Goal: Understand process/instructions: Learn how to perform a task or action

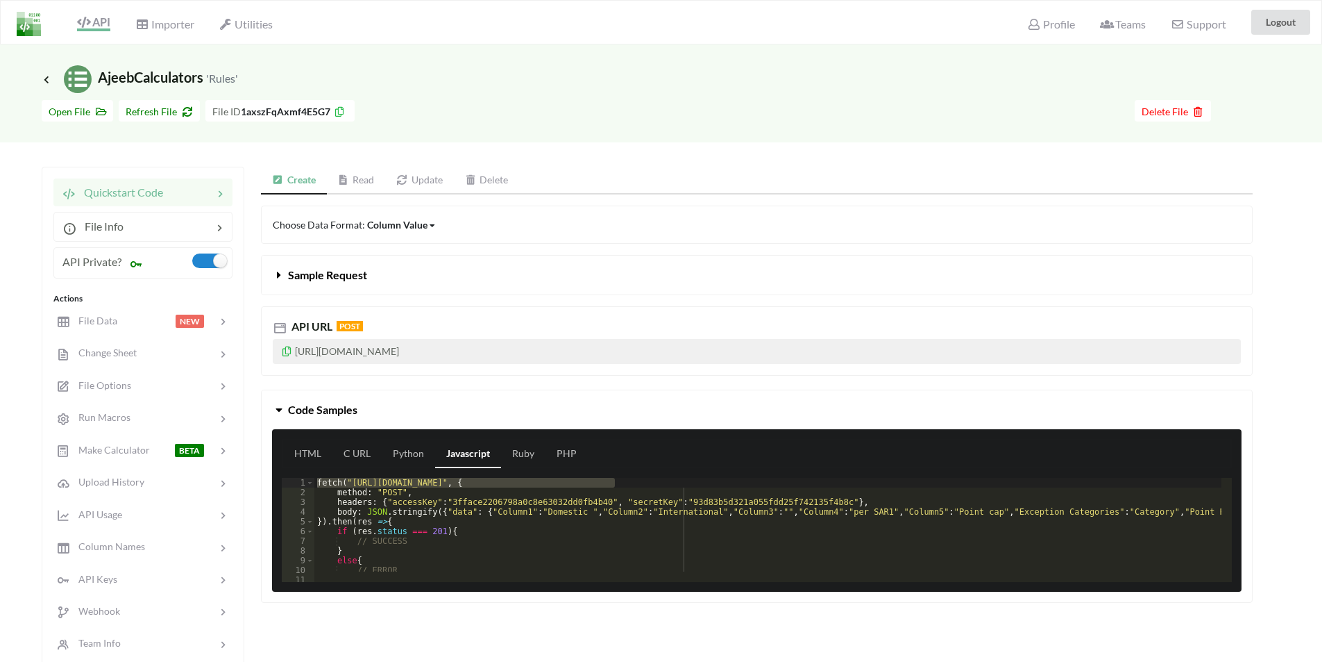
click at [278, 275] on icon at bounding box center [279, 272] width 13 height 11
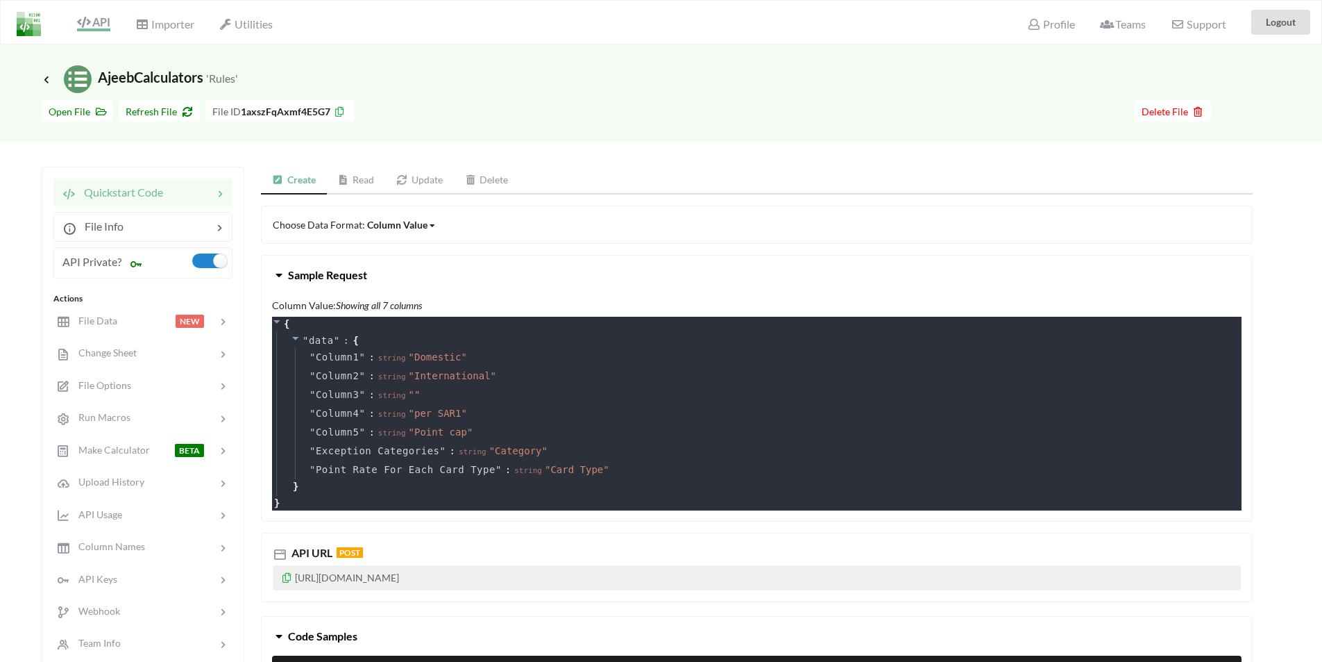
click at [278, 275] on icon at bounding box center [279, 272] width 13 height 11
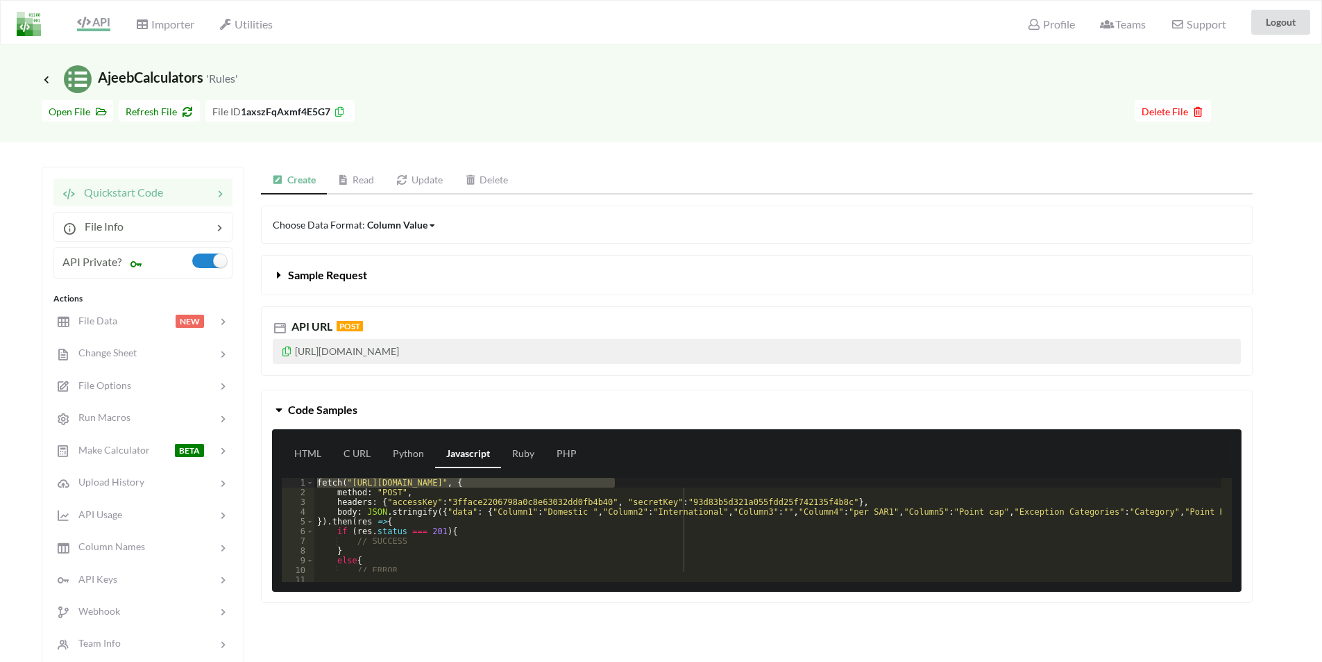
click at [362, 179] on link "Read" at bounding box center [356, 181] width 59 height 28
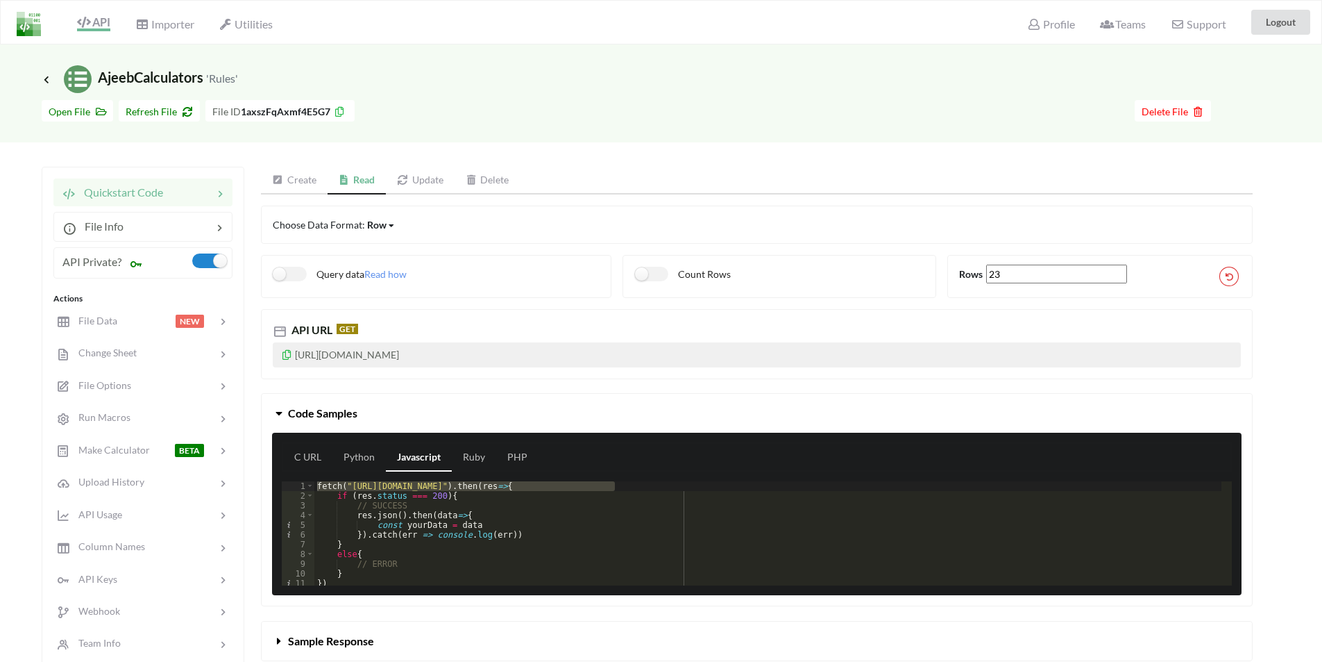
click at [289, 355] on icon at bounding box center [287, 353] width 12 height 10
click at [106, 348] on span "Change Sheet" at bounding box center [103, 352] width 68 height 12
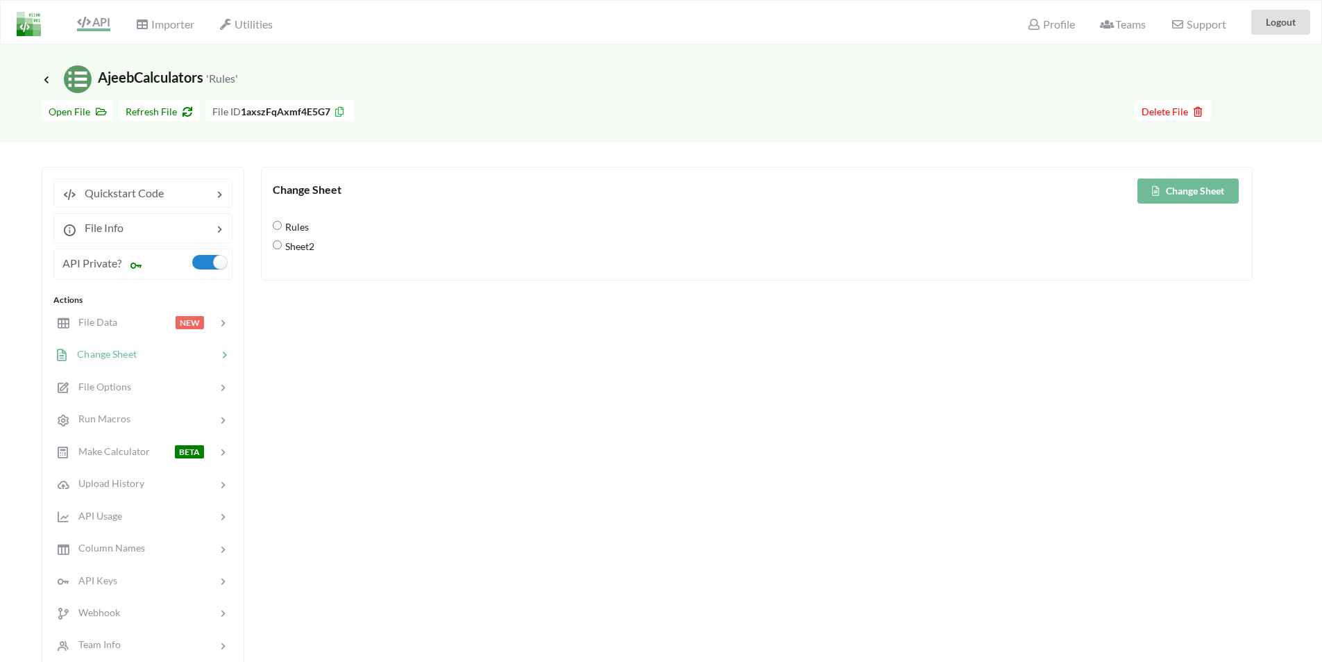
click at [276, 246] on input "Sheet2" at bounding box center [277, 244] width 9 height 9
radio input "true"
click at [1156, 190] on icon at bounding box center [1156, 190] width 12 height 8
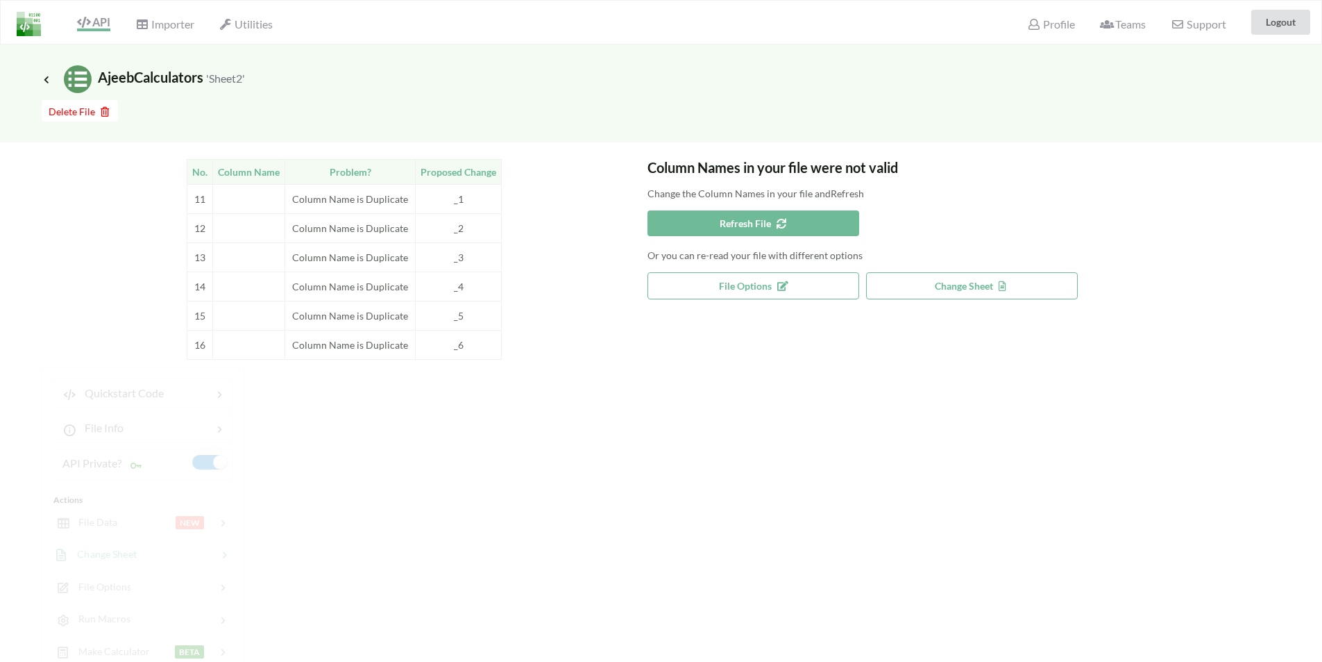
drag, startPoint x: 344, startPoint y: 246, endPoint x: 346, endPoint y: 254, distance: 8.6
click at [344, 246] on td "Column Name is Duplicate" at bounding box center [350, 257] width 131 height 29
click at [351, 278] on td "Column Name is Duplicate" at bounding box center [350, 286] width 131 height 29
click at [383, 319] on td "Column Name is Duplicate" at bounding box center [350, 315] width 131 height 29
click at [389, 316] on td "Column Name is Duplicate" at bounding box center [350, 315] width 131 height 29
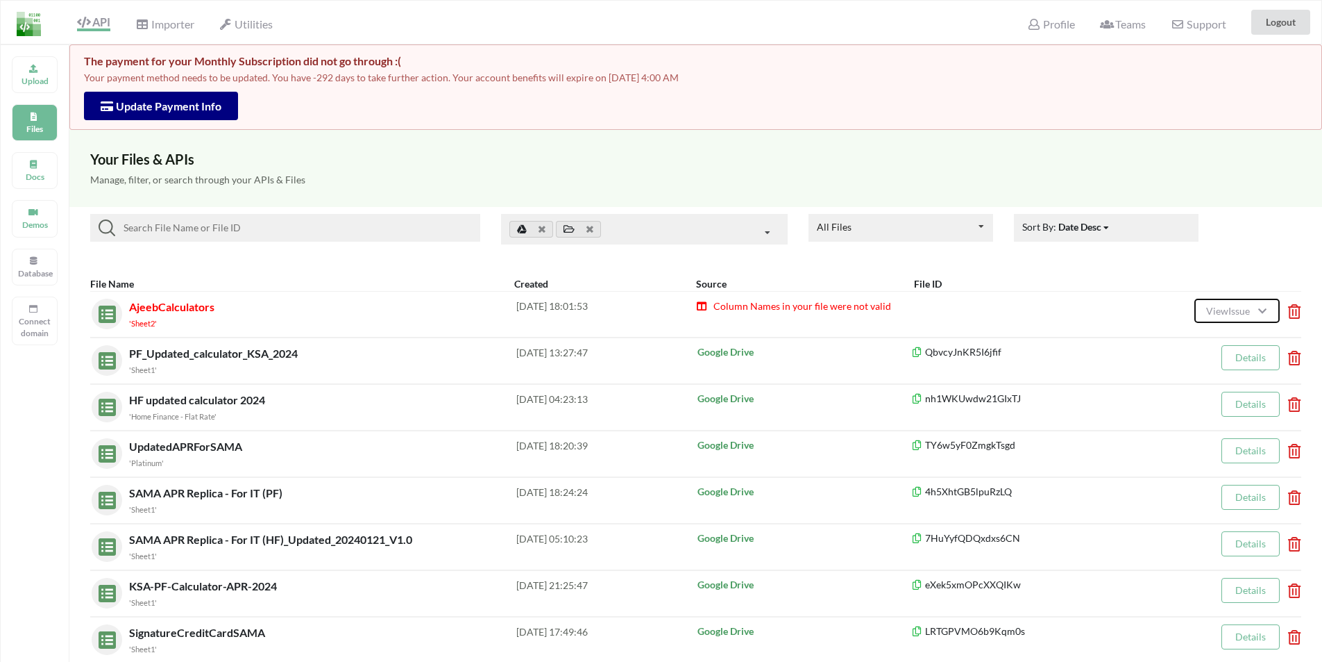
click at [1227, 305] on span "View Issue" at bounding box center [1230, 311] width 48 height 12
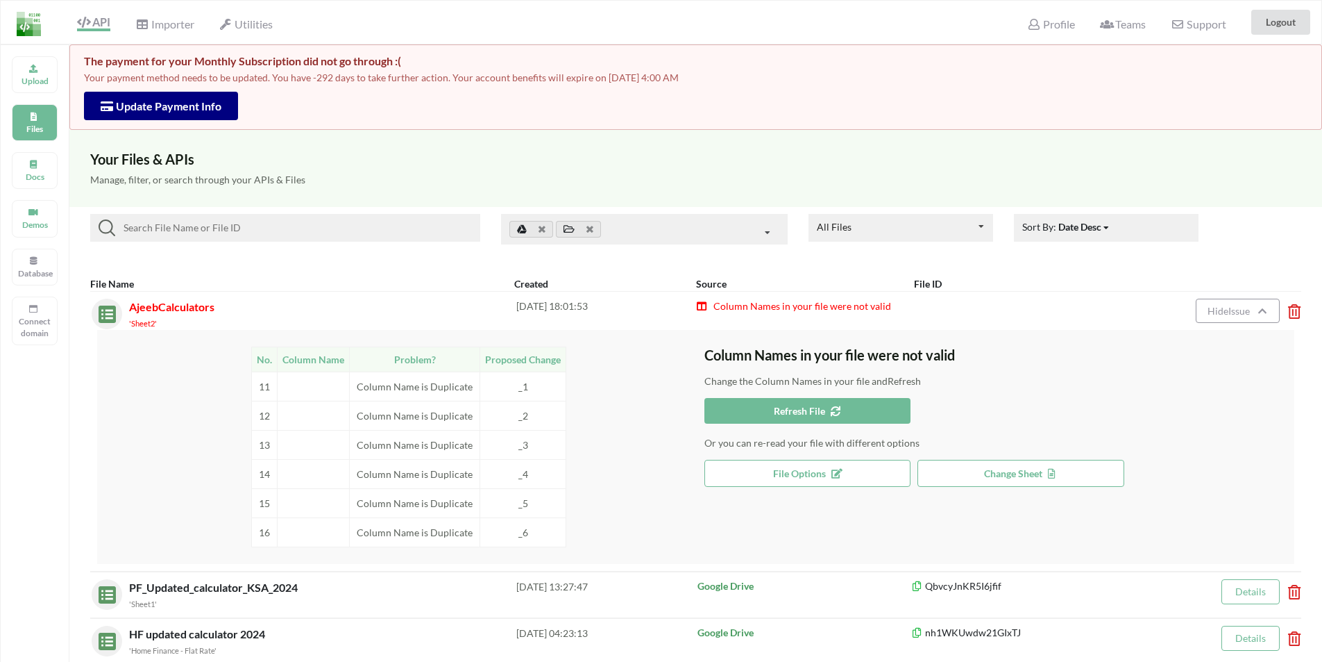
click at [403, 387] on td "Column Name is Duplicate" at bounding box center [415, 385] width 131 height 29
click at [405, 416] on td "Column Name is Duplicate" at bounding box center [415, 415] width 131 height 29
click at [401, 441] on td "Column Name is Duplicate" at bounding box center [415, 444] width 131 height 29
click at [401, 474] on td "Column Name is Duplicate" at bounding box center [415, 473] width 131 height 29
click at [718, 305] on span "Column Names in your file were not valid" at bounding box center [801, 306] width 179 height 12
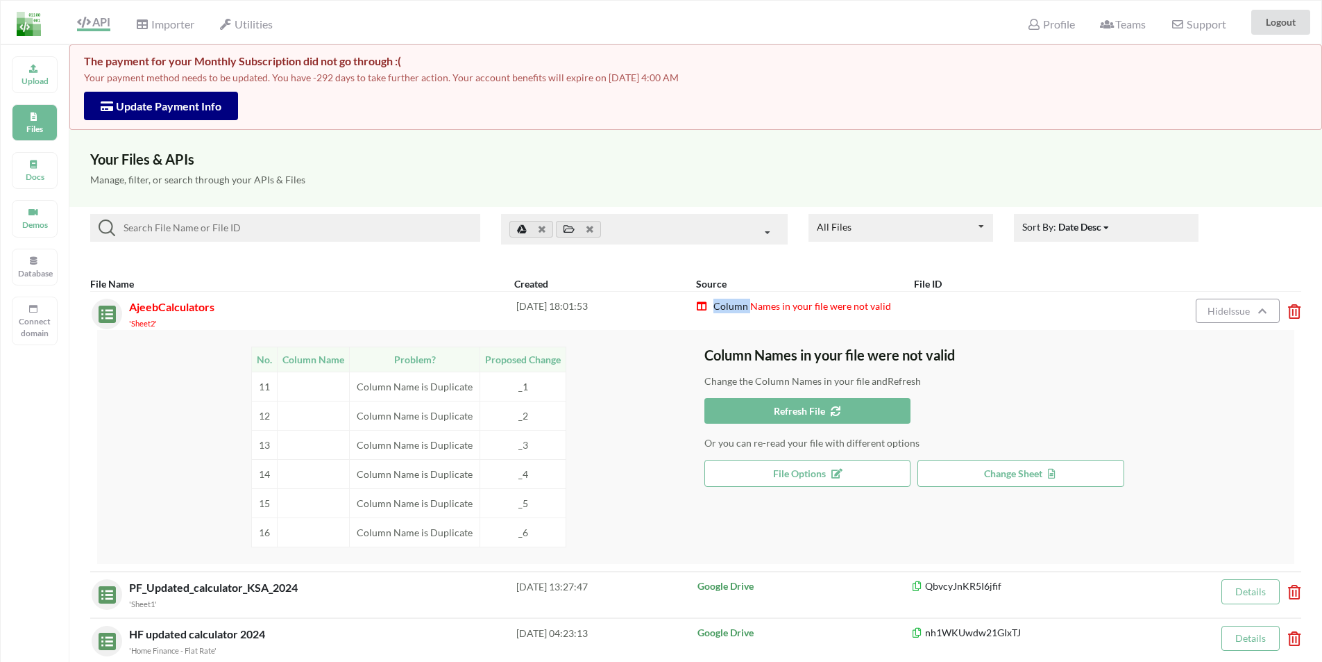
click at [718, 305] on span "Column Names in your file were not valid" at bounding box center [801, 306] width 179 height 12
click at [710, 301] on span "Column Names in your file were not valid" at bounding box center [793, 306] width 195 height 12
click at [722, 306] on span "Column Names in your file were not valid" at bounding box center [801, 306] width 179 height 12
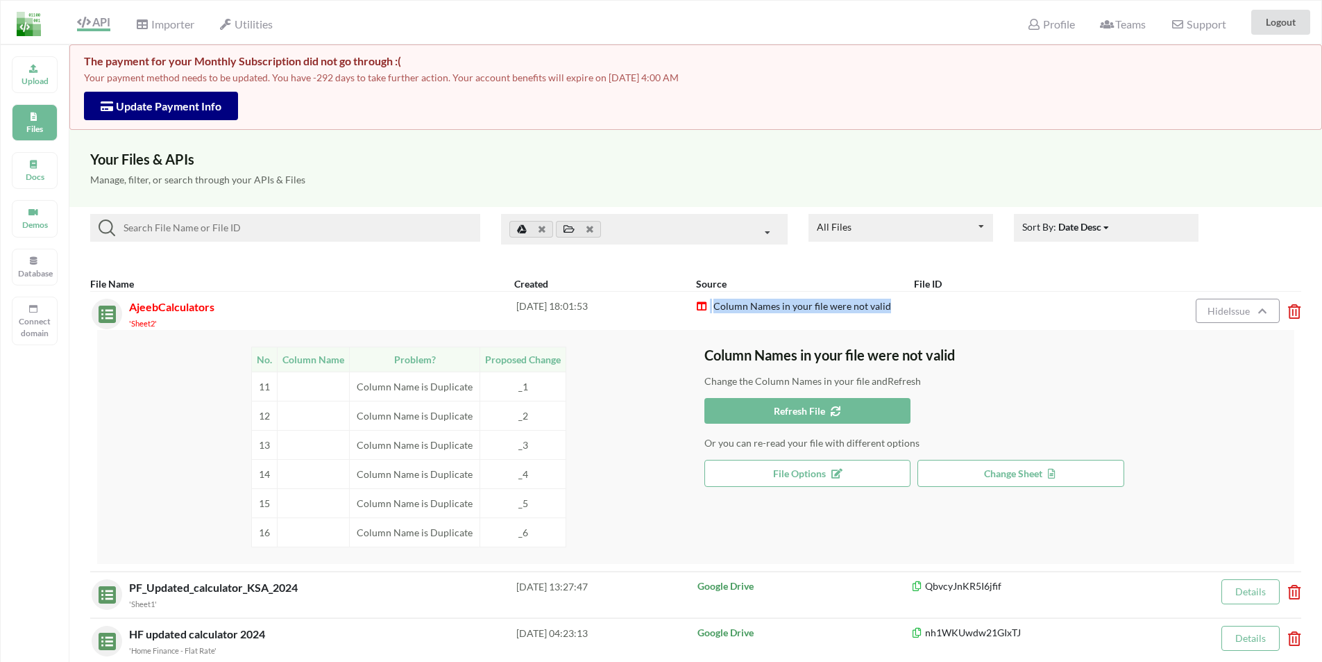
click at [721, 307] on span "Column Names in your file were not valid" at bounding box center [801, 306] width 179 height 12
click at [380, 389] on td "Column Name is Duplicate" at bounding box center [415, 385] width 131 height 29
click at [33, 132] on p "Files" at bounding box center [34, 129] width 33 height 12
click at [803, 474] on span "File Options" at bounding box center [807, 473] width 69 height 12
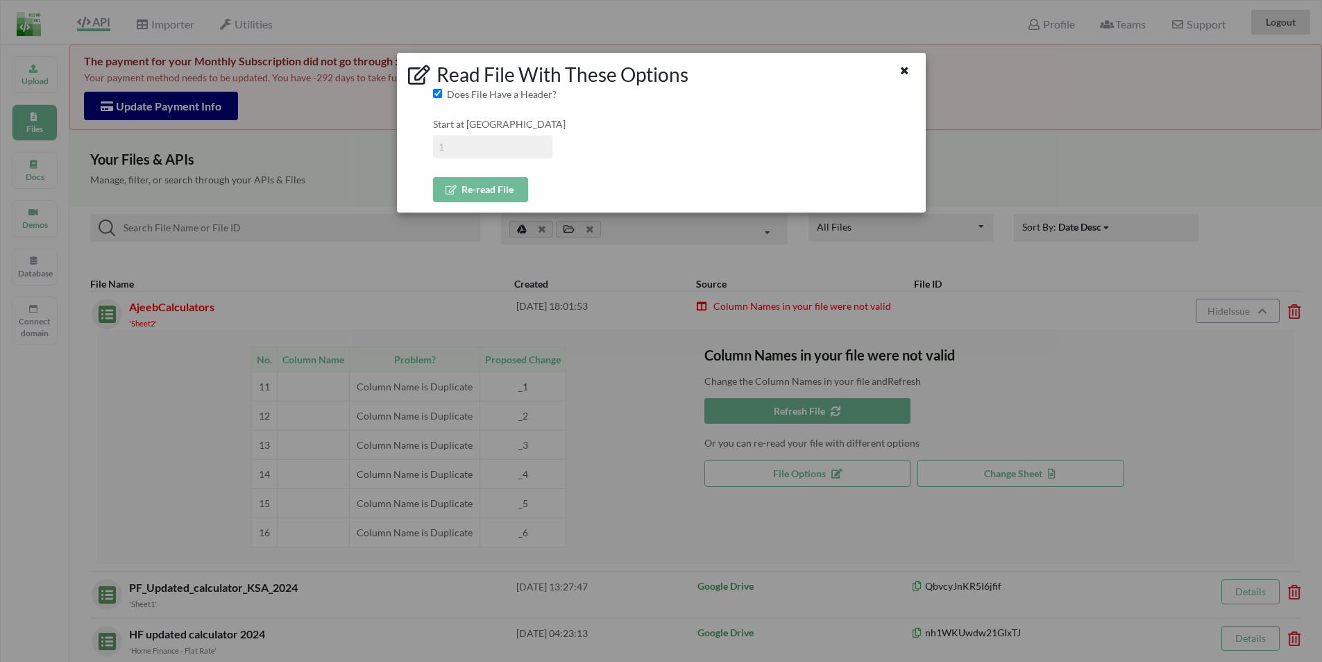
click at [468, 144] on input at bounding box center [492, 146] width 119 height 23
click at [491, 153] on input at bounding box center [492, 146] width 119 height 23
type input "2"
click at [485, 208] on div "Read File With These Options Does File Have a Header? Start at Row 2 Re-read Fi…" at bounding box center [661, 133] width 529 height 160
click at [478, 188] on button "Re-read File" at bounding box center [480, 189] width 95 height 25
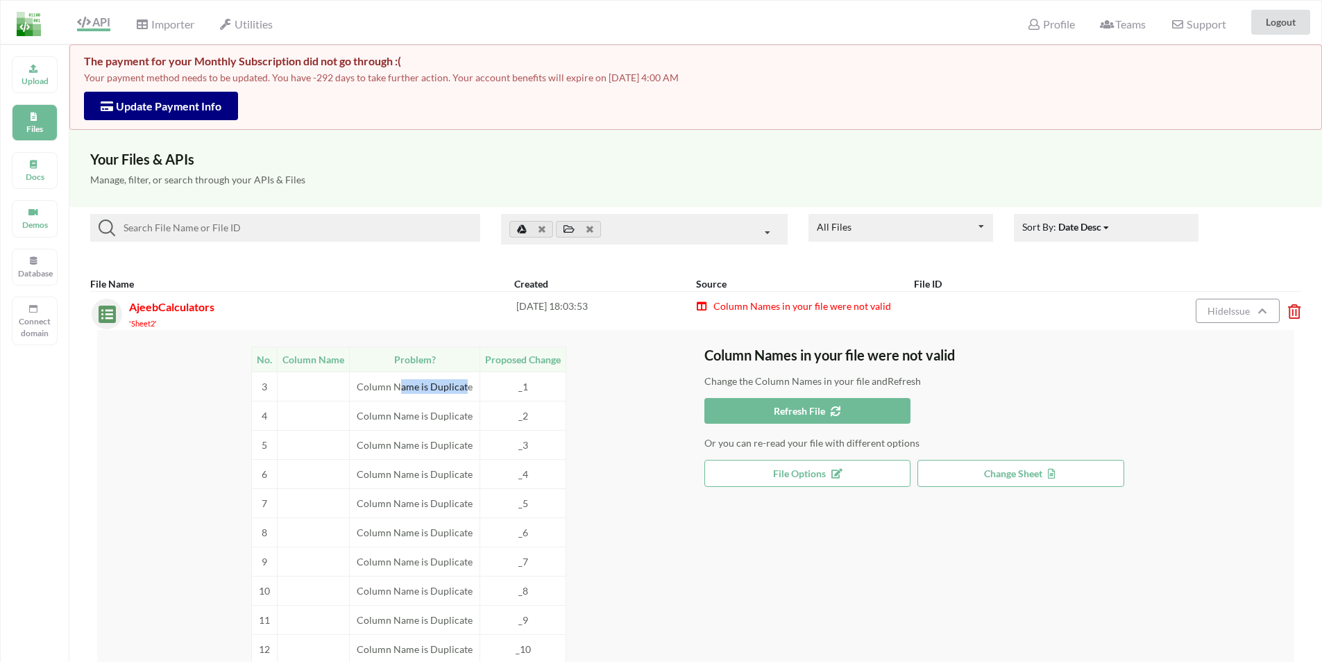
drag, startPoint x: 425, startPoint y: 383, endPoint x: 396, endPoint y: 381, distance: 29.2
click at [398, 381] on td "Column Name is Duplicate" at bounding box center [415, 385] width 131 height 29
click at [398, 387] on td "Column Name is Duplicate" at bounding box center [415, 385] width 131 height 29
drag, startPoint x: 358, startPoint y: 387, endPoint x: 379, endPoint y: 395, distance: 22.2
click at [377, 391] on td "Column Name is Duplicate" at bounding box center [415, 385] width 131 height 29
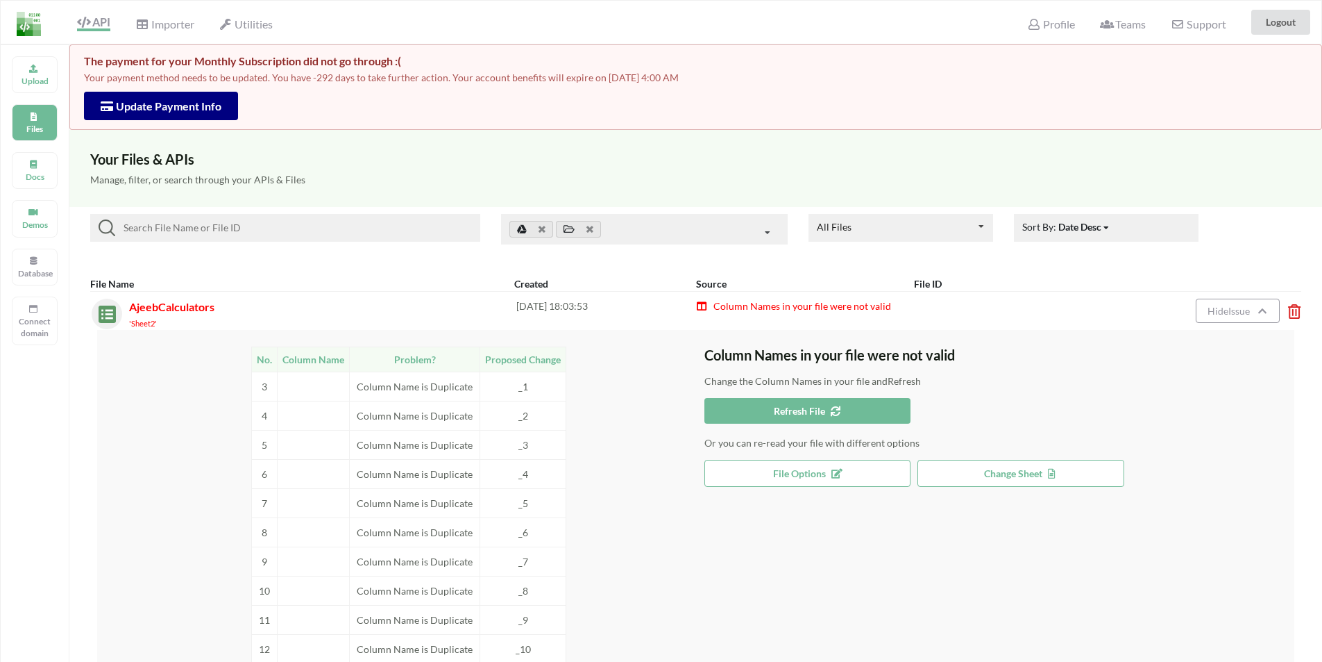
click at [392, 427] on td "Column Name is Duplicate" at bounding box center [415, 415] width 131 height 29
click at [370, 416] on td "Column Name is Duplicate" at bounding box center [415, 415] width 131 height 29
click at [426, 554] on td "Column Name is Duplicate" at bounding box center [415, 560] width 131 height 29
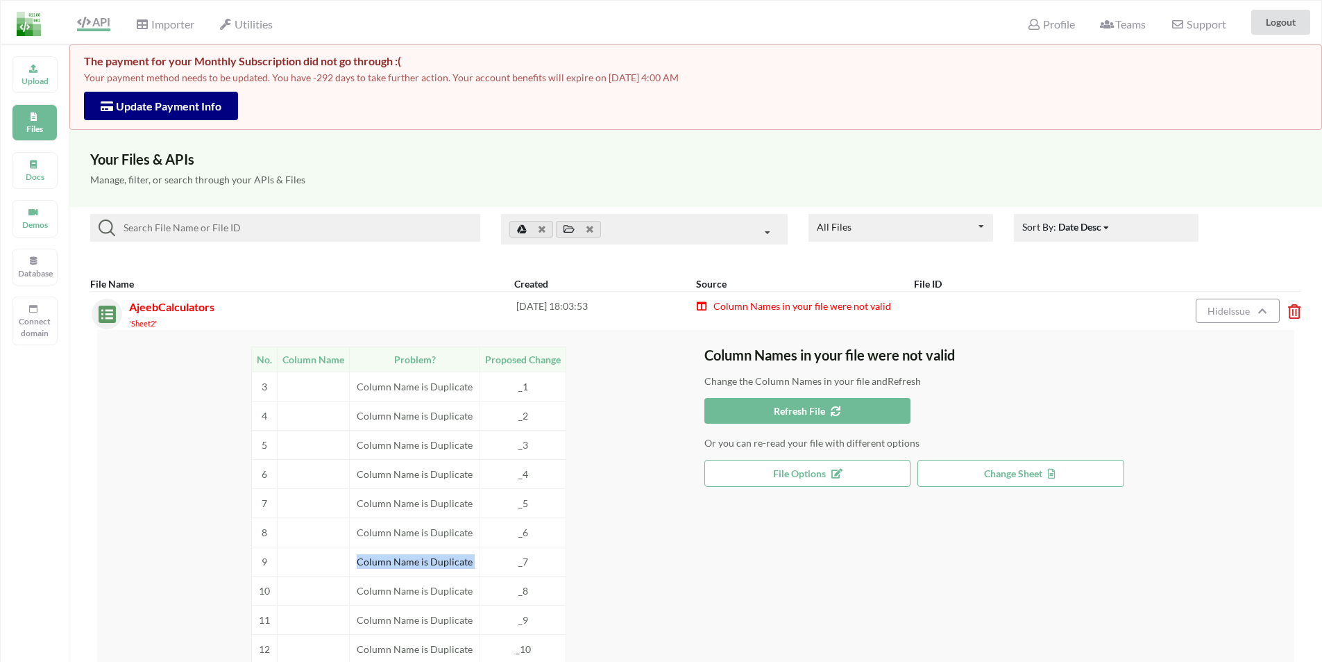
click at [426, 554] on td "Column Name is Duplicate" at bounding box center [415, 560] width 131 height 29
click at [372, 523] on td "Column Name is Duplicate" at bounding box center [415, 531] width 131 height 29
click at [775, 413] on span "Refresh File" at bounding box center [807, 411] width 67 height 12
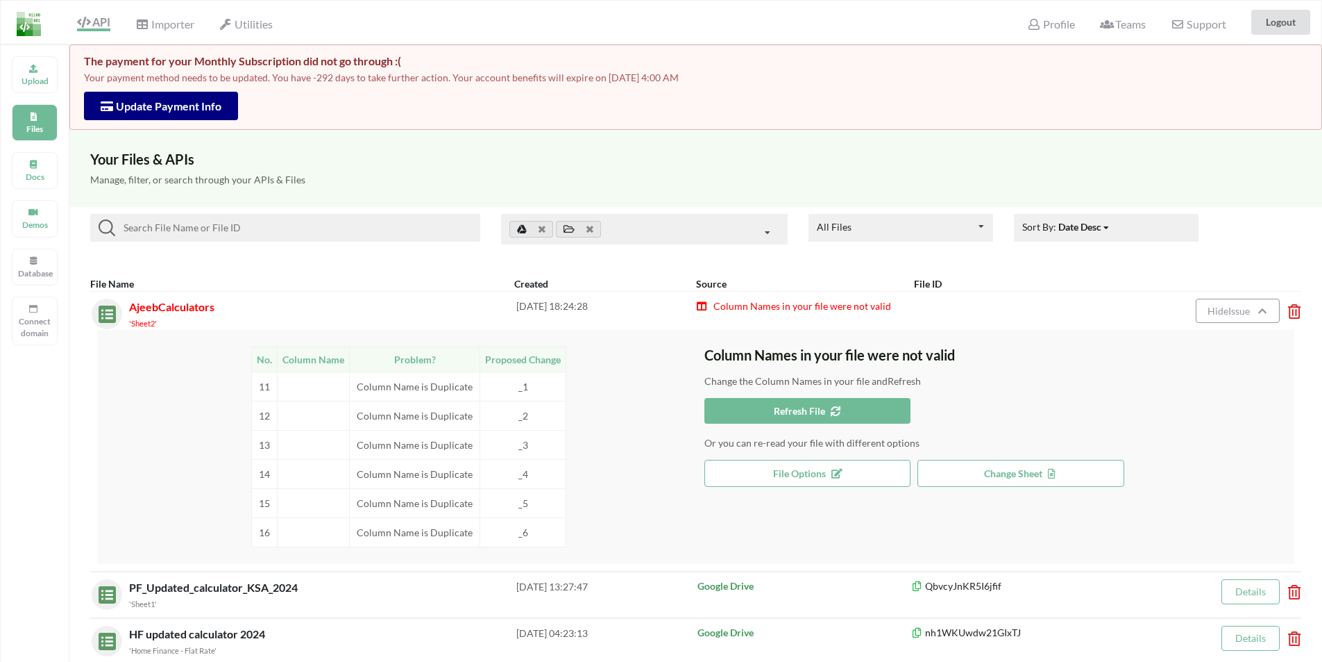
click at [455, 400] on tbody "11 Column Name is Duplicate _1 12 Column Name is Duplicate _2 13 Column Name is…" at bounding box center [409, 458] width 314 height 175
click at [1033, 469] on span "Change Sheet" at bounding box center [1021, 473] width 74 height 12
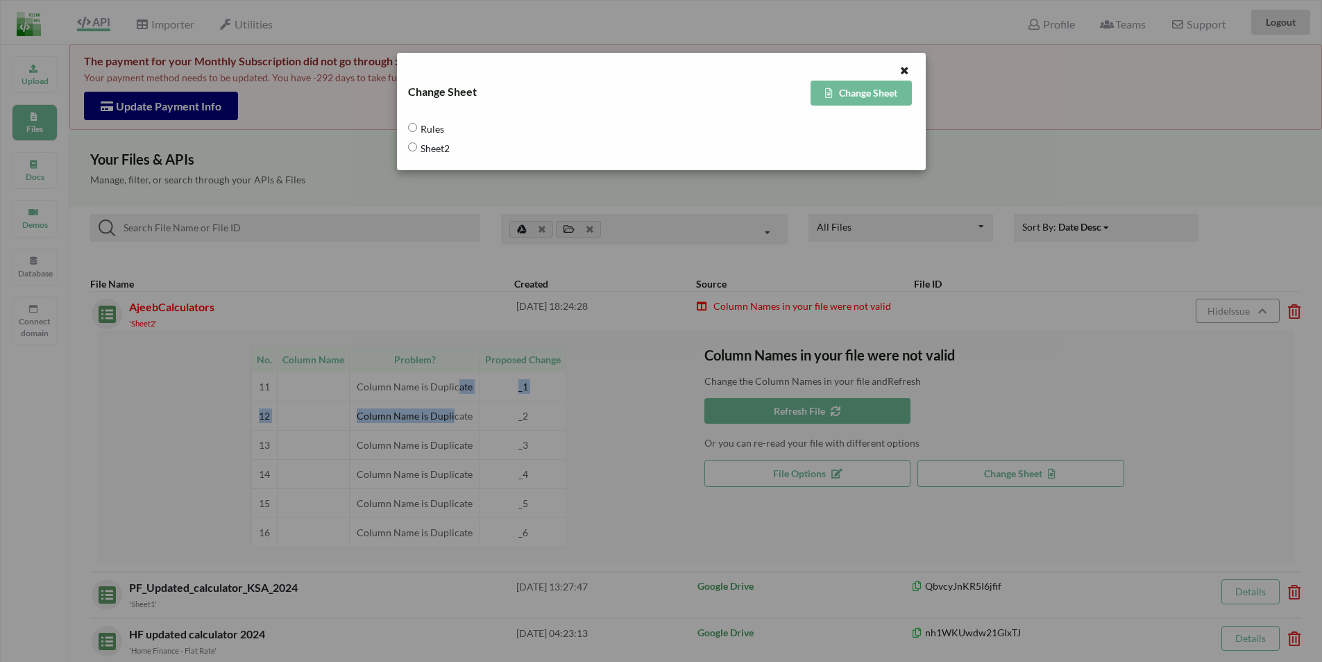
click at [412, 146] on input "Sheet2" at bounding box center [412, 146] width 9 height 9
radio input "true"
click at [853, 95] on button "Change Sheet" at bounding box center [861, 93] width 101 height 25
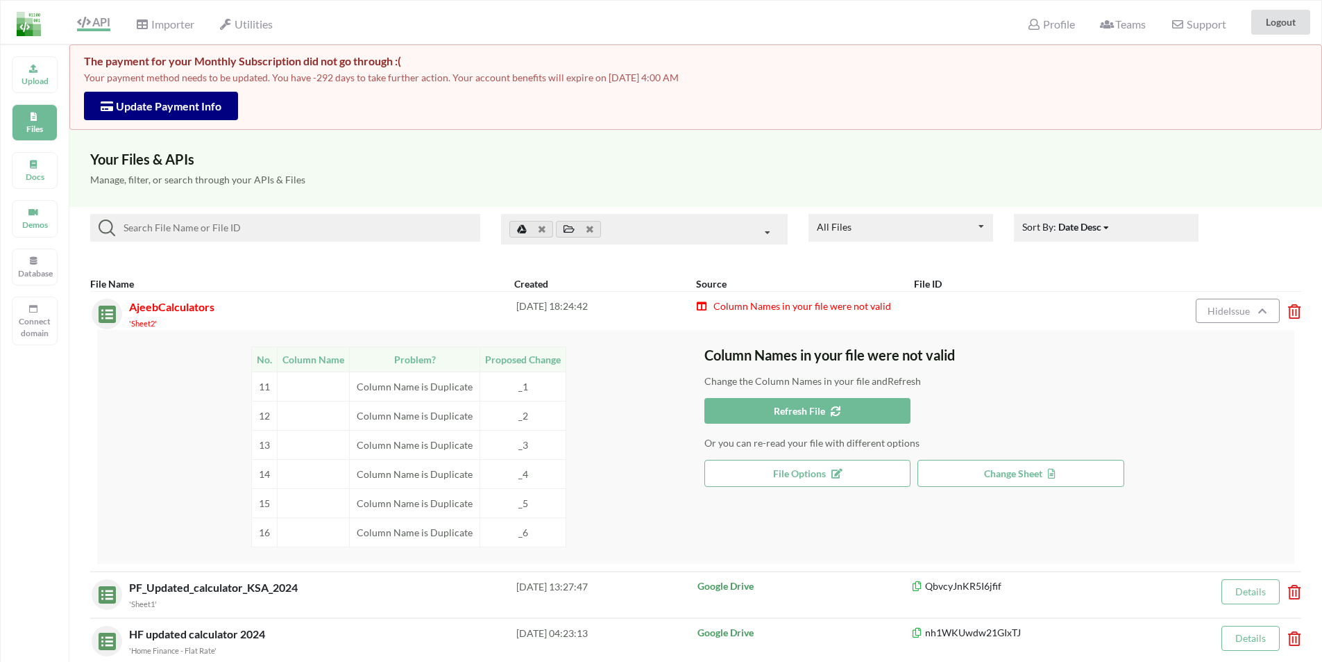
click at [754, 355] on h3 "Column Names in your file were not valid" at bounding box center [1000, 354] width 591 height 17
click at [212, 230] on input at bounding box center [295, 227] width 360 height 17
click at [34, 126] on p "Files" at bounding box center [34, 129] width 33 height 12
click at [37, 128] on p "Files" at bounding box center [34, 129] width 33 height 12
click at [149, 307] on span "AjeebCalculators" at bounding box center [171, 306] width 85 height 13
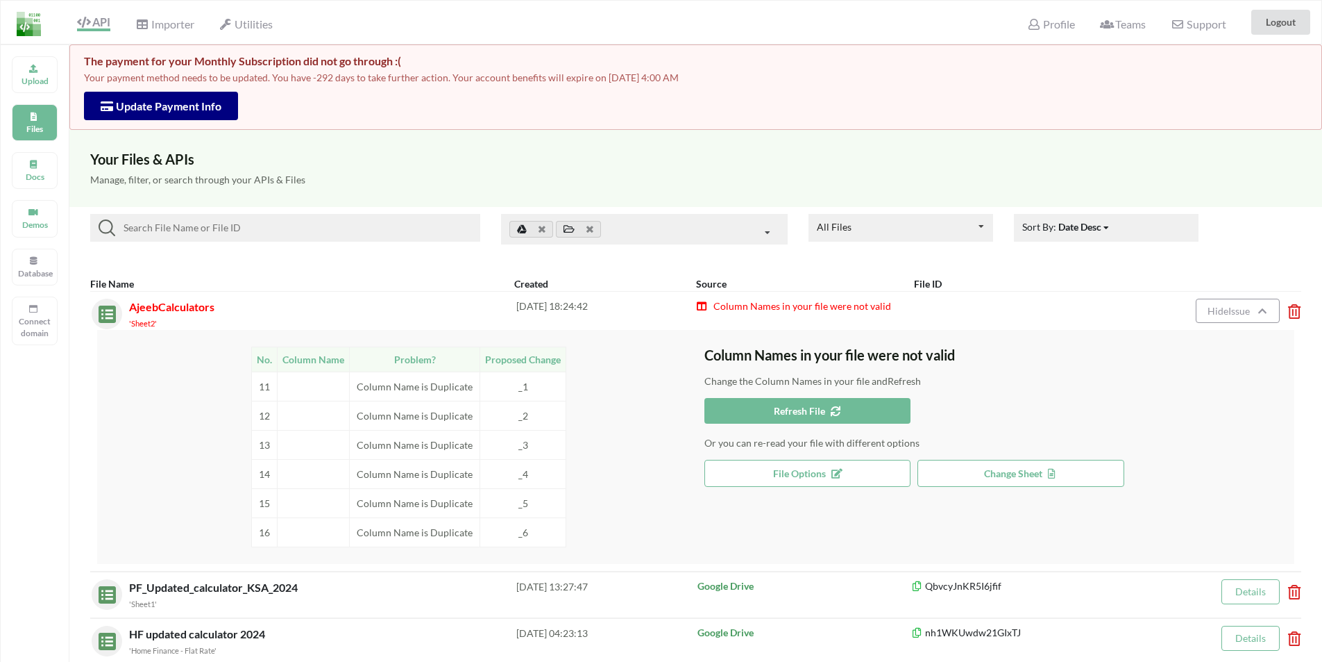
click at [149, 307] on span "AjeebCalculators" at bounding box center [171, 306] width 85 height 13
click at [147, 305] on span "AjeebCalculators" at bounding box center [171, 306] width 85 height 13
click at [146, 305] on span "AjeebCalculators" at bounding box center [171, 306] width 85 height 13
click at [133, 305] on span "AjeebCalculators" at bounding box center [171, 306] width 85 height 13
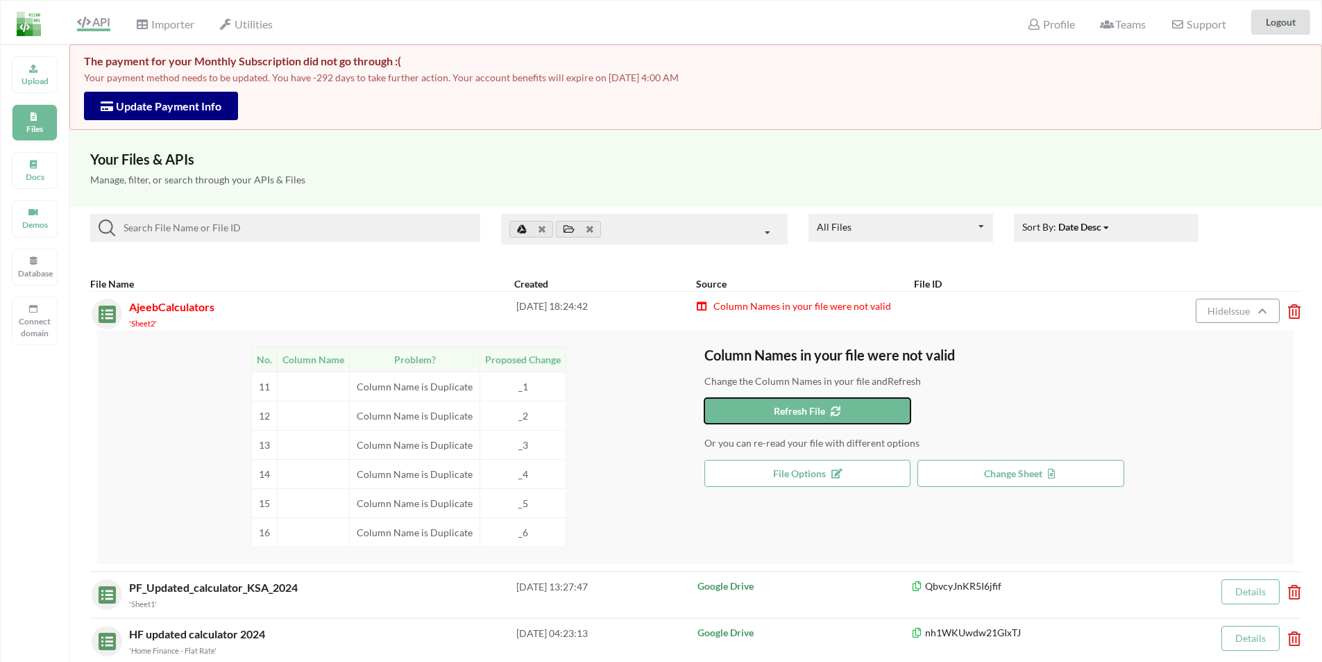
click at [800, 411] on span "Refresh File" at bounding box center [807, 411] width 67 height 12
click at [857, 403] on button "Refresh File" at bounding box center [808, 411] width 207 height 26
click at [759, 407] on button "Refresh File" at bounding box center [808, 411] width 207 height 26
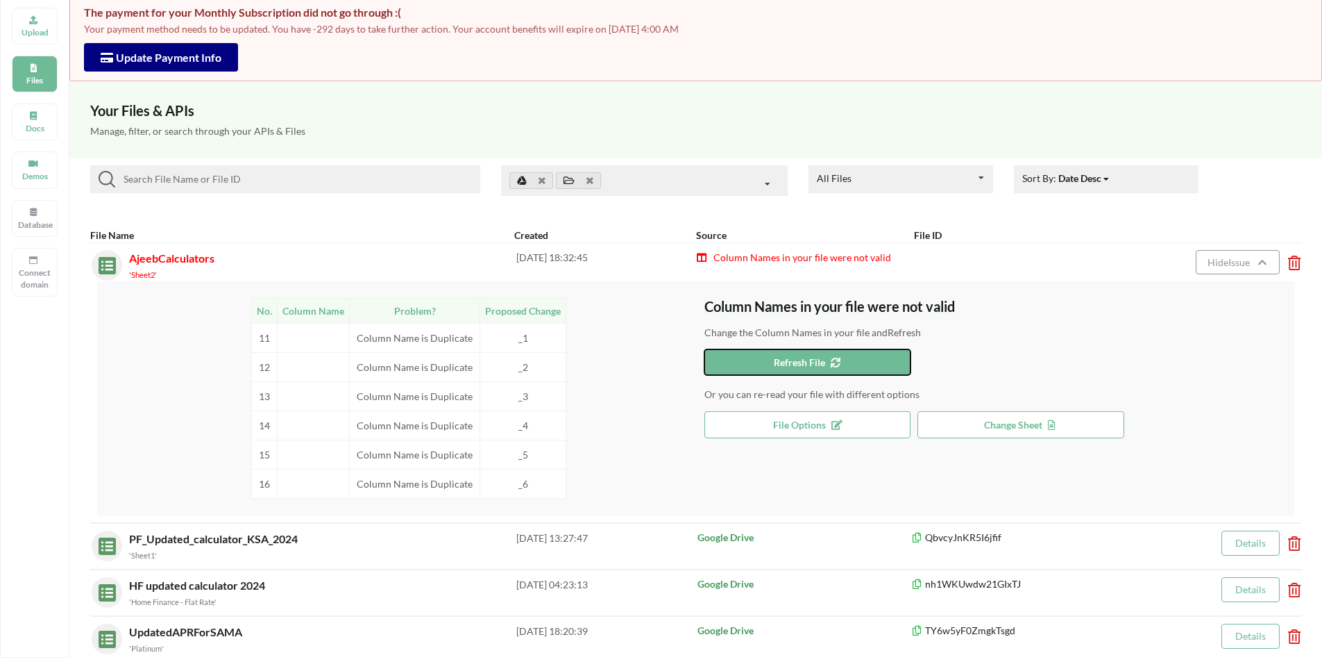
scroll to position [69, 0]
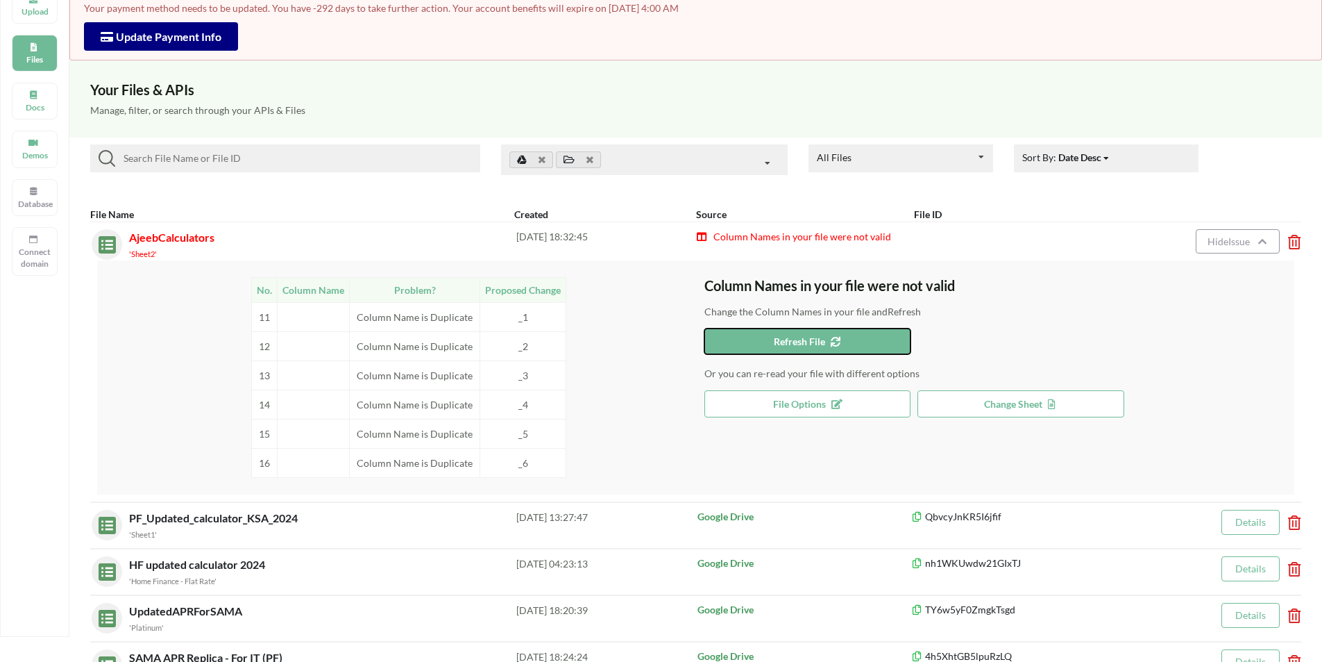
click at [805, 344] on span "Refresh File" at bounding box center [807, 341] width 67 height 12
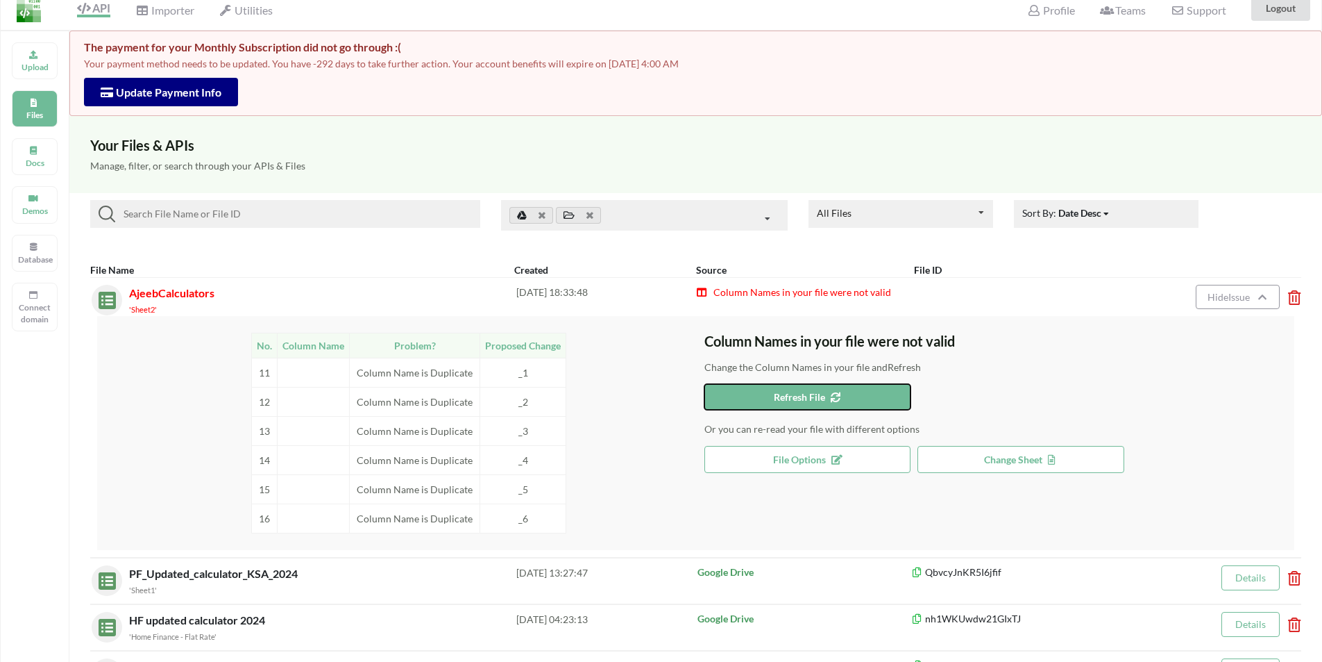
scroll to position [0, 0]
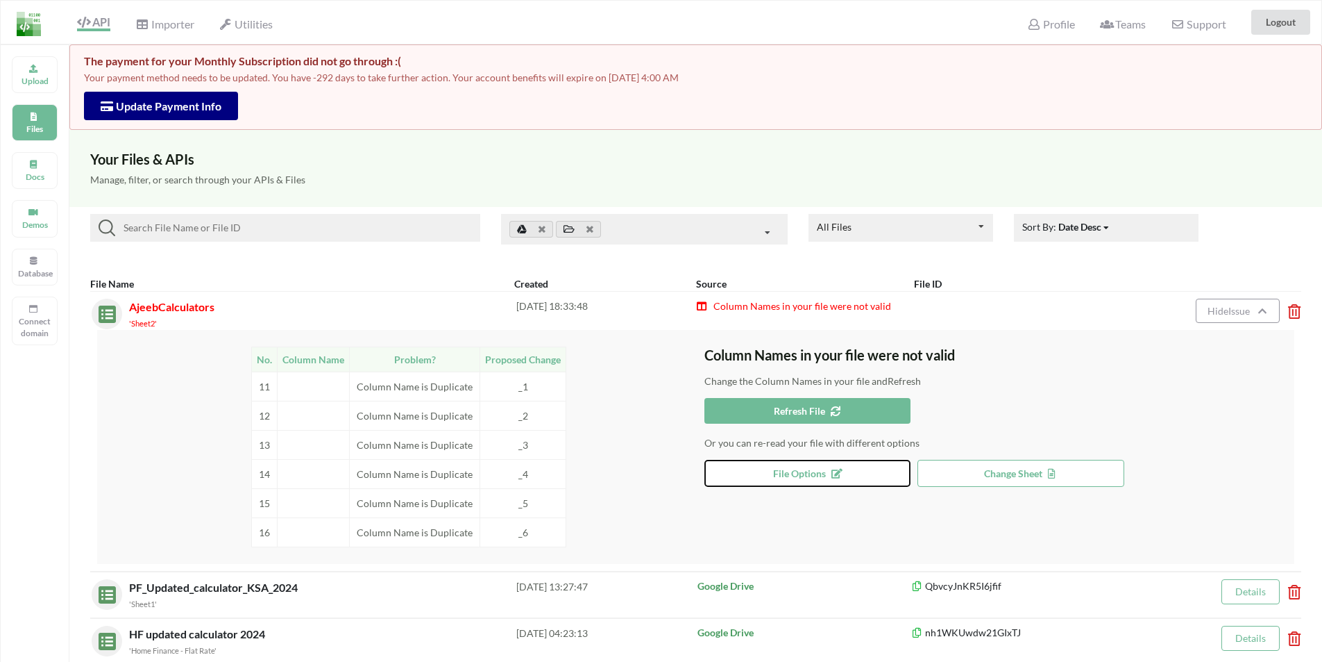
click at [803, 471] on span "File Options" at bounding box center [807, 473] width 69 height 12
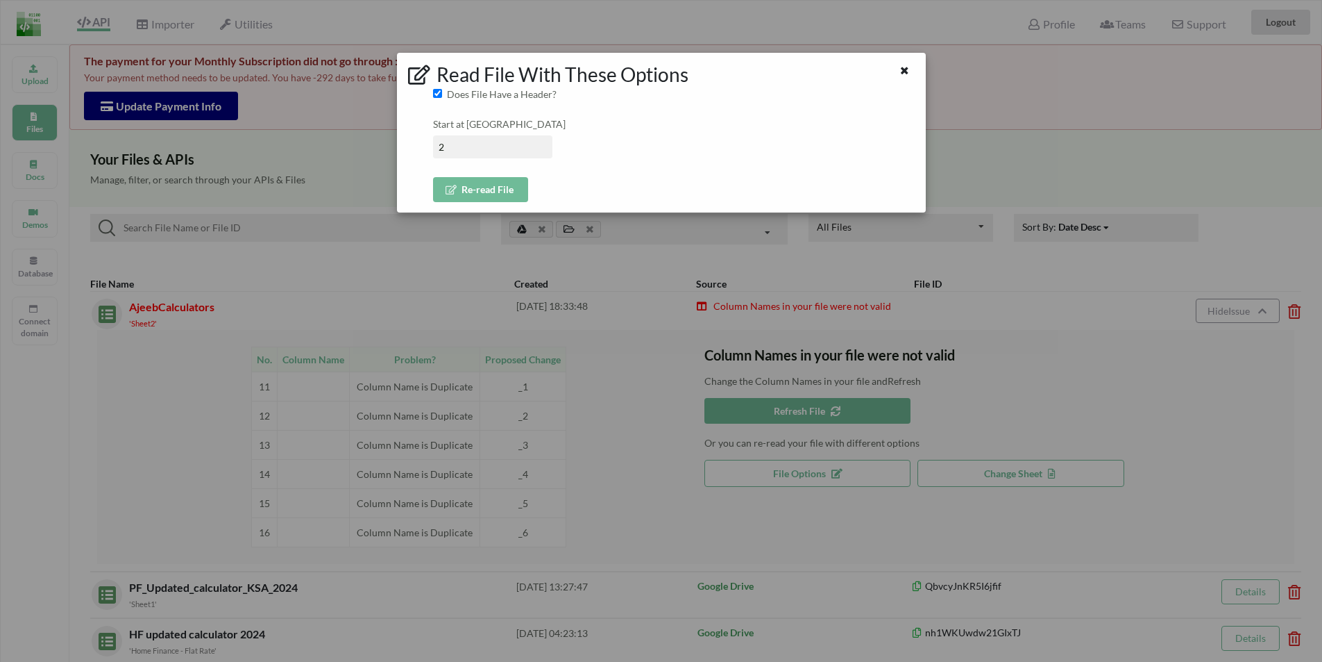
click at [475, 190] on button "Re-read File" at bounding box center [480, 189] width 95 height 25
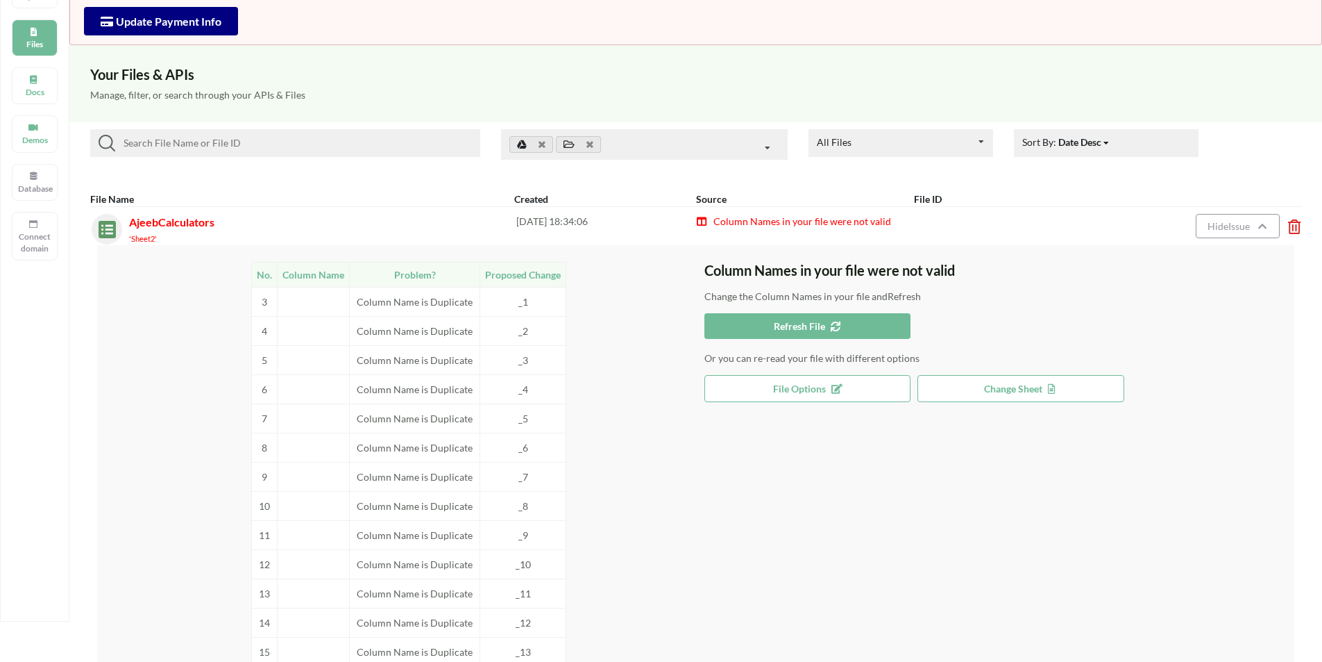
scroll to position [69, 0]
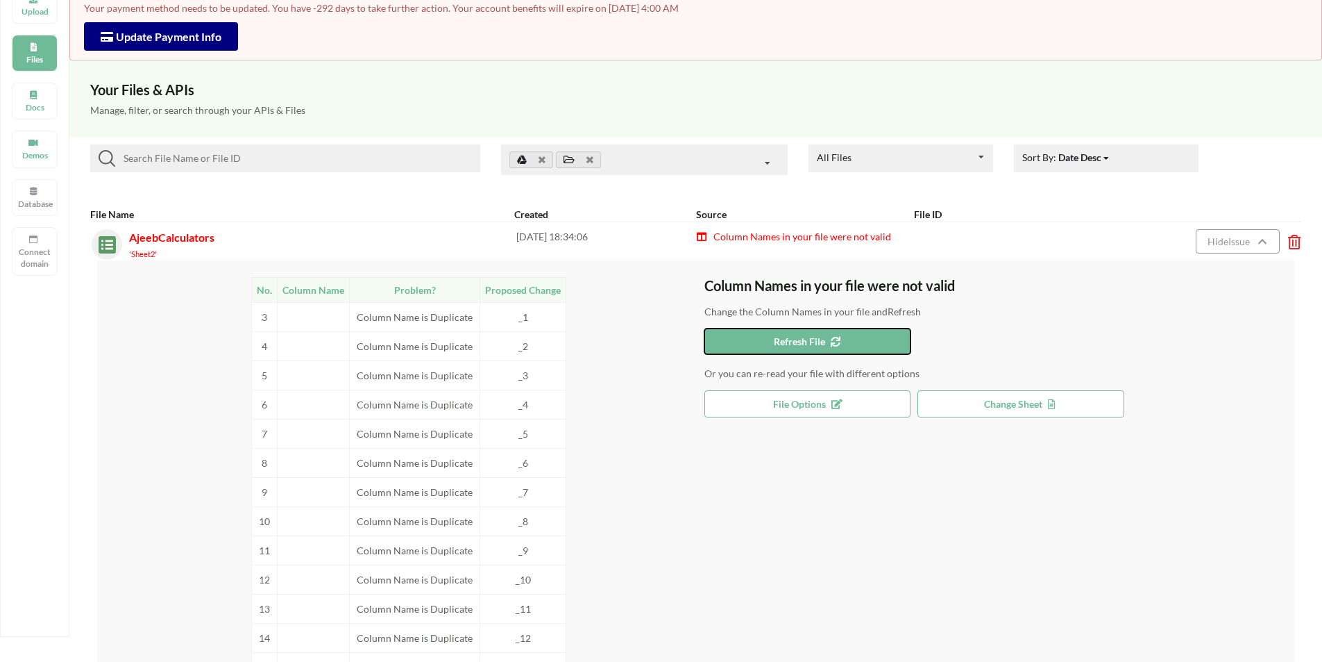
click at [782, 334] on button "Refresh File" at bounding box center [808, 341] width 207 height 26
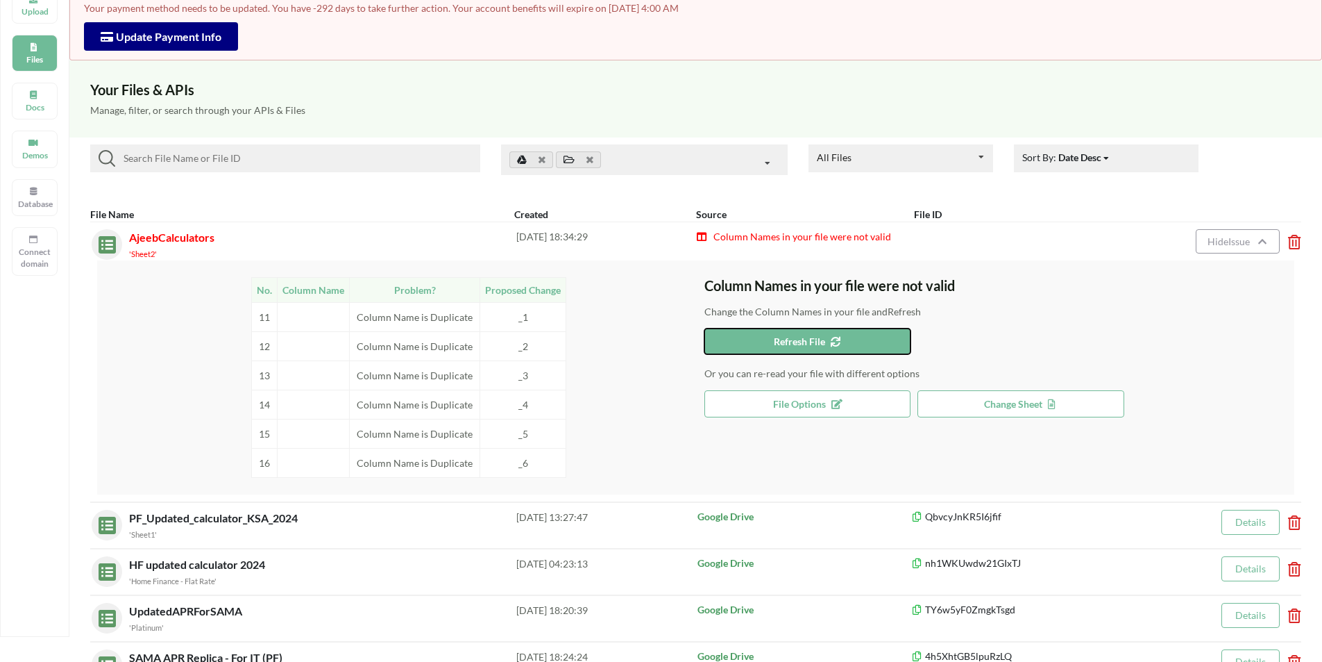
click at [782, 341] on span "Refresh File" at bounding box center [807, 341] width 67 height 12
click at [775, 339] on span "Refresh File" at bounding box center [807, 341] width 67 height 12
click at [986, 398] on span "Change Sheet" at bounding box center [1021, 404] width 74 height 12
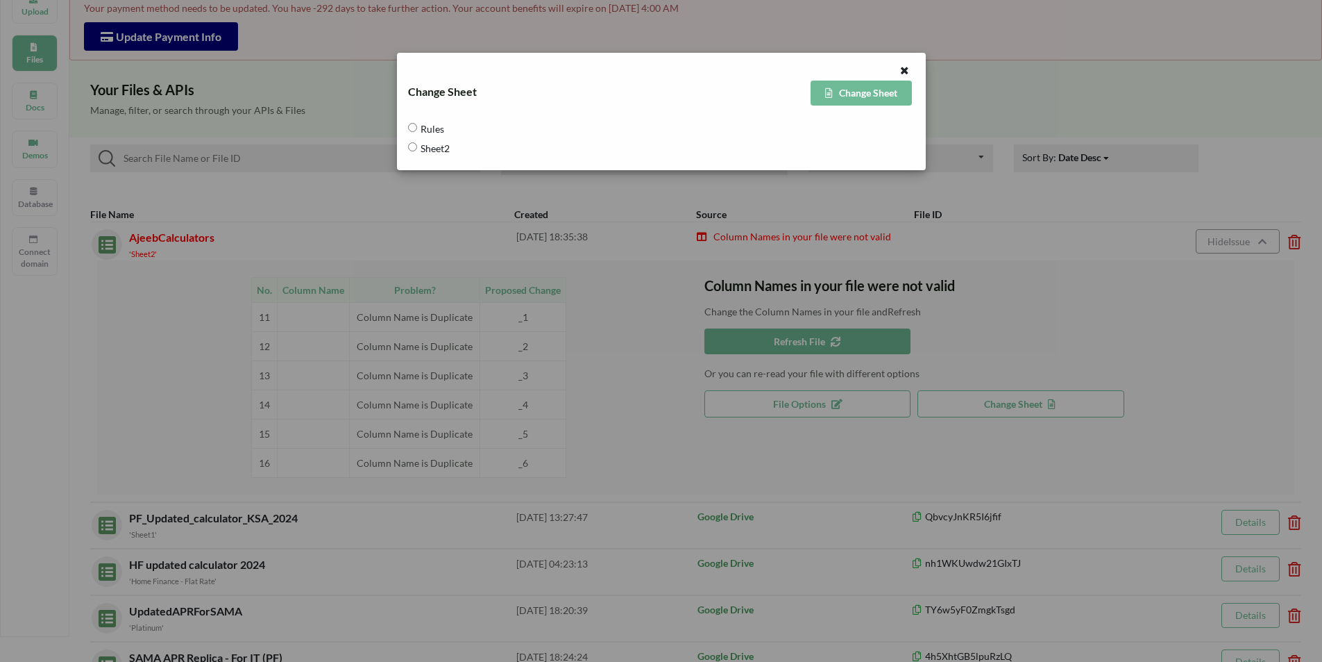
click at [436, 149] on span "Sheet2" at bounding box center [433, 147] width 33 height 29
click at [417, 149] on input "Sheet2" at bounding box center [412, 146] width 9 height 9
radio input "true"
click at [847, 90] on button "Change Sheet" at bounding box center [861, 93] width 101 height 25
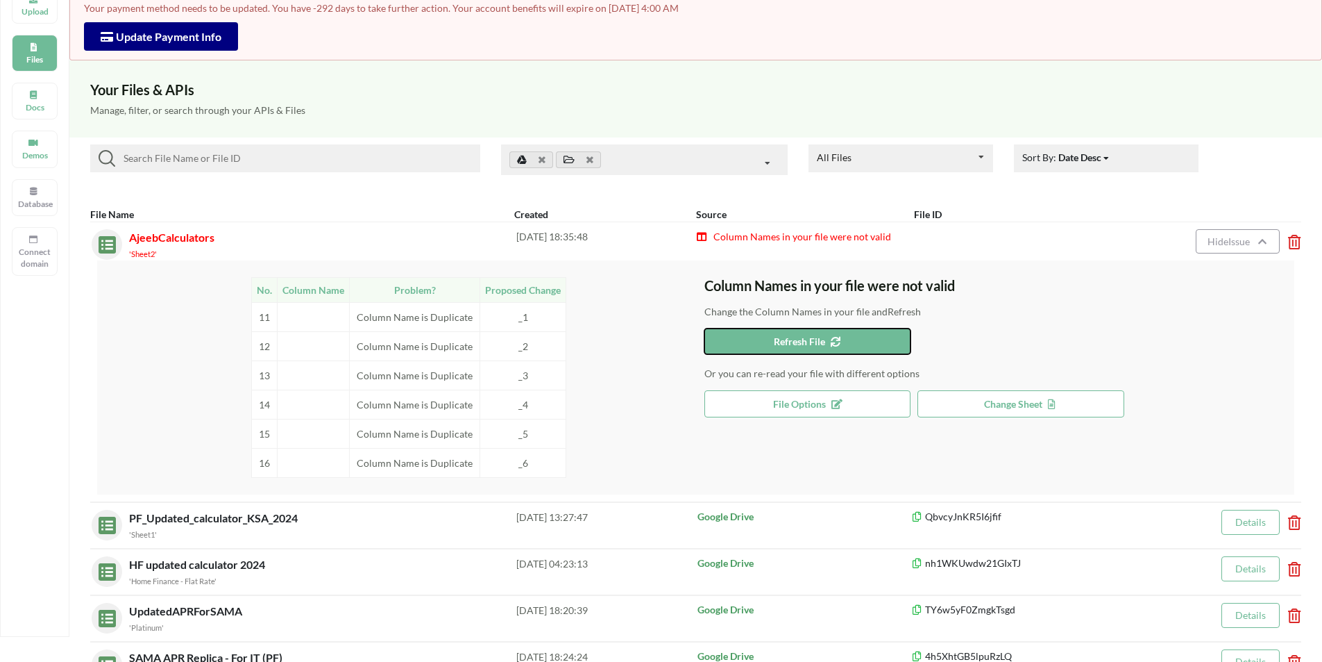
click at [761, 330] on button "Refresh File" at bounding box center [808, 341] width 207 height 26
click at [833, 344] on icon at bounding box center [833, 340] width 12 height 10
click at [112, 345] on div "No. Column Name Problem? Proposed Change 11 Column Name is Duplicate _1 12 Colu…" at bounding box center [695, 377] width 1197 height 234
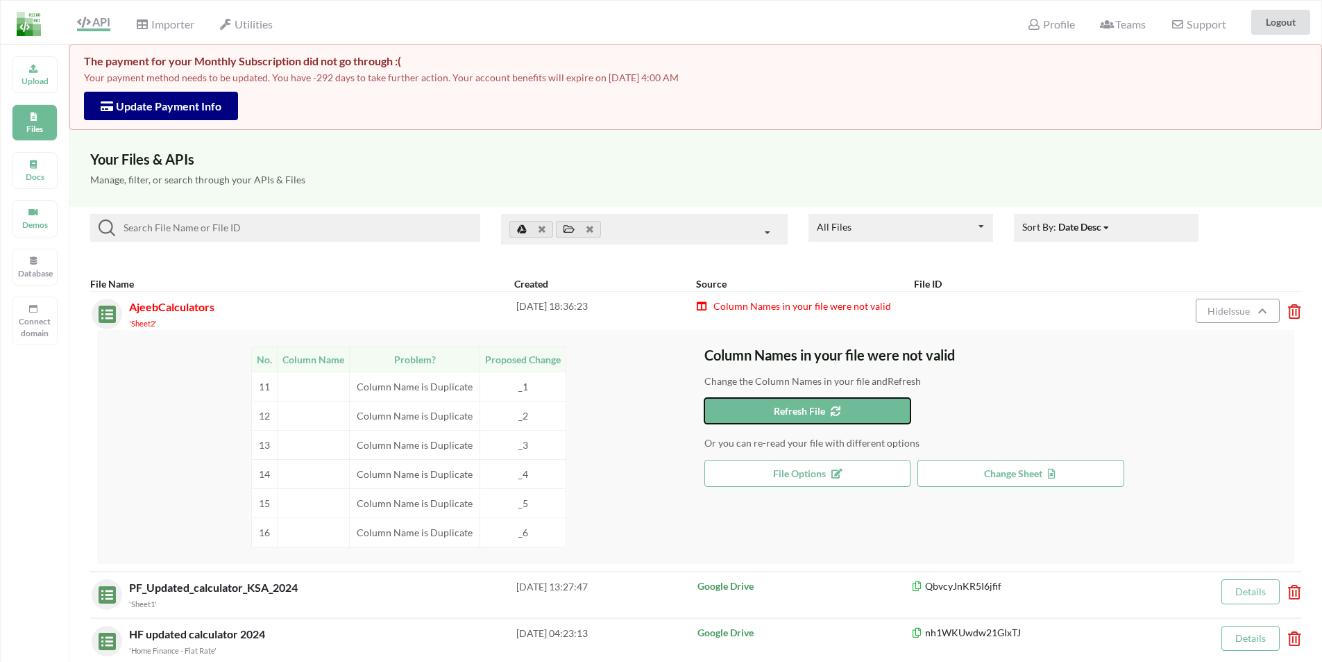
click at [768, 411] on button "Refresh File" at bounding box center [808, 411] width 207 height 26
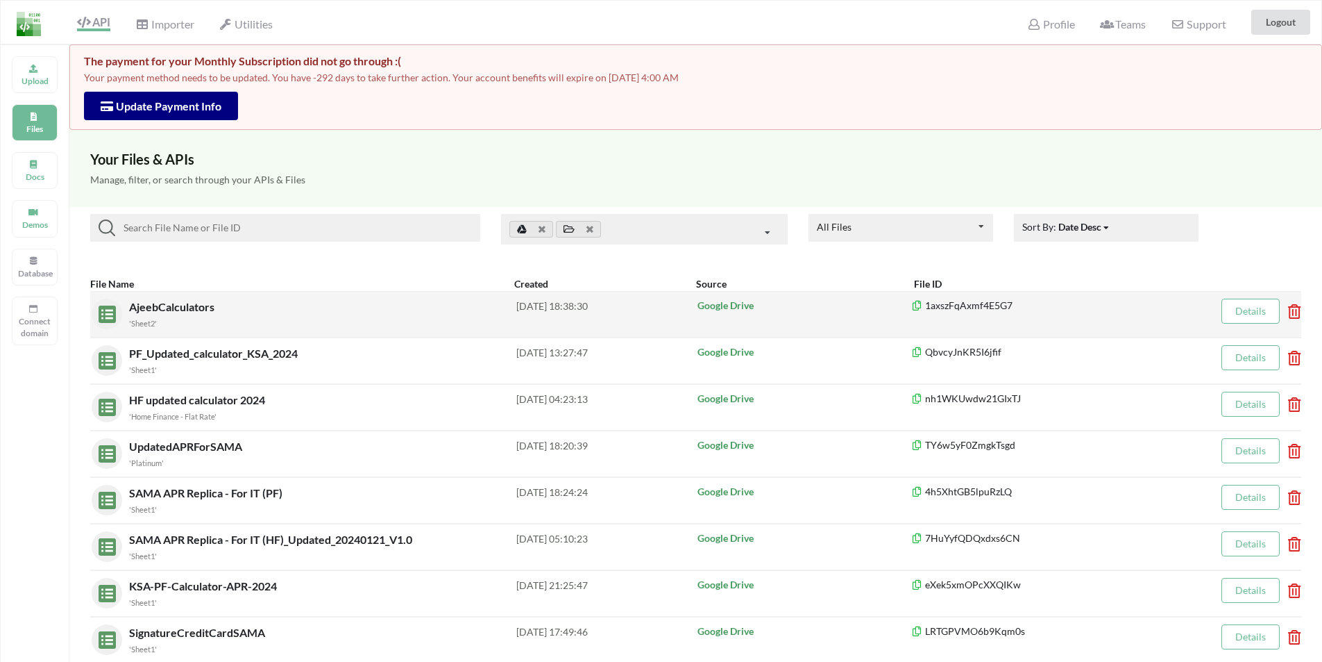
click at [190, 309] on span "AjeebCalculators" at bounding box center [173, 306] width 88 height 13
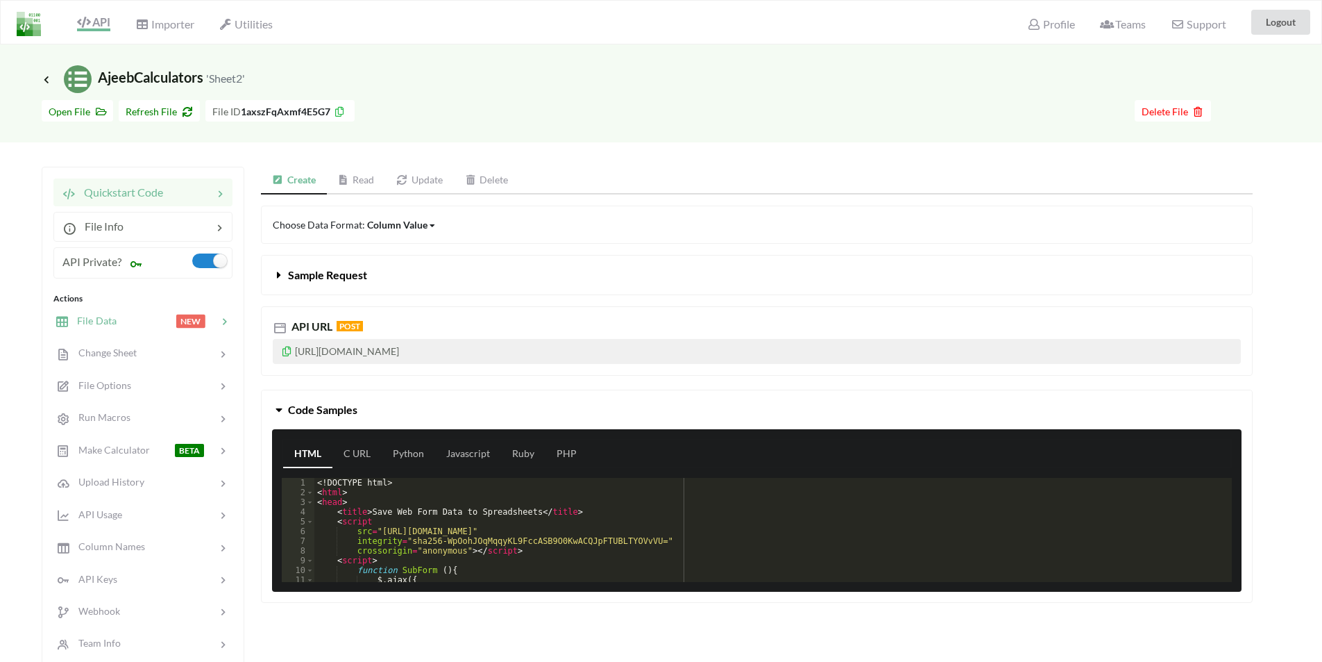
click at [107, 322] on span "File Data" at bounding box center [93, 320] width 48 height 12
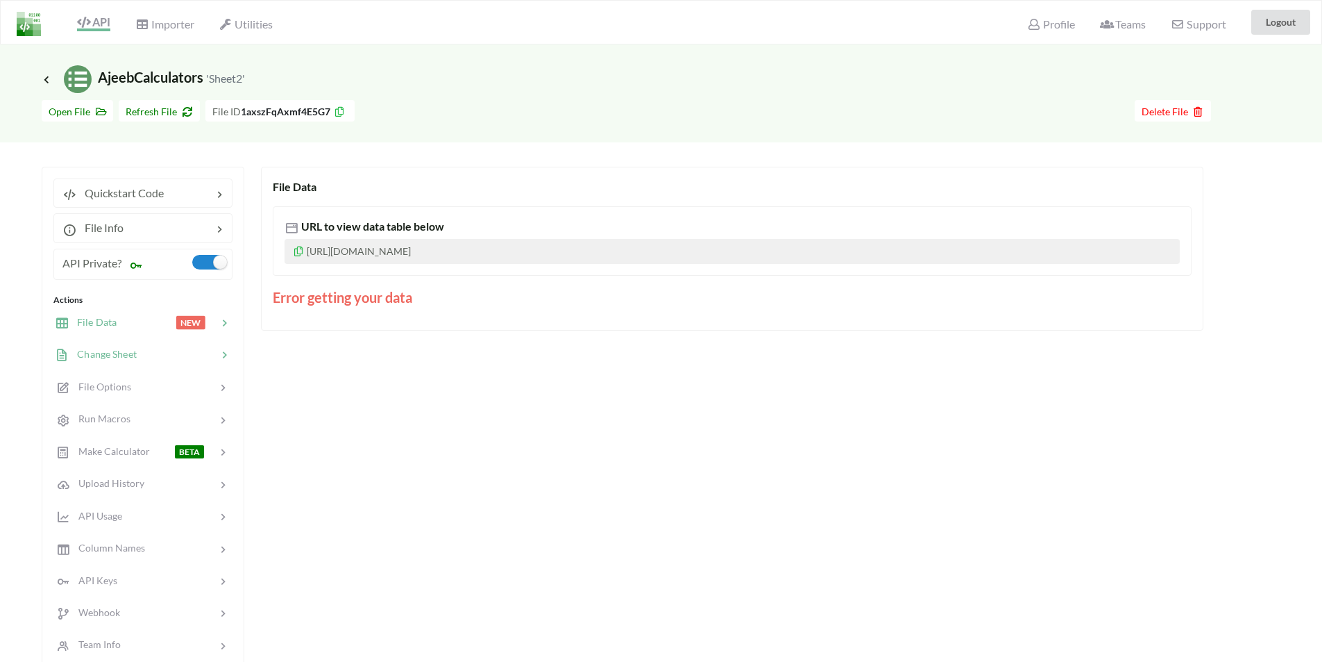
click at [102, 351] on span "Change Sheet" at bounding box center [103, 354] width 68 height 12
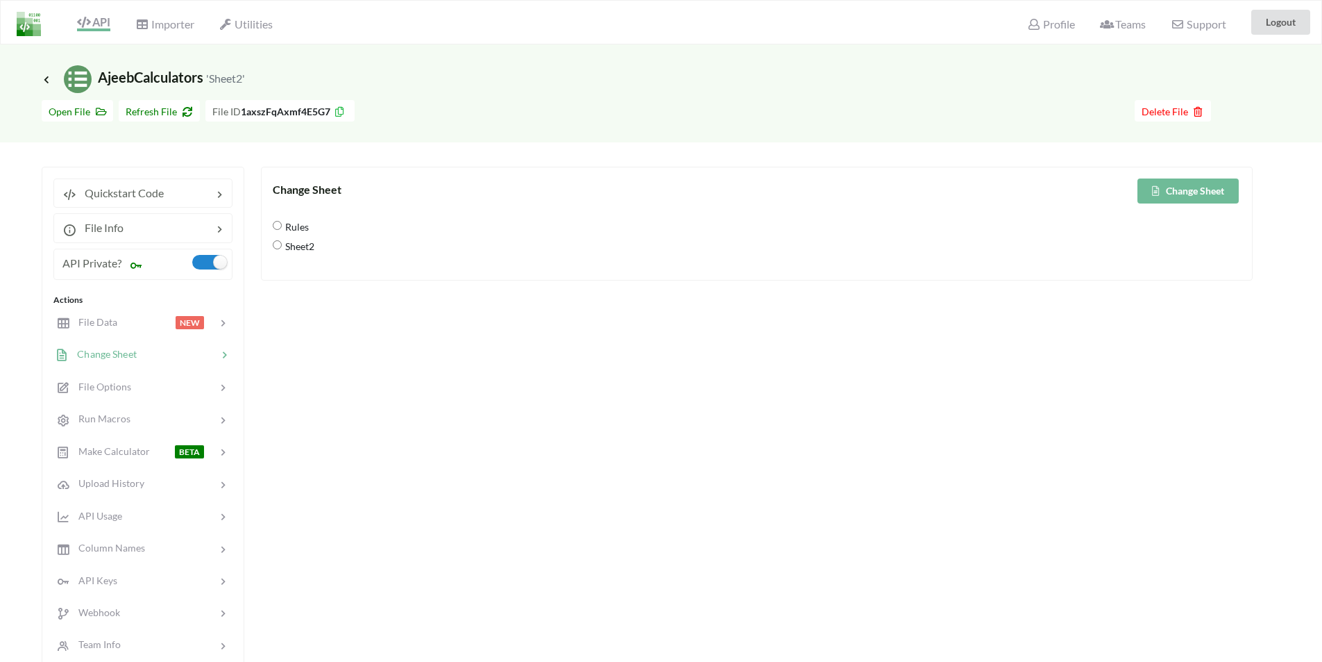
click at [292, 246] on span "Sheet2" at bounding box center [298, 245] width 33 height 29
click at [282, 246] on input "Sheet2" at bounding box center [277, 244] width 9 height 9
radio input "true"
click at [1199, 187] on button "Change Sheet" at bounding box center [1188, 190] width 101 height 25
click at [109, 323] on span "File Data" at bounding box center [93, 322] width 48 height 12
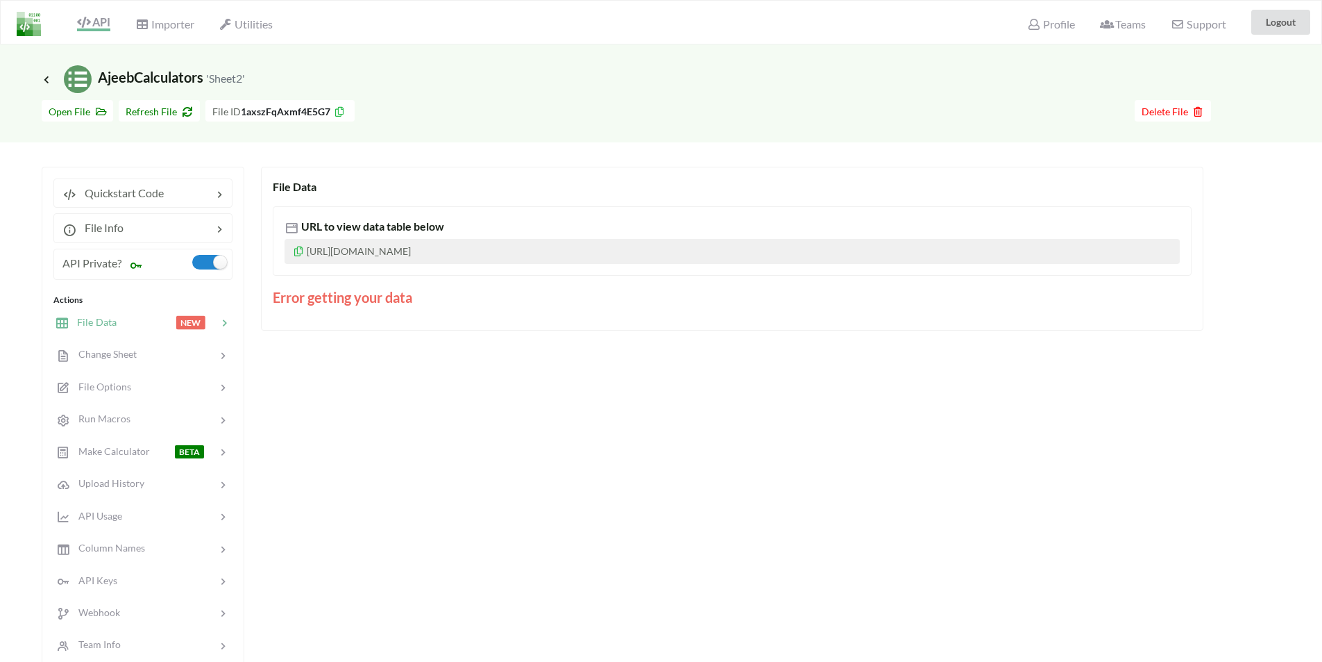
click at [296, 251] on icon at bounding box center [299, 249] width 12 height 10
click at [101, 22] on span "API" at bounding box center [93, 23] width 33 height 17
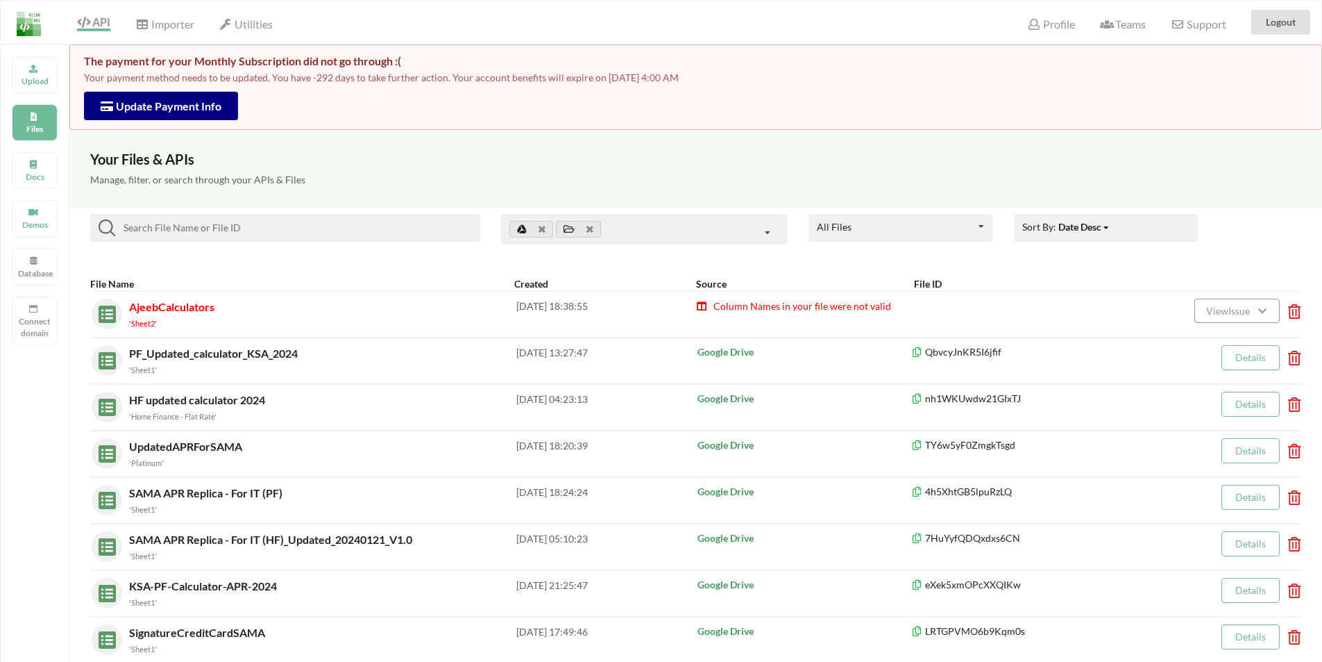
click at [868, 314] on div "Column Names in your file were not valid" at bounding box center [876, 313] width 360 height 31
click at [1259, 310] on icon at bounding box center [1262, 309] width 12 height 10
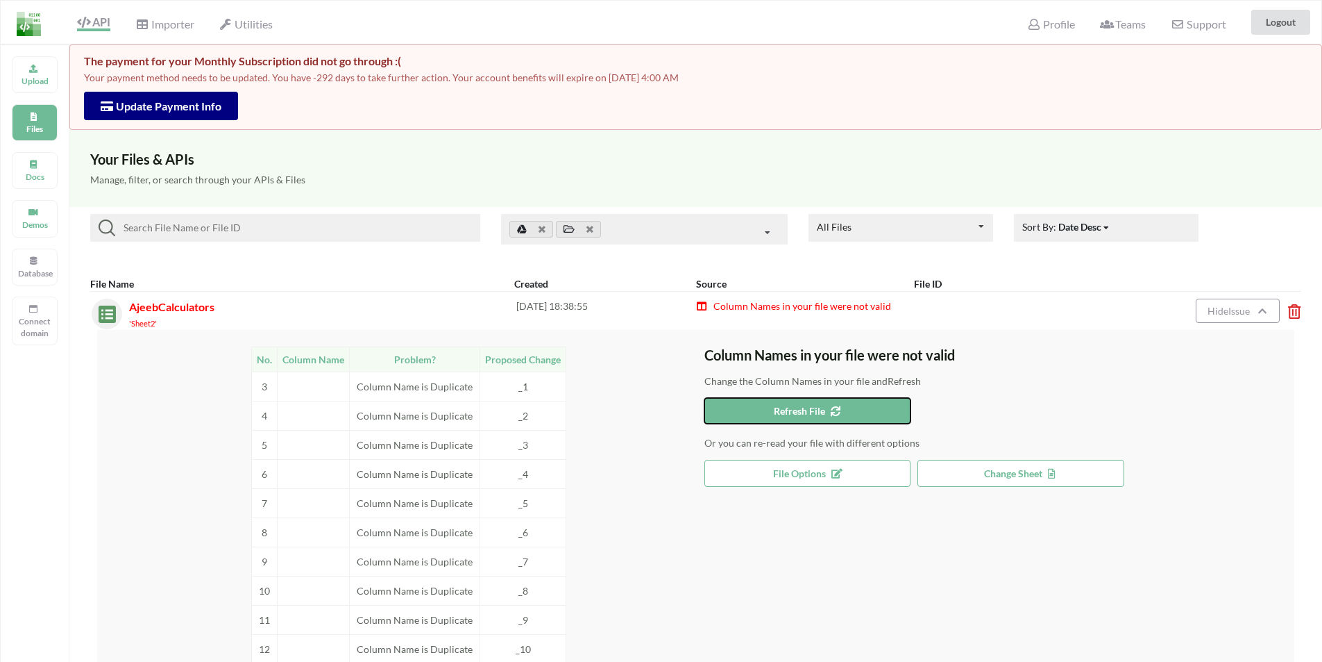
click at [782, 415] on span "Refresh File" at bounding box center [807, 411] width 67 height 12
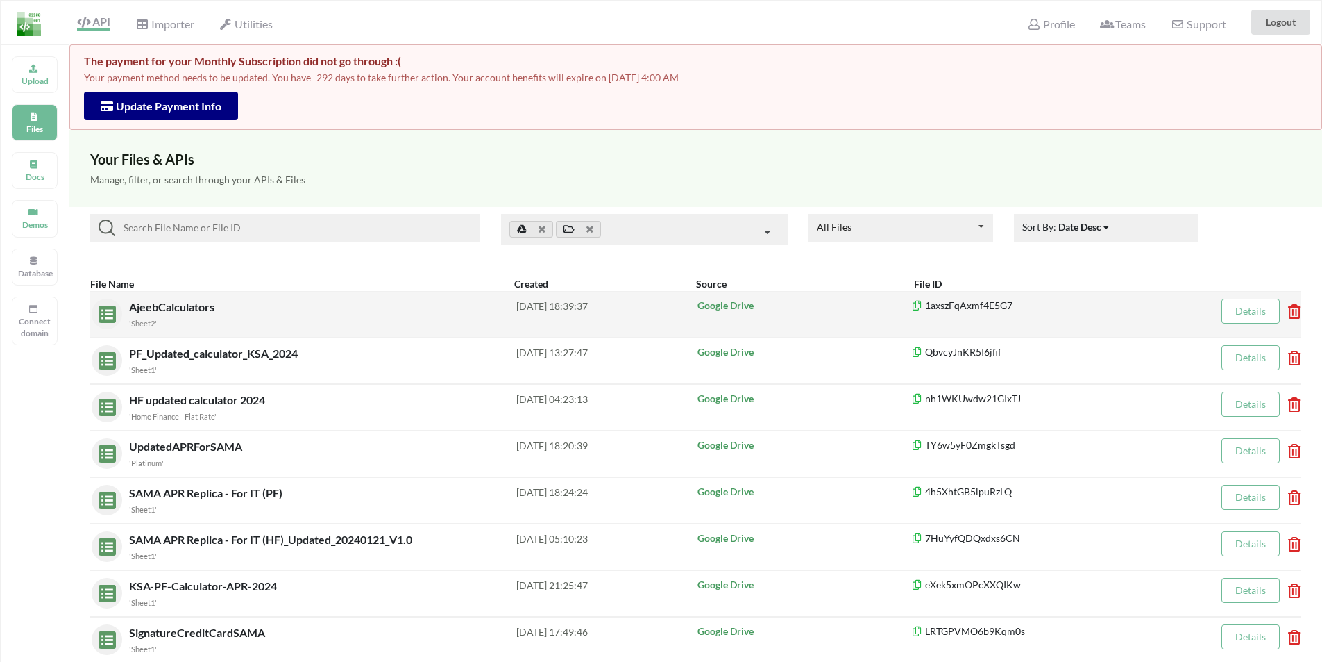
click at [157, 311] on span "AjeebCalculators" at bounding box center [173, 306] width 88 height 13
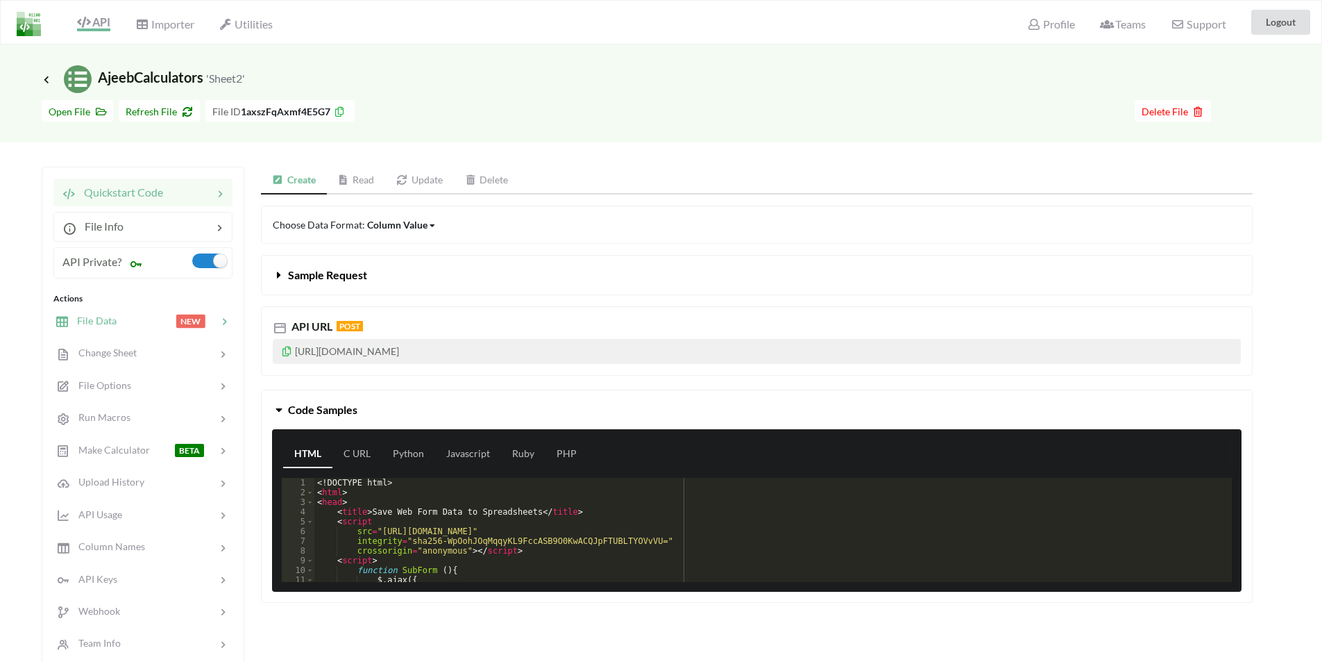
click at [92, 324] on span "File Data" at bounding box center [93, 320] width 48 height 12
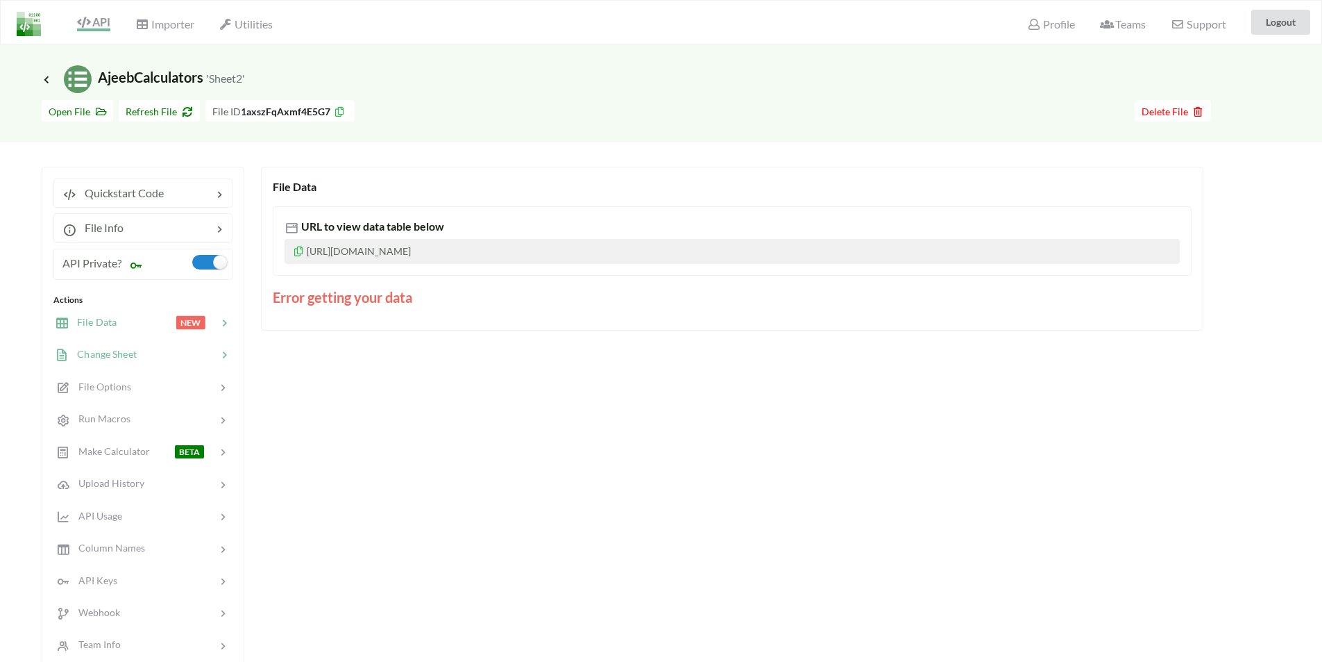
click at [96, 349] on span "Change Sheet" at bounding box center [103, 354] width 68 height 12
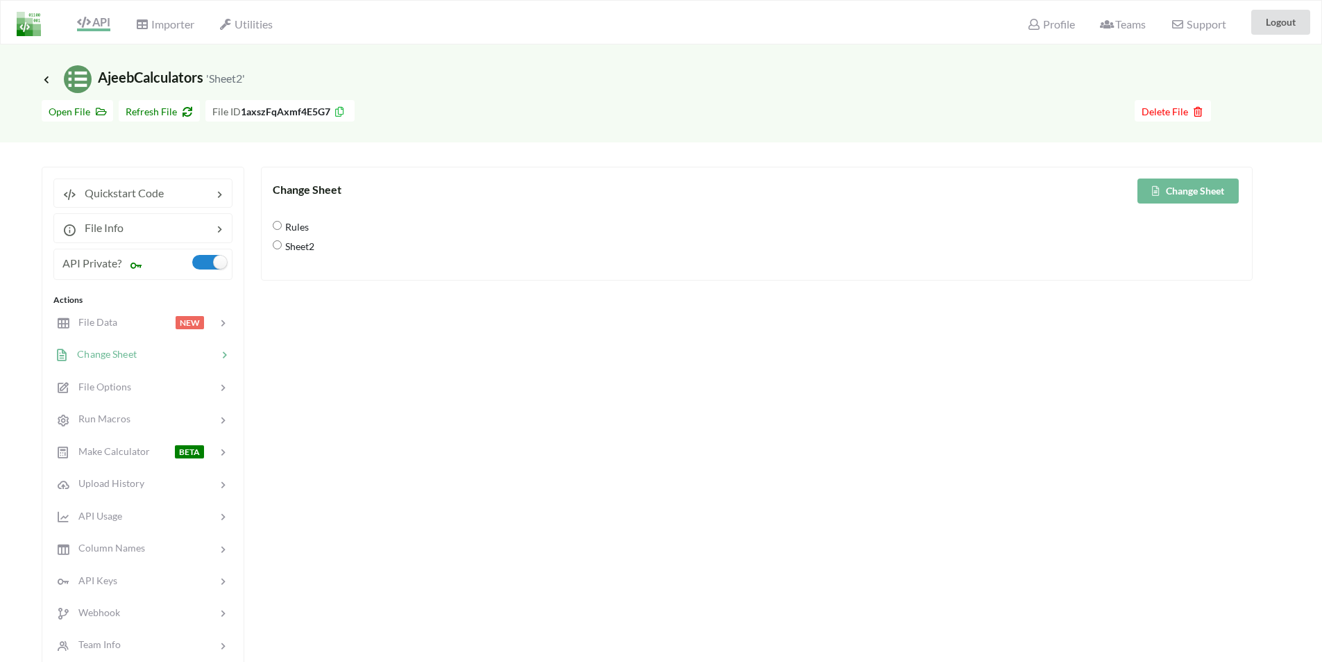
click at [289, 244] on span "Sheet2" at bounding box center [298, 245] width 33 height 29
click at [282, 244] on input "Sheet2" at bounding box center [277, 244] width 9 height 9
radio input "true"
click at [1205, 185] on button "Change Sheet" at bounding box center [1188, 190] width 101 height 25
click at [92, 318] on span "File Data" at bounding box center [93, 322] width 48 height 12
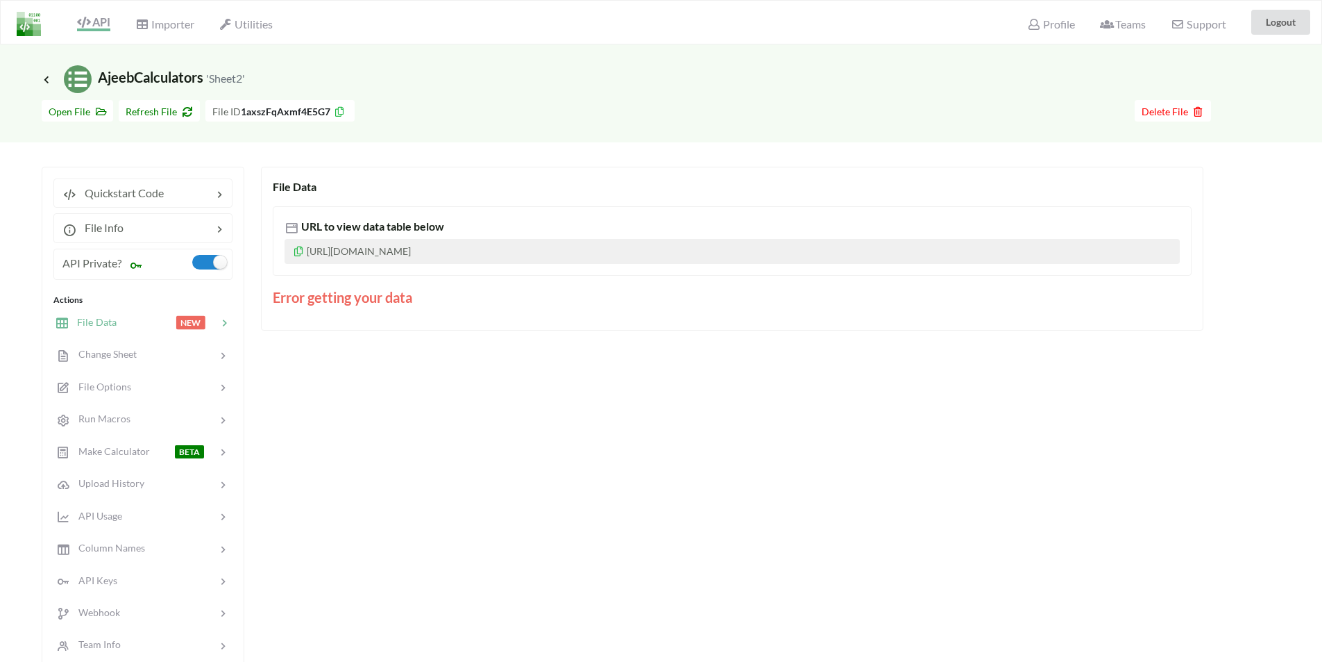
click at [87, 30] on span "API" at bounding box center [93, 23] width 33 height 16
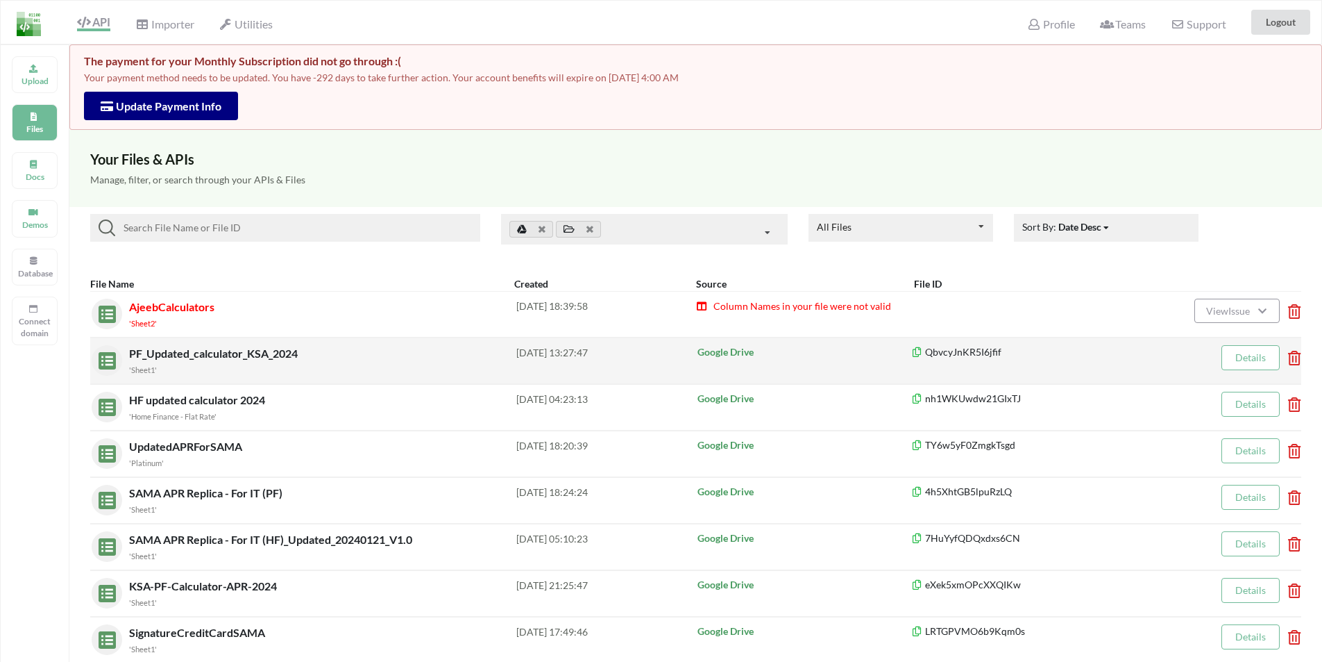
click at [208, 353] on span "PF_Updated_calculator_KSA_2024" at bounding box center [214, 352] width 171 height 13
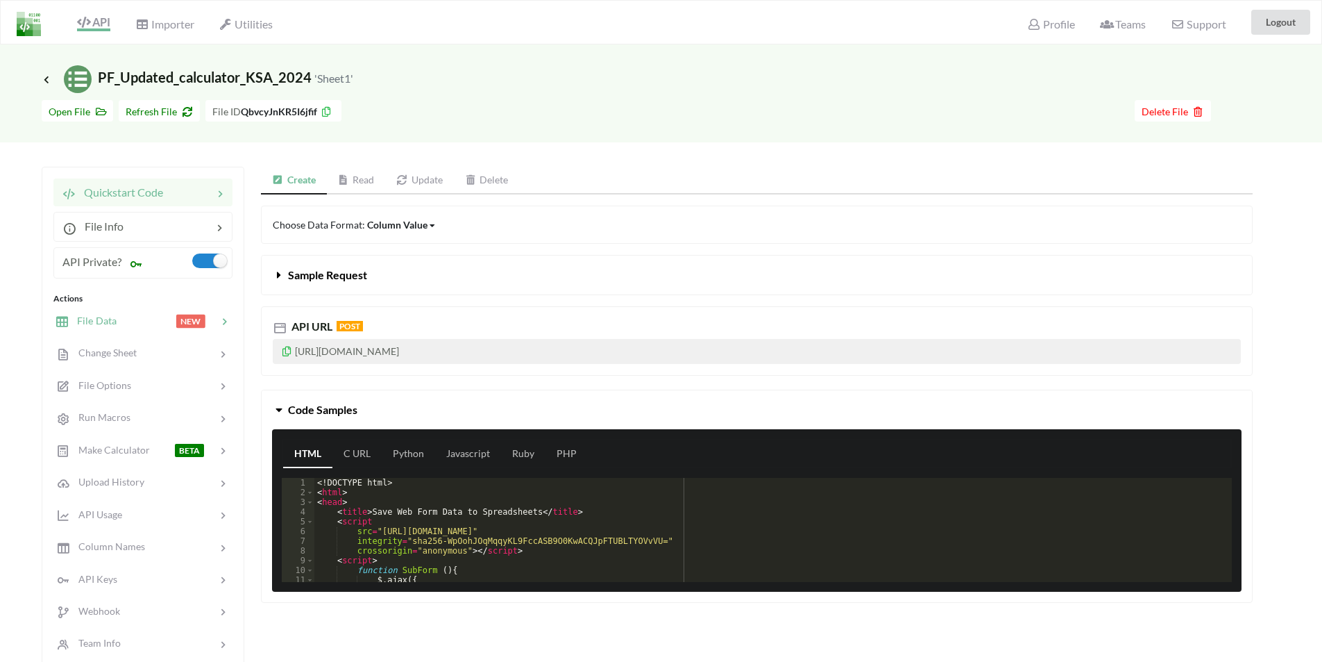
click at [108, 323] on span "File Data" at bounding box center [93, 320] width 48 height 12
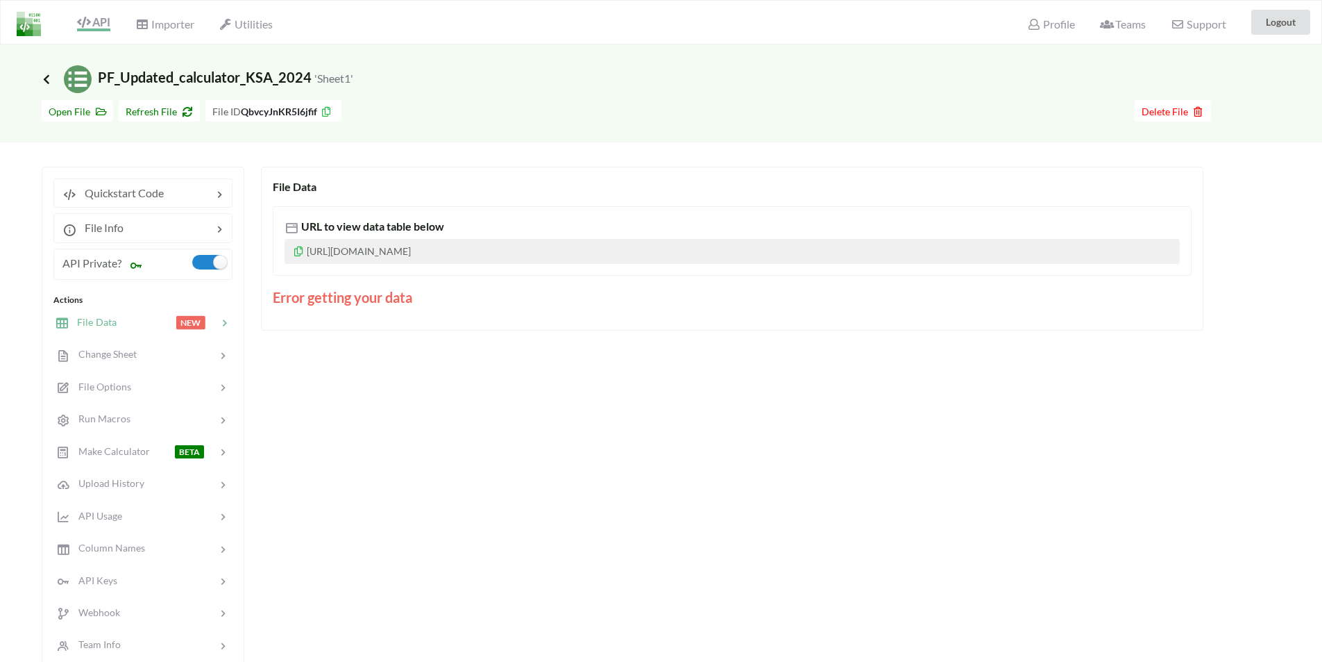
click at [44, 80] on icon at bounding box center [46, 79] width 12 height 11
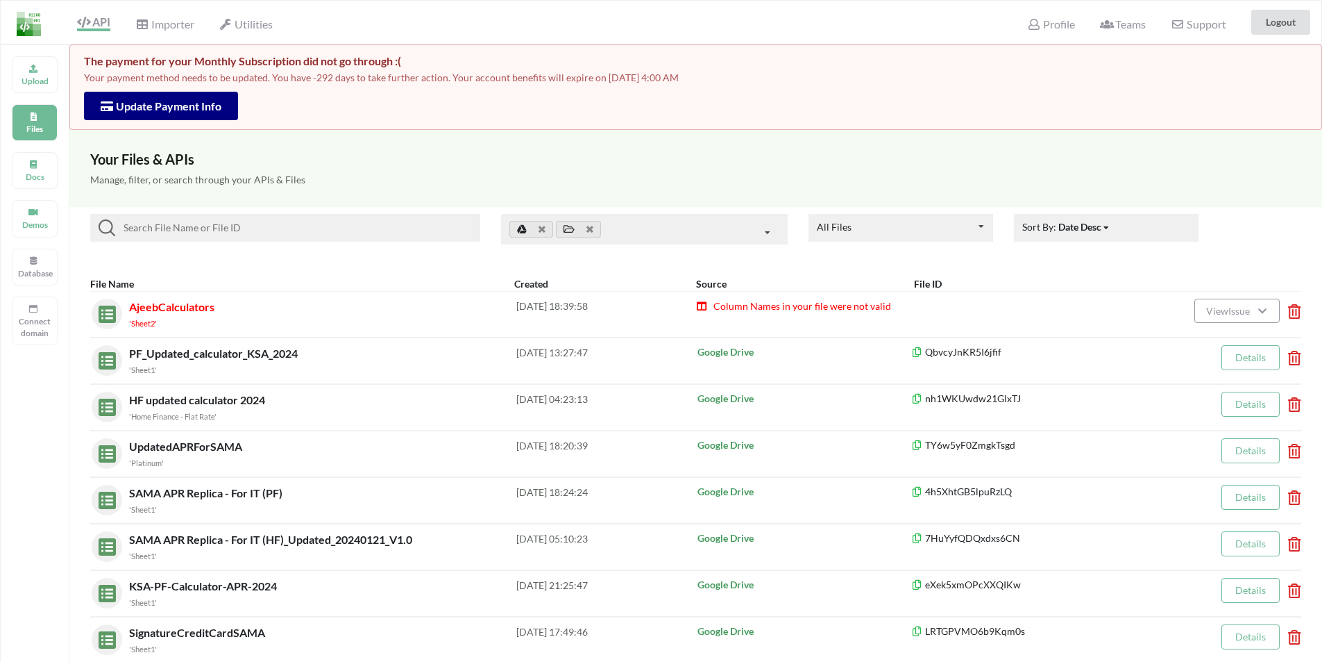
click at [800, 312] on div "Column Names in your file were not valid" at bounding box center [876, 313] width 360 height 31
click at [1222, 315] on span "View Issue" at bounding box center [1230, 311] width 48 height 12
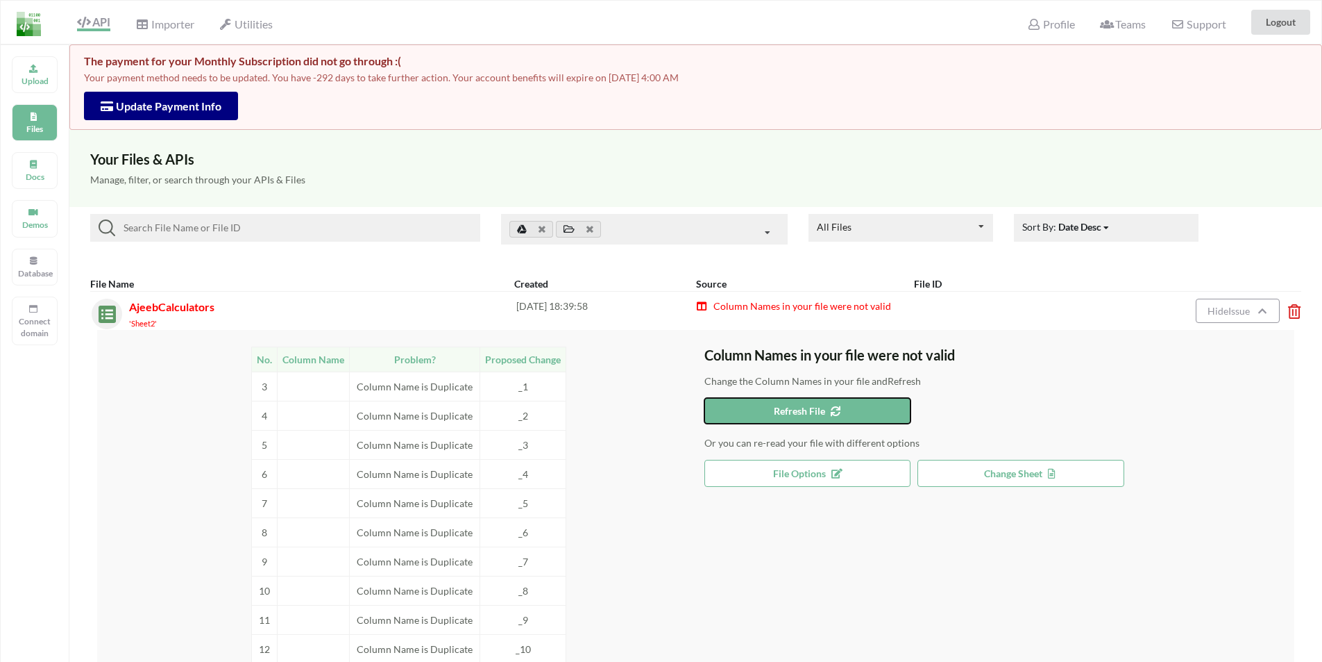
click at [773, 410] on button "Refresh File" at bounding box center [808, 411] width 207 height 26
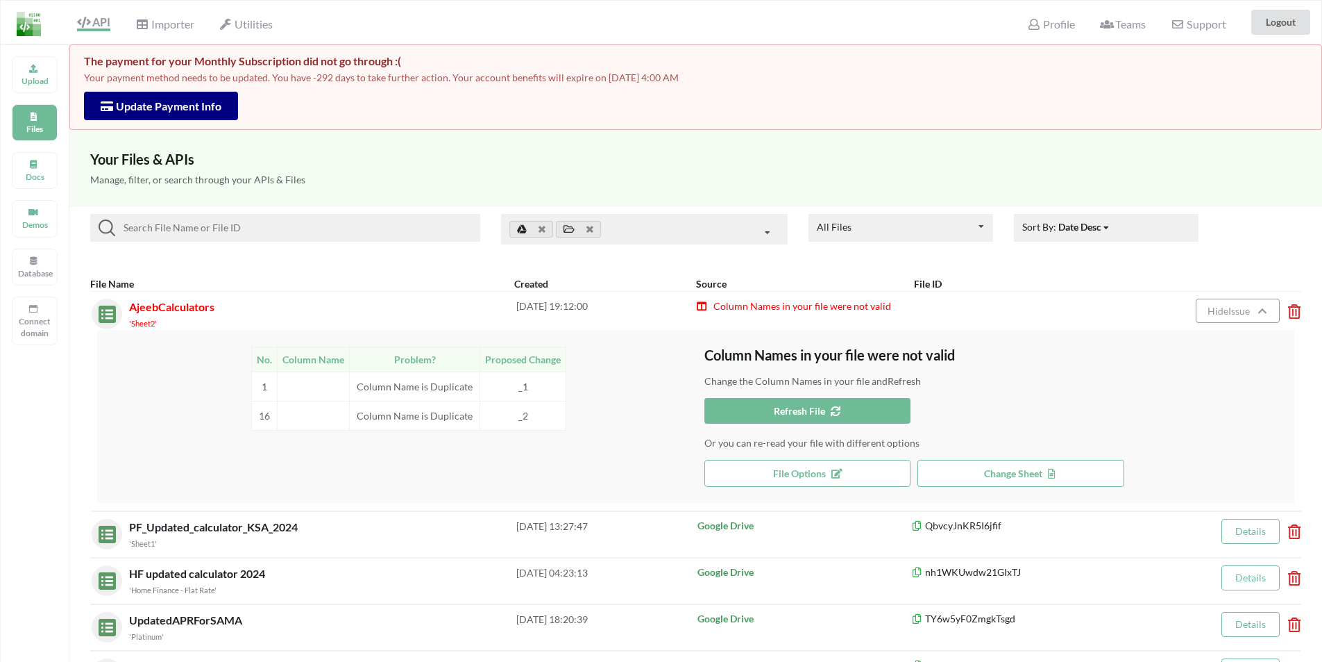
click at [1188, 382] on p "Change the Column Names in your file and Refresh" at bounding box center [1000, 381] width 591 height 14
click at [792, 416] on span "Refresh File" at bounding box center [807, 411] width 67 height 12
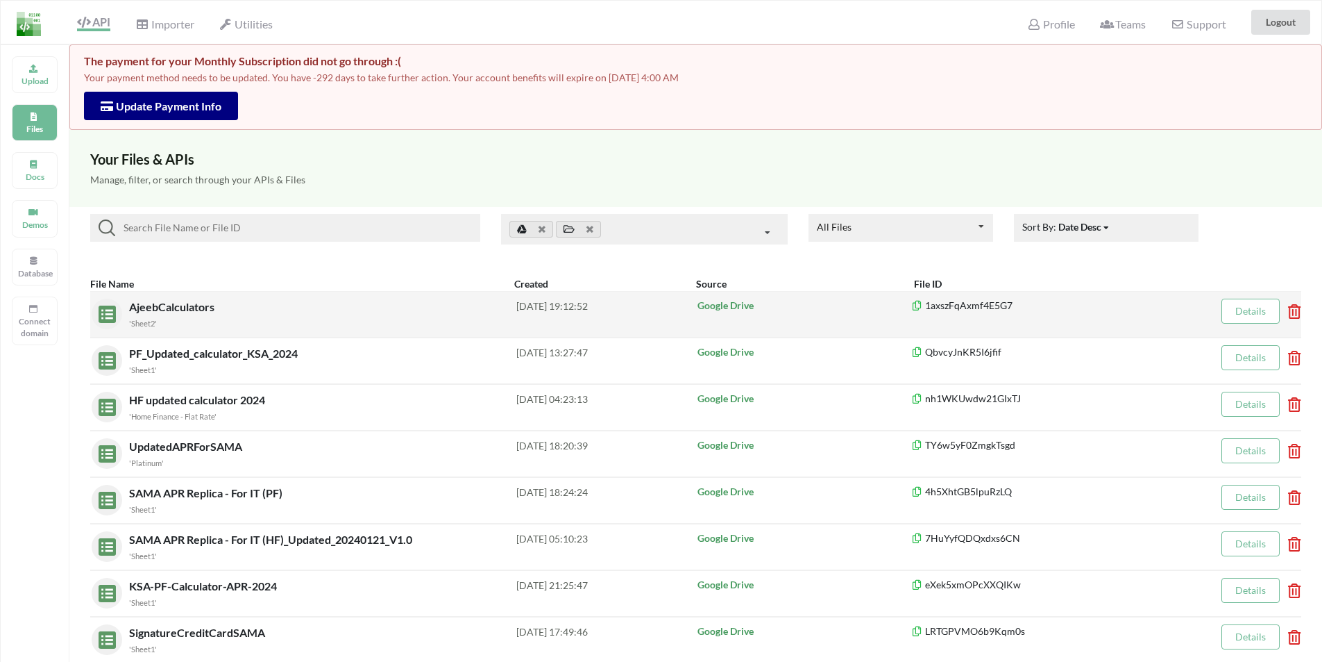
click at [1003, 305] on p "1axszFqAxmf4E5G7" at bounding box center [1043, 305] width 264 height 14
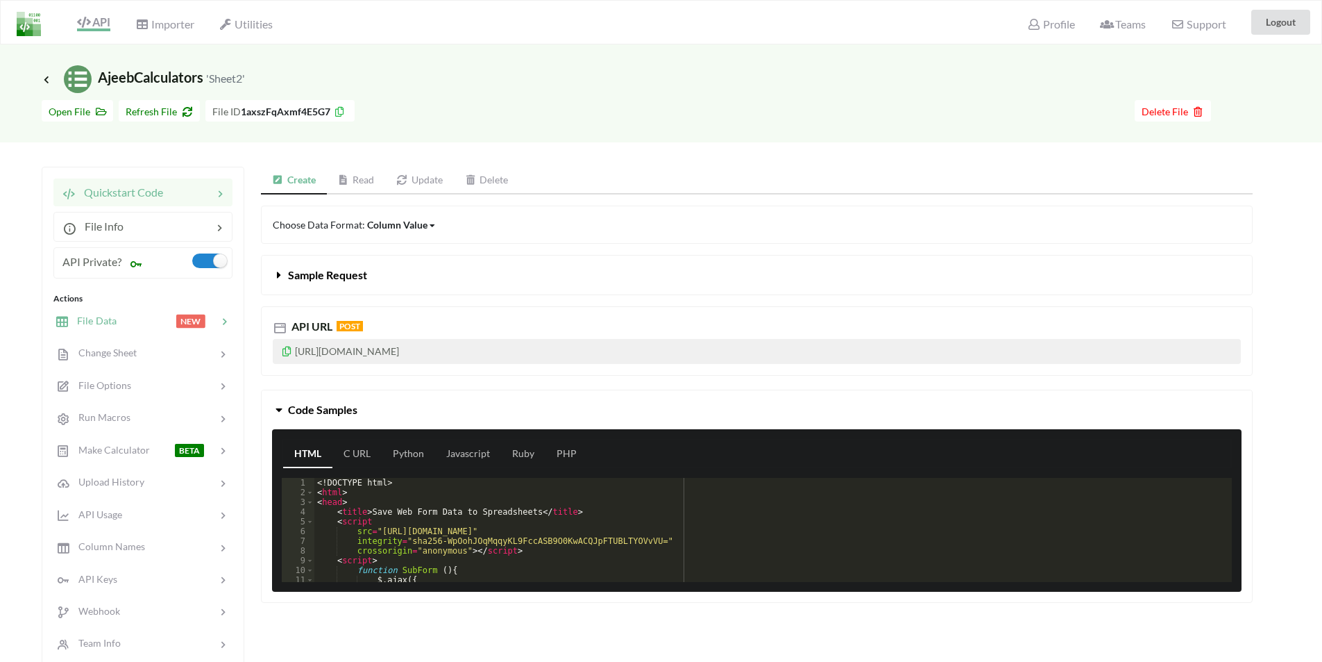
click at [105, 313] on div "File Data" at bounding box center [86, 321] width 62 height 16
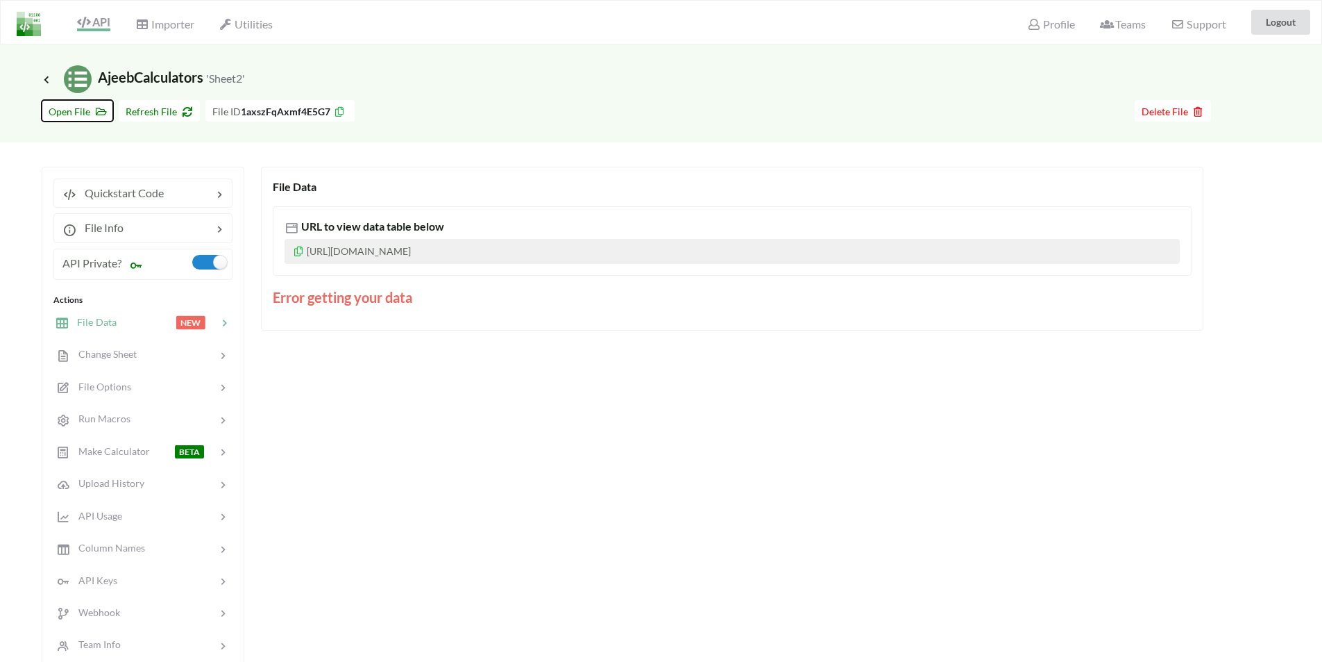
click at [76, 112] on span "Open File" at bounding box center [78, 112] width 58 height 12
click at [112, 193] on span "Quickstart Code" at bounding box center [119, 192] width 87 height 13
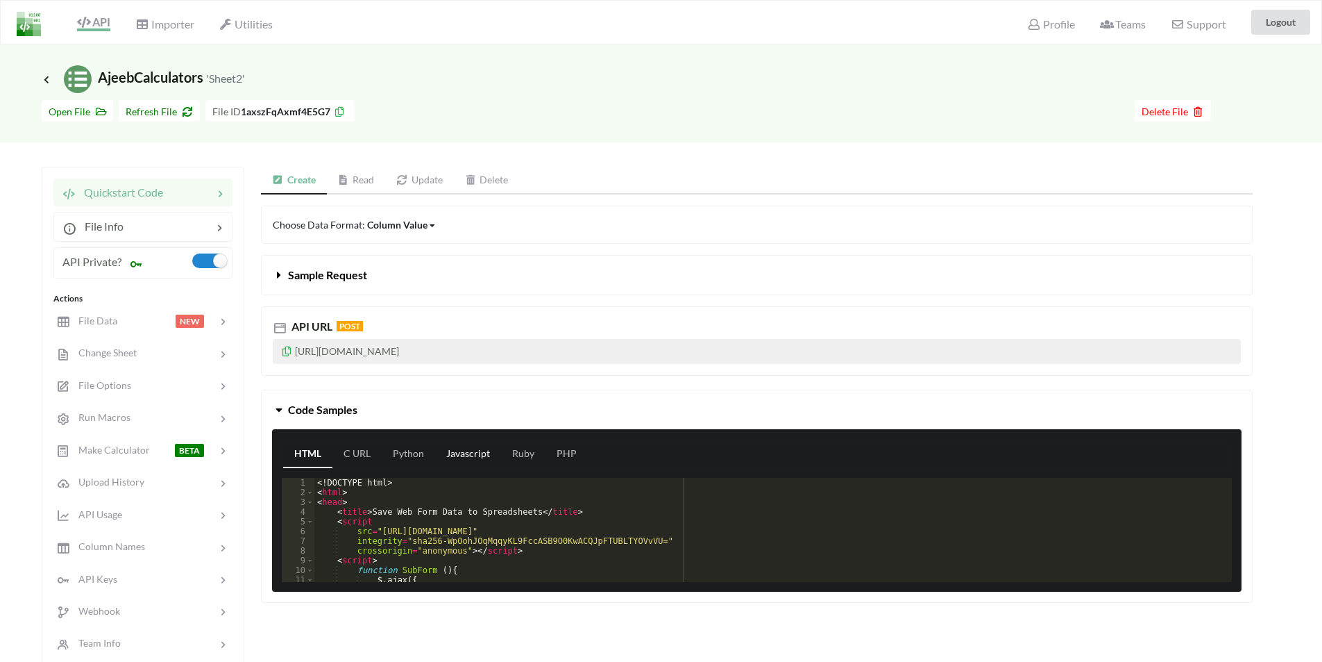
click at [455, 451] on link "Javascript" at bounding box center [468, 454] width 66 height 28
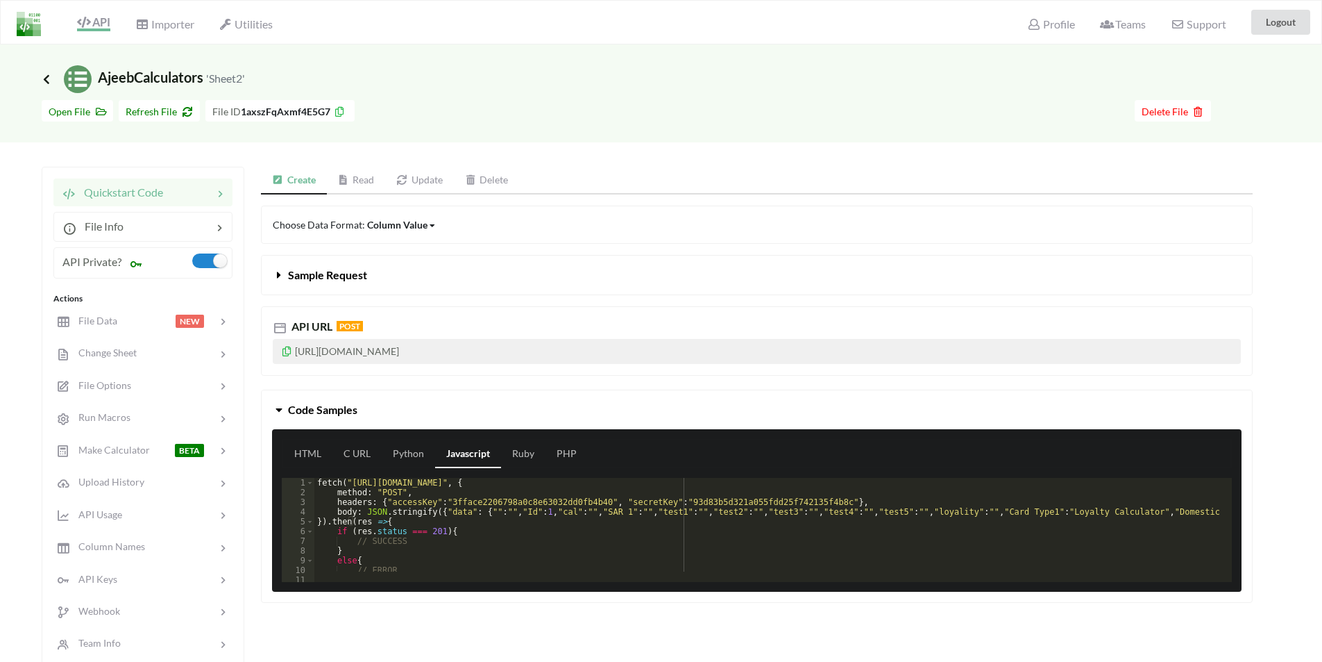
click at [43, 80] on icon at bounding box center [46, 79] width 12 height 11
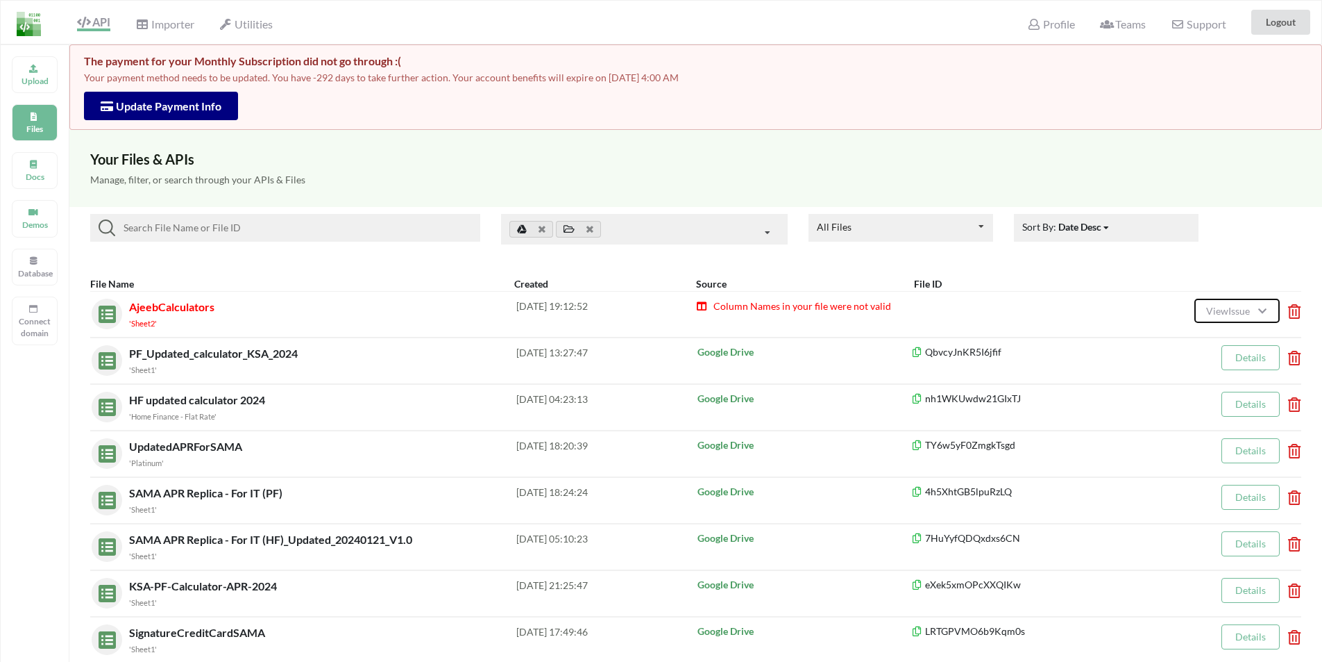
click at [1218, 310] on span "View Issue" at bounding box center [1230, 311] width 48 height 12
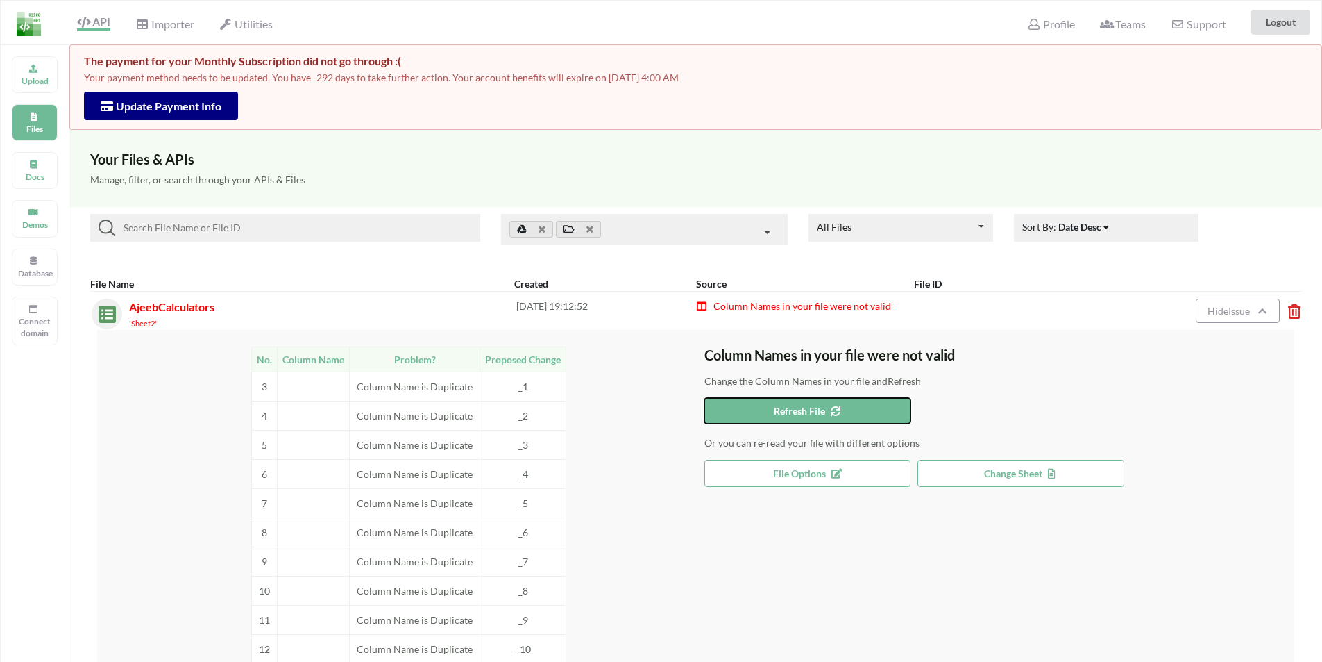
click at [800, 414] on span "Refresh File" at bounding box center [807, 411] width 67 height 12
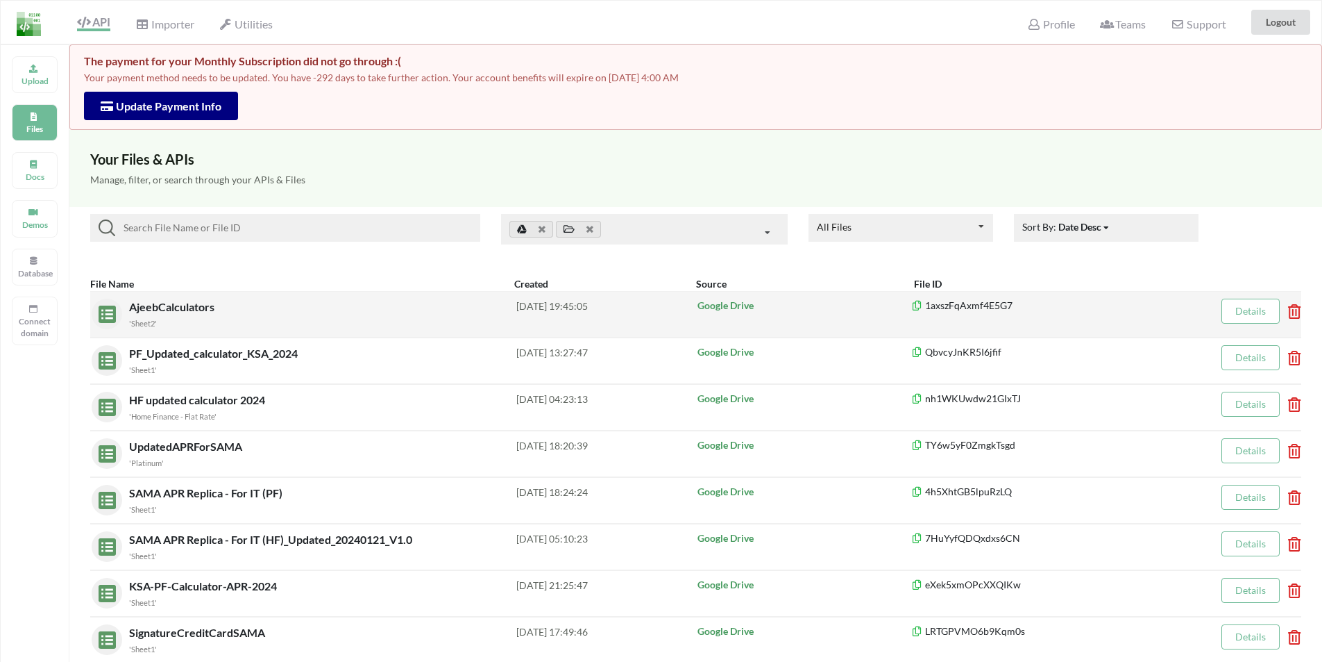
click at [187, 310] on span "AjeebCalculators" at bounding box center [173, 306] width 88 height 13
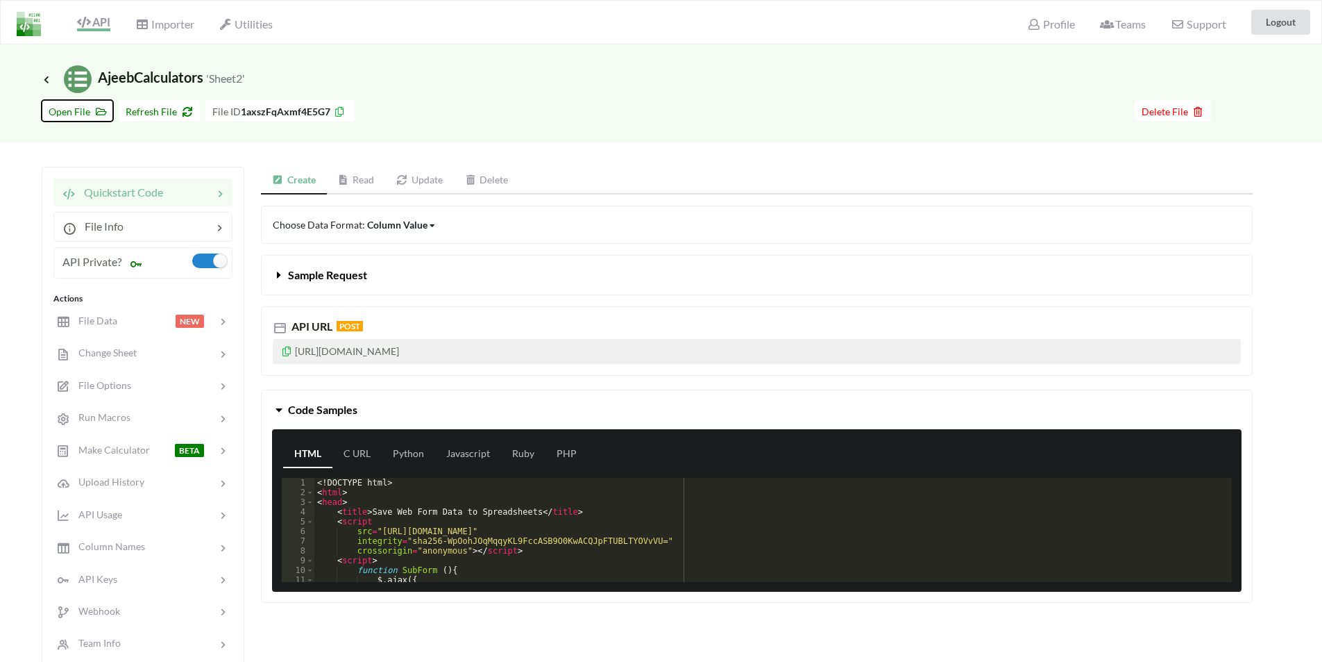
click at [78, 111] on span "Open File" at bounding box center [78, 112] width 58 height 12
click at [417, 181] on link "Update" at bounding box center [419, 181] width 69 height 28
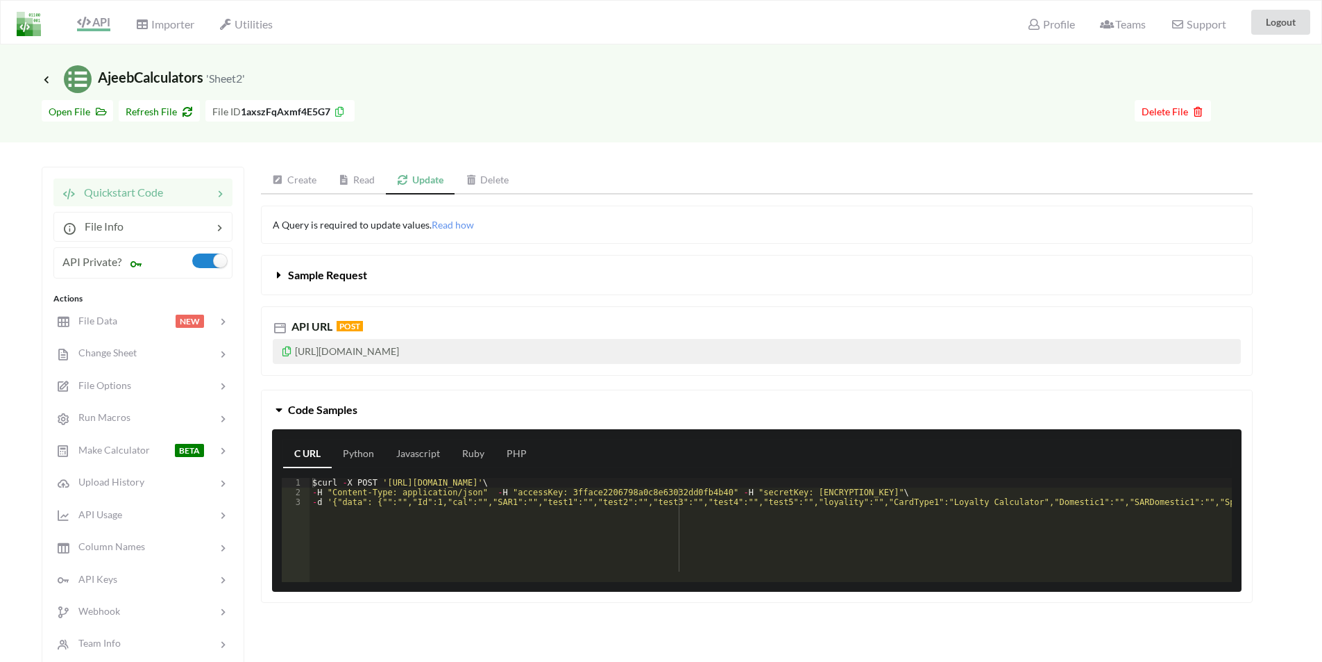
click at [281, 274] on icon at bounding box center [279, 272] width 13 height 11
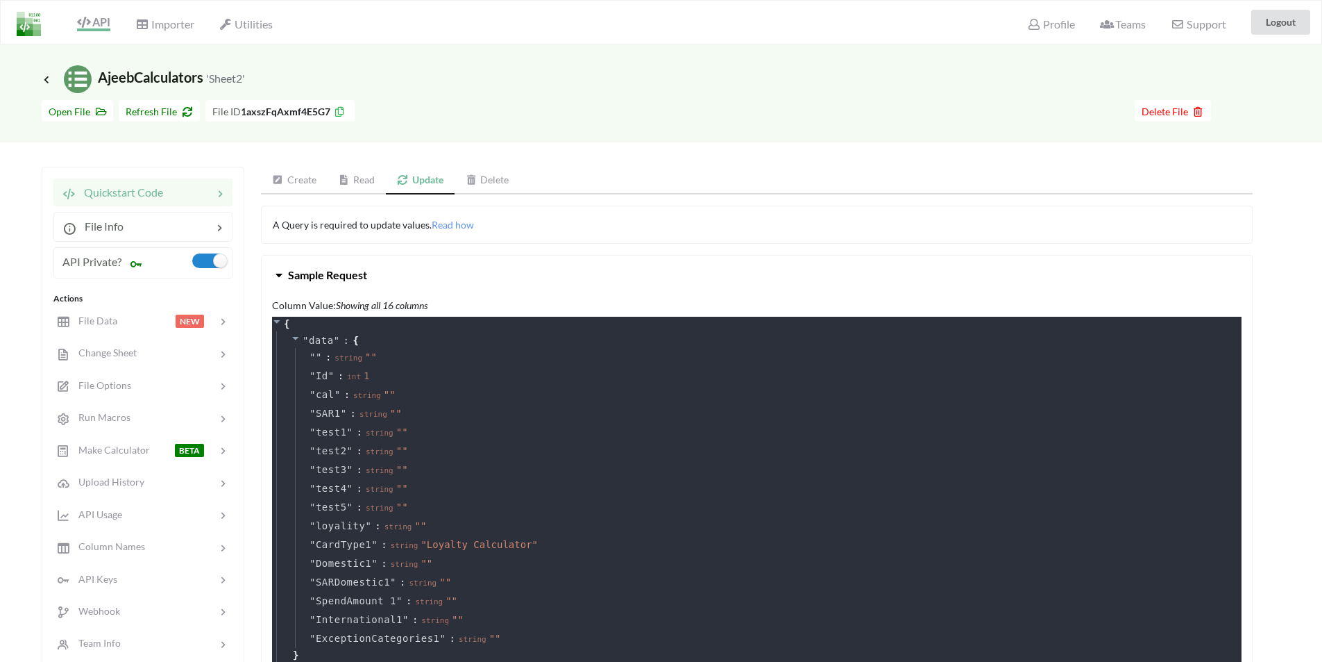
click at [281, 274] on icon at bounding box center [279, 272] width 13 height 11
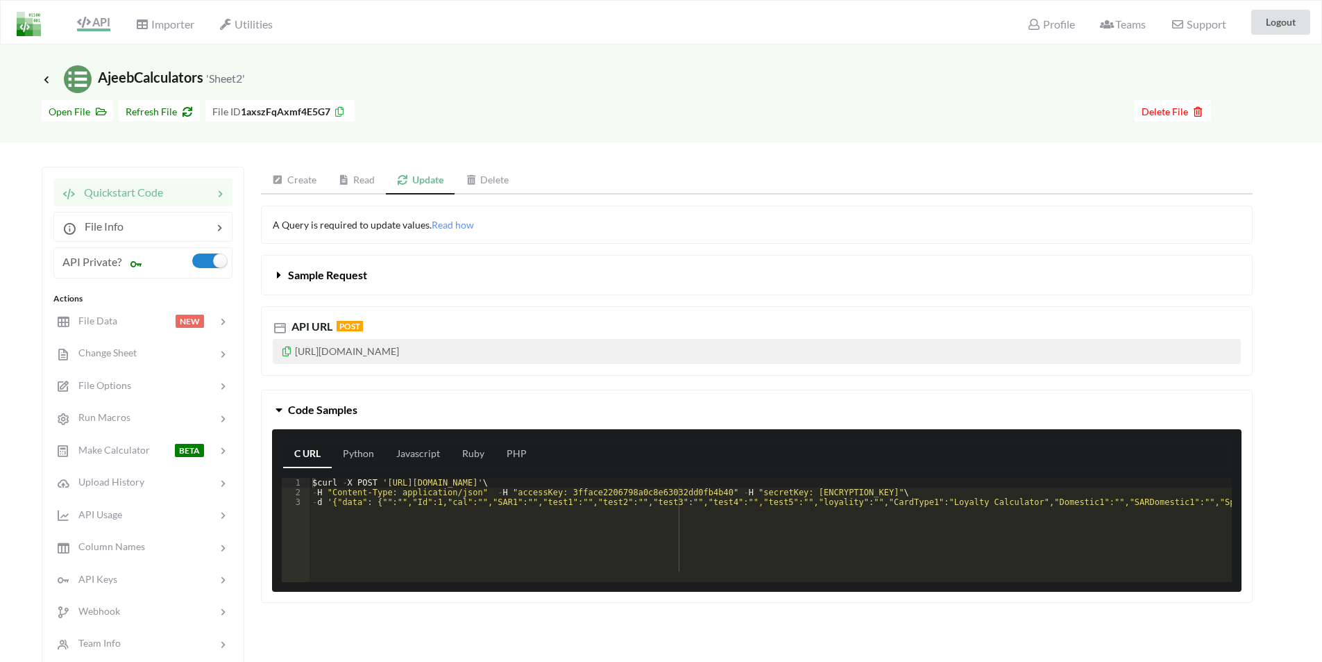
click at [364, 180] on link "Read" at bounding box center [357, 181] width 59 height 28
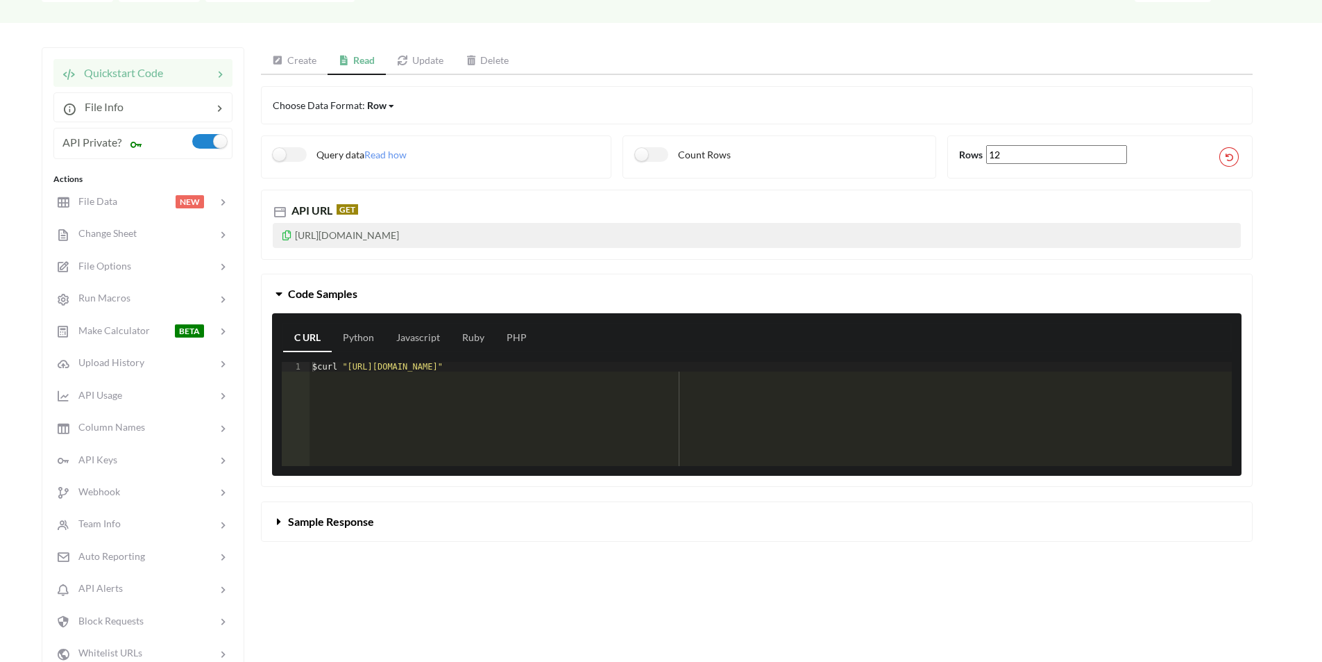
scroll to position [139, 0]
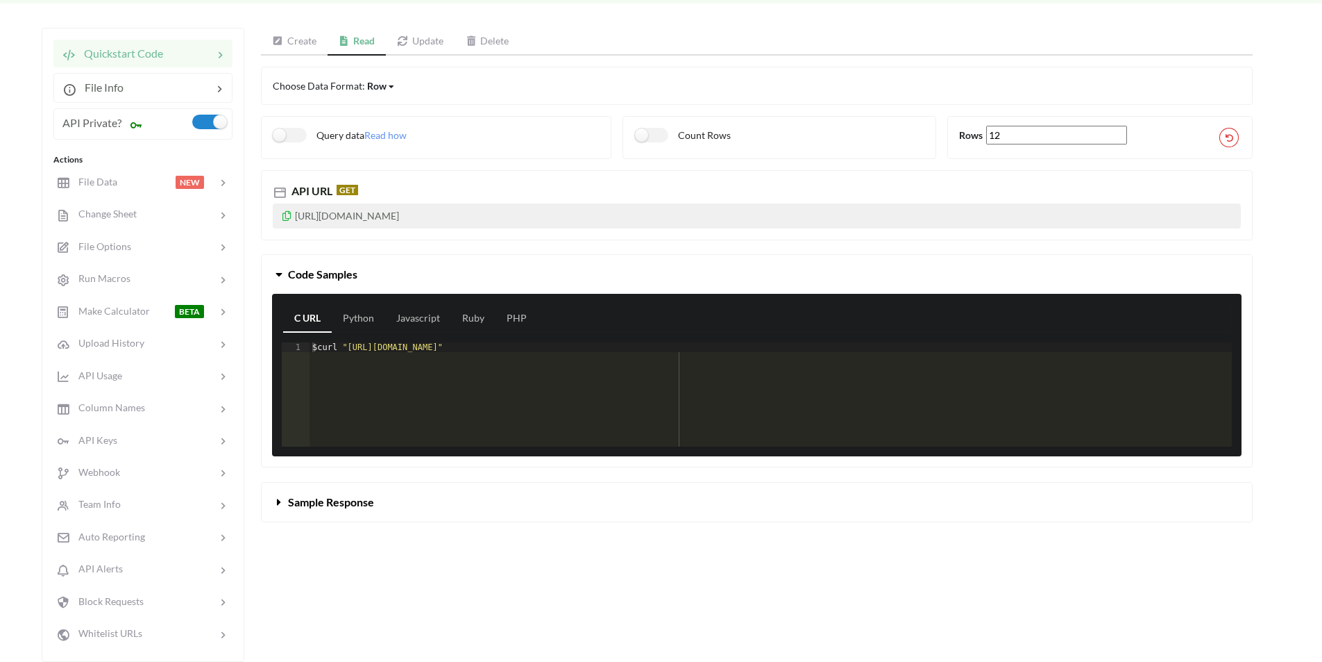
click at [280, 500] on icon at bounding box center [279, 499] width 13 height 11
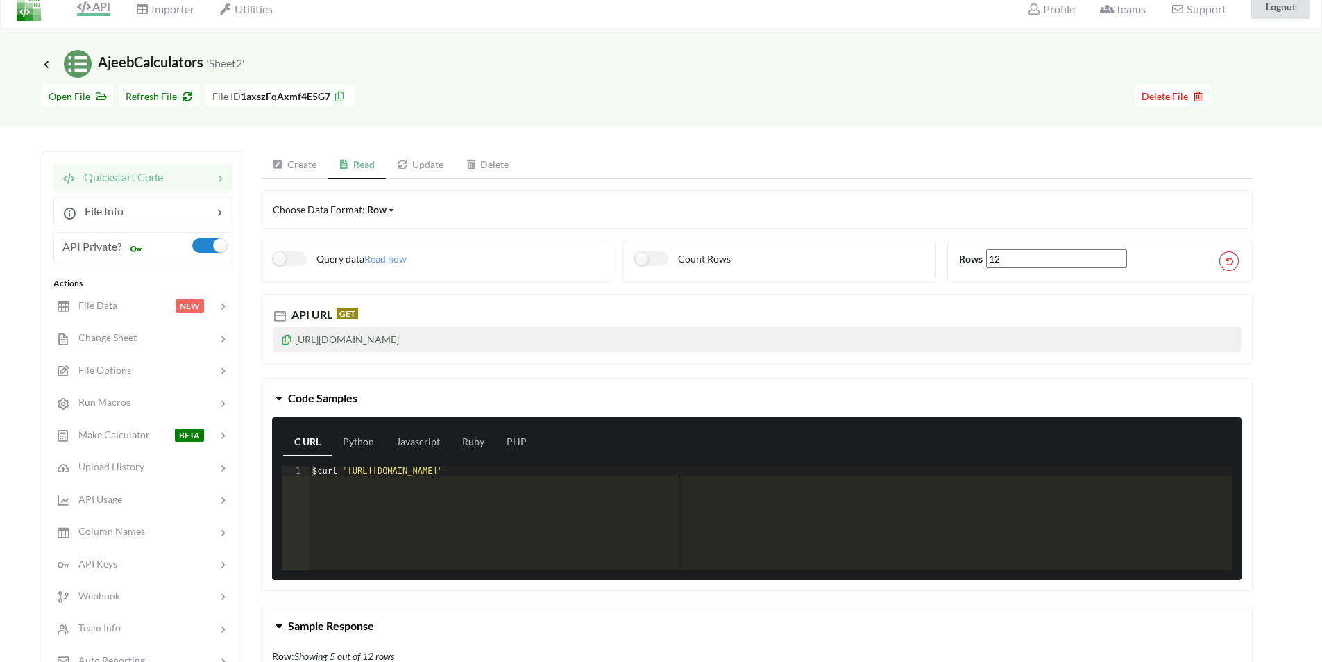
scroll to position [0, 0]
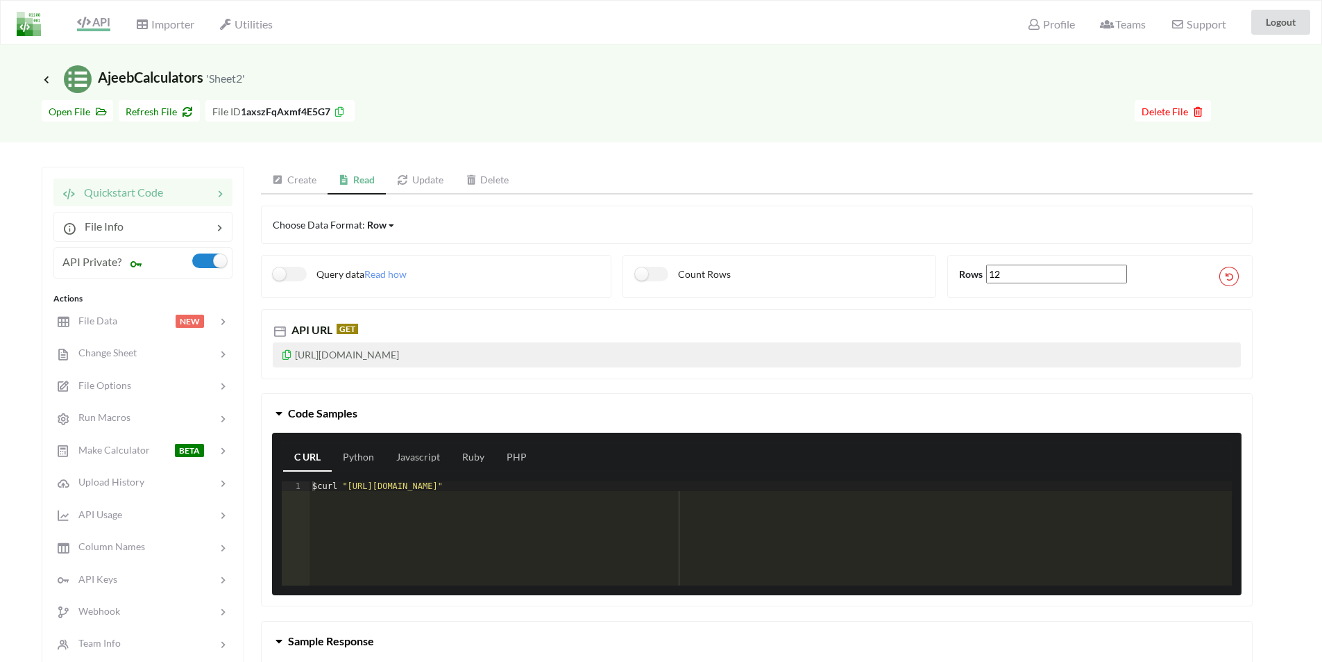
click at [284, 183] on link "Create" at bounding box center [294, 181] width 67 height 28
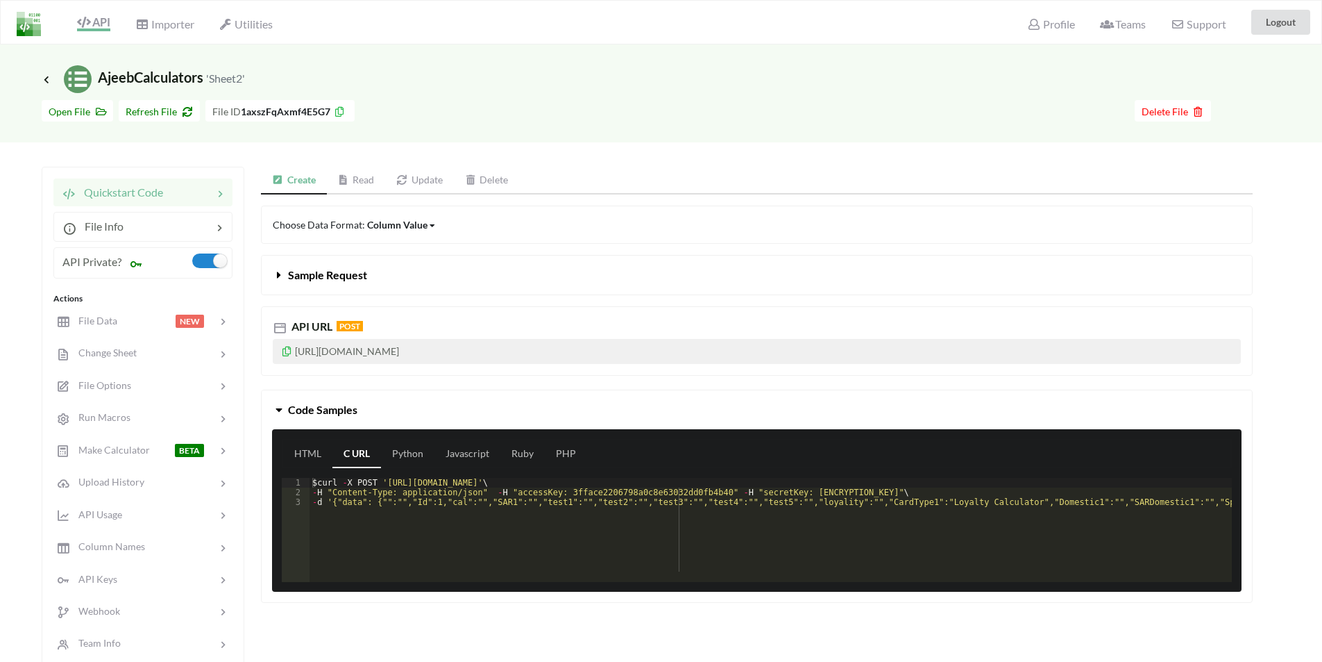
click at [321, 272] on span "Sample Request" at bounding box center [327, 274] width 79 height 13
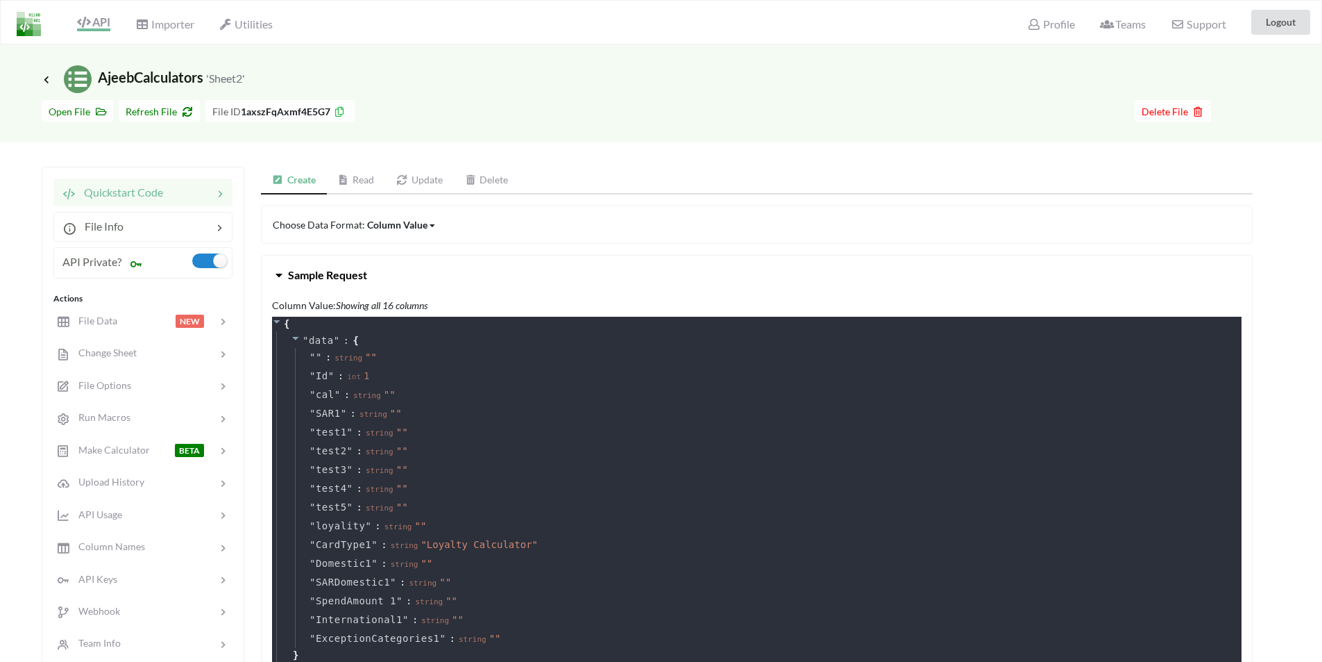
click at [321, 272] on span "Sample Request" at bounding box center [327, 274] width 79 height 13
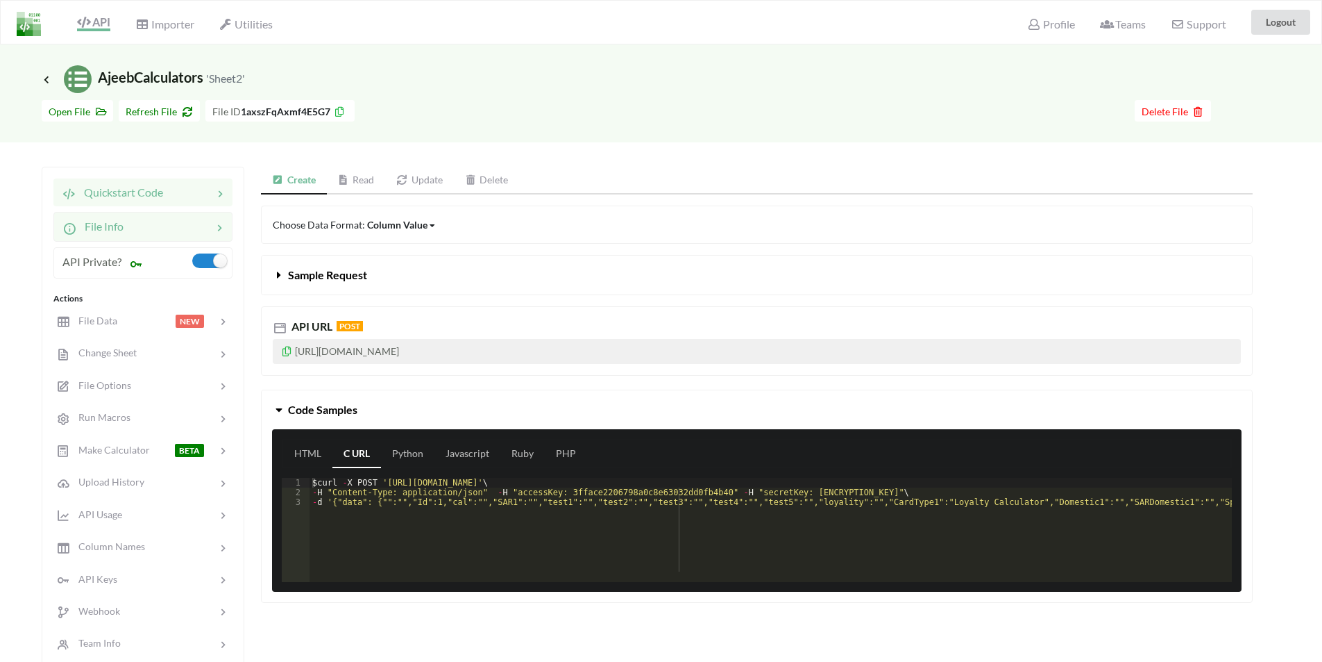
click at [112, 226] on span "File Info" at bounding box center [99, 225] width 47 height 13
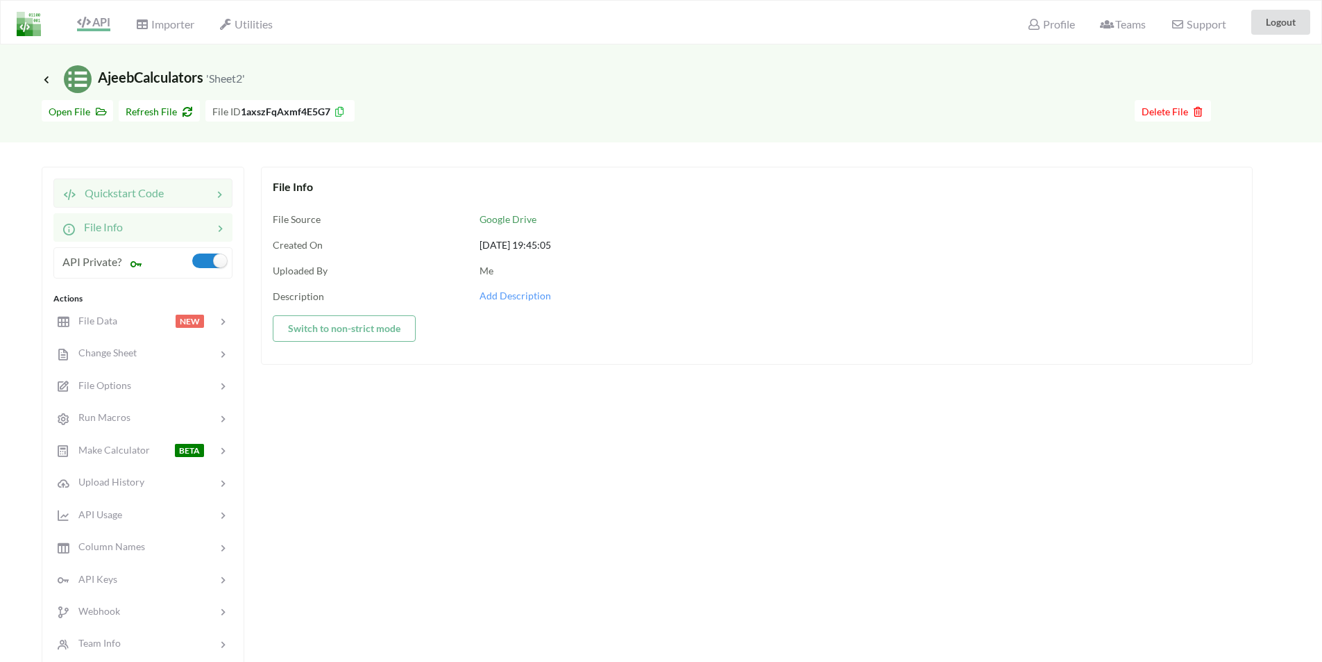
click at [108, 191] on span "Quickstart Code" at bounding box center [119, 192] width 87 height 13
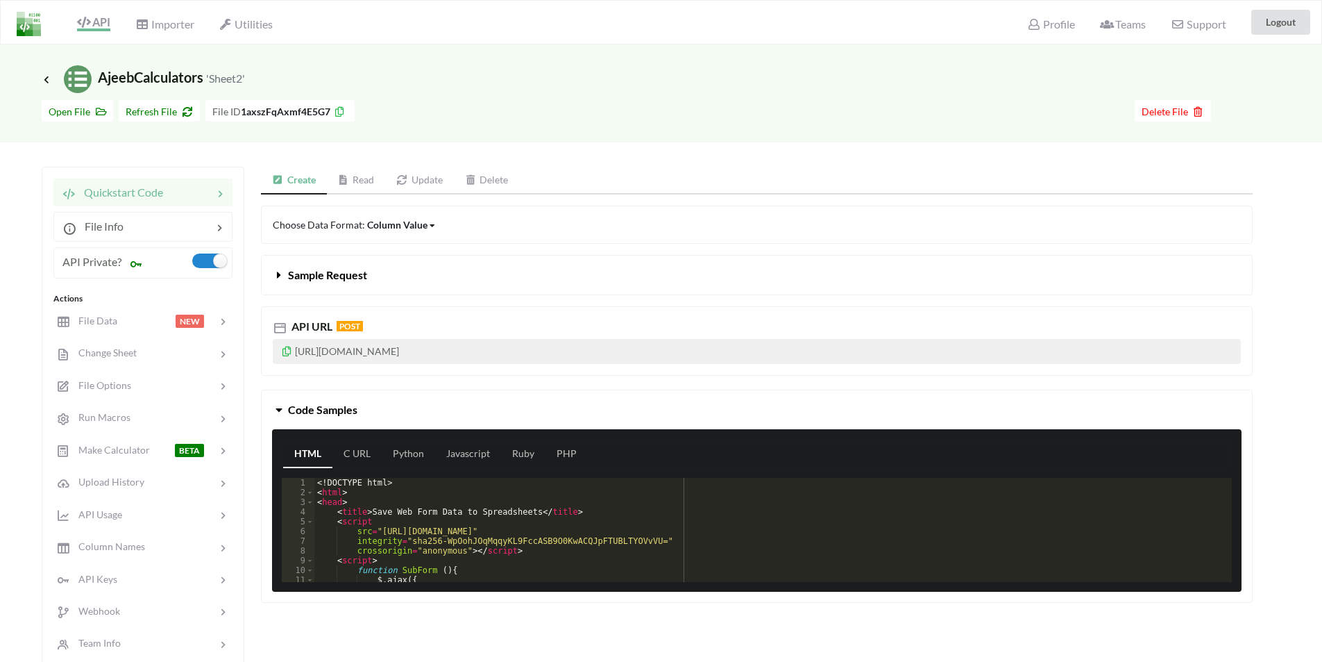
click at [280, 271] on icon at bounding box center [279, 272] width 13 height 11
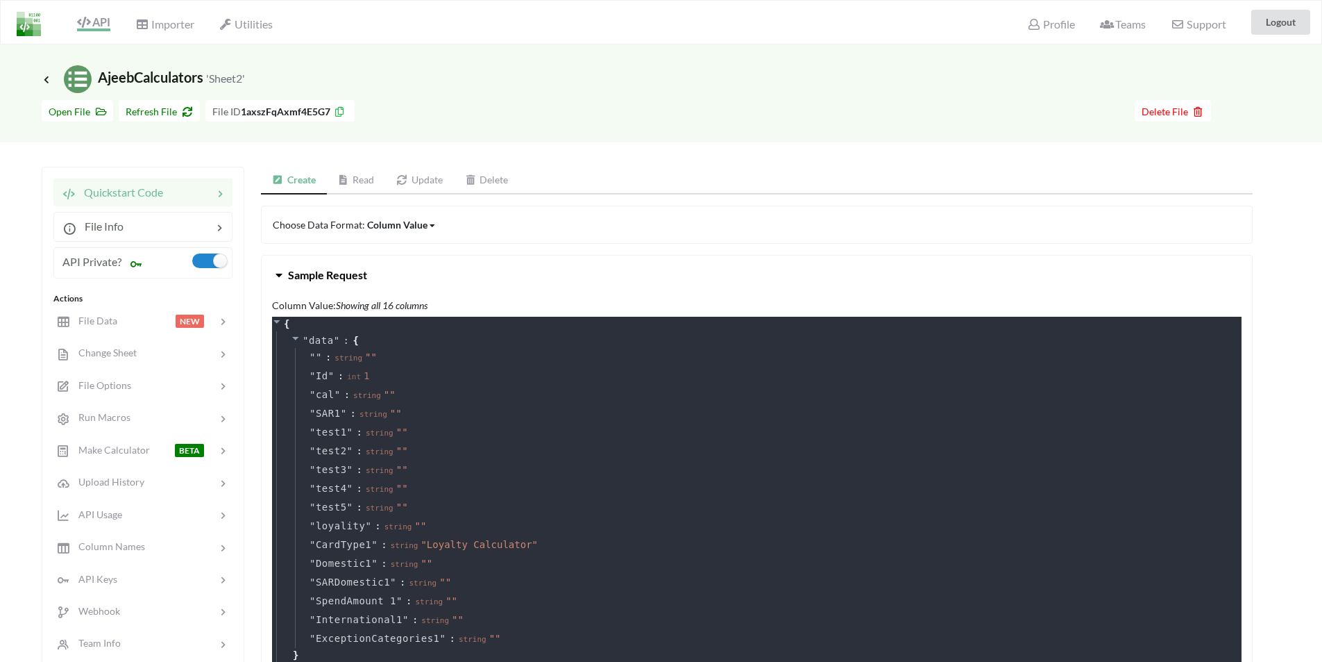
click at [280, 271] on icon at bounding box center [279, 272] width 13 height 11
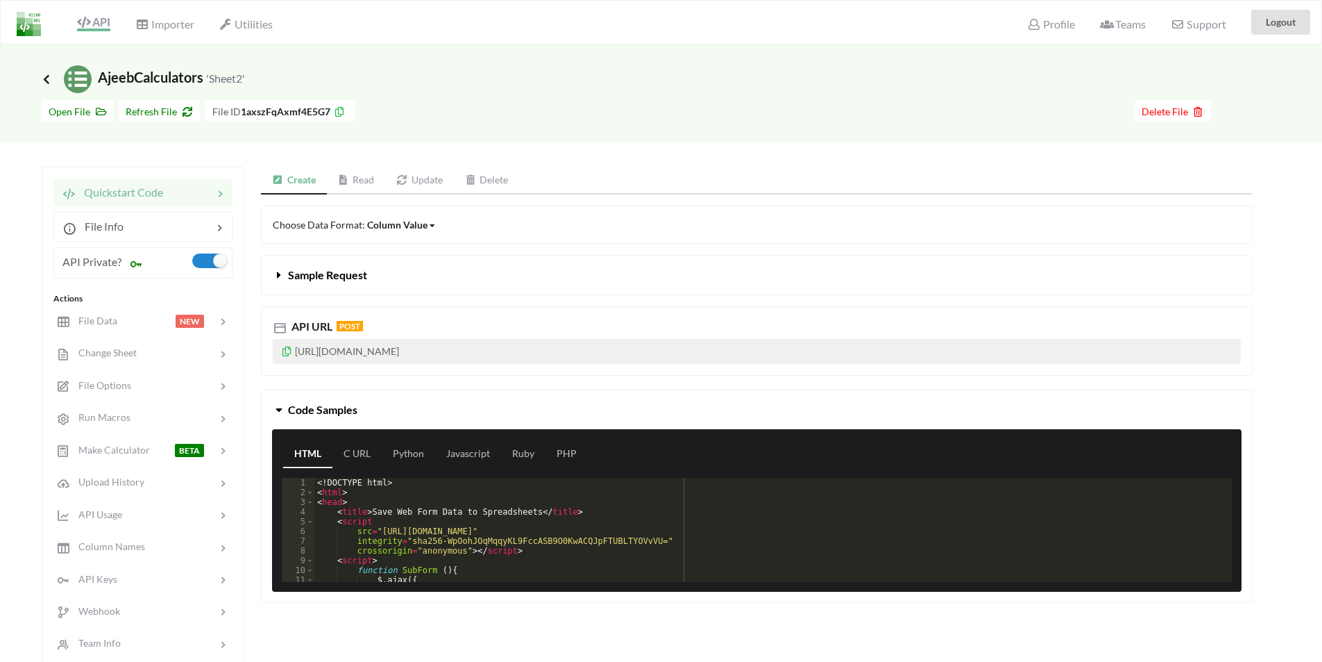
click at [44, 80] on icon at bounding box center [46, 79] width 12 height 11
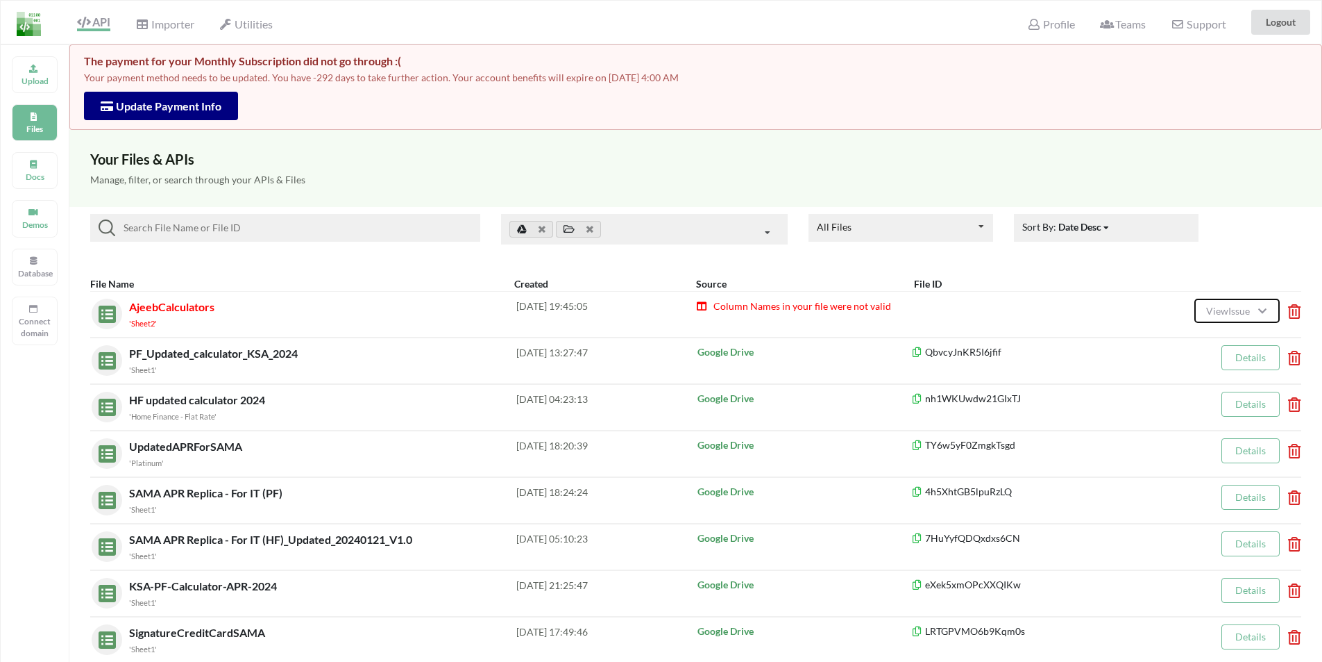
click at [1224, 314] on span "View Issue" at bounding box center [1230, 311] width 48 height 12
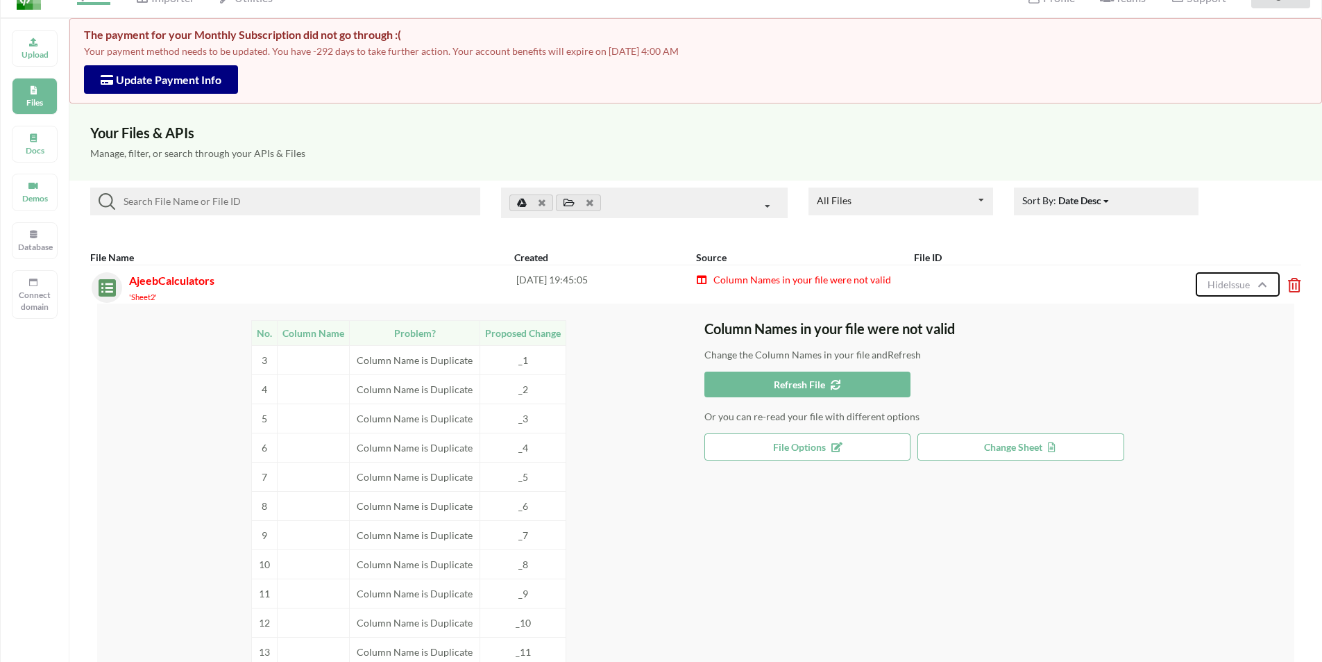
scroll to position [69, 0]
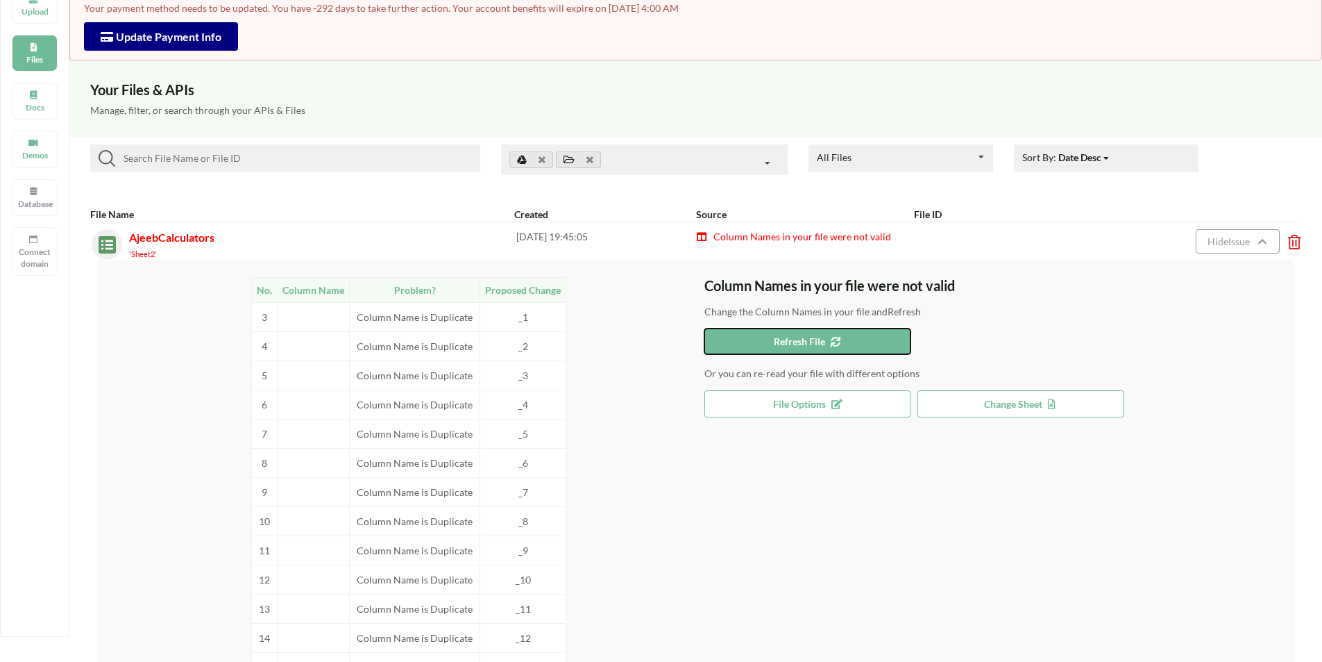
click at [794, 331] on button "Refresh File" at bounding box center [808, 341] width 207 height 26
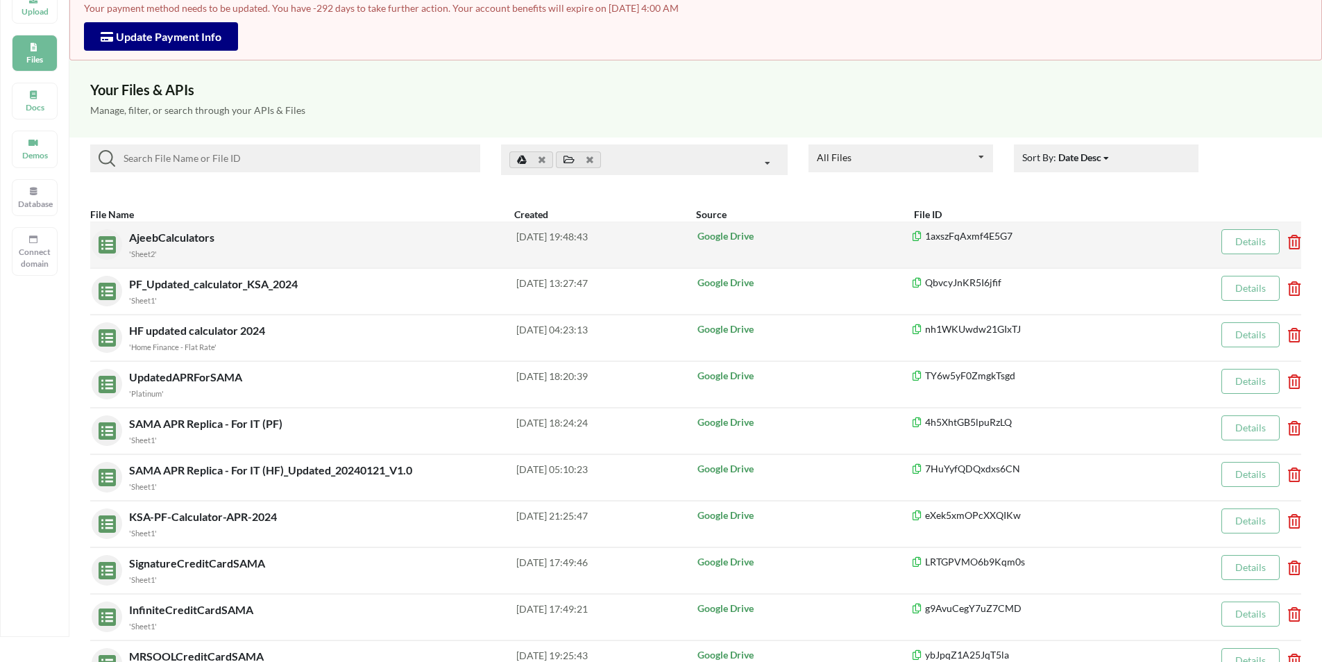
click at [159, 239] on span "AjeebCalculators" at bounding box center [173, 236] width 88 height 13
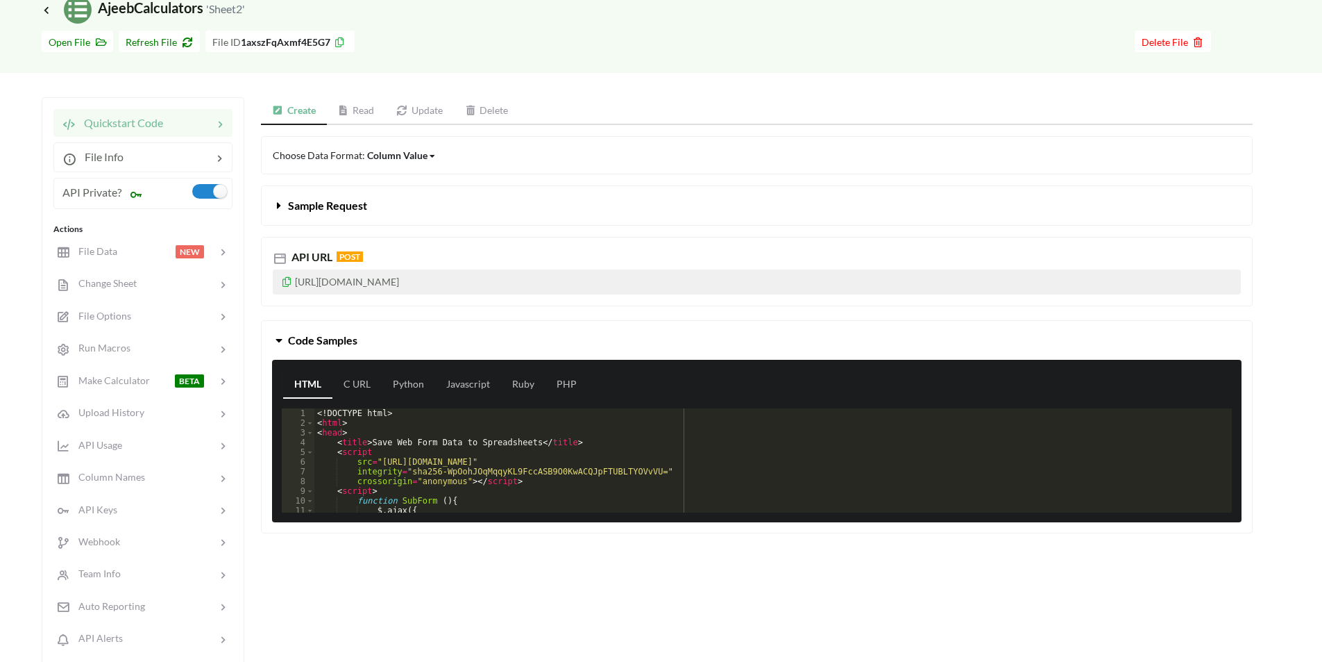
click at [274, 204] on icon at bounding box center [279, 202] width 13 height 11
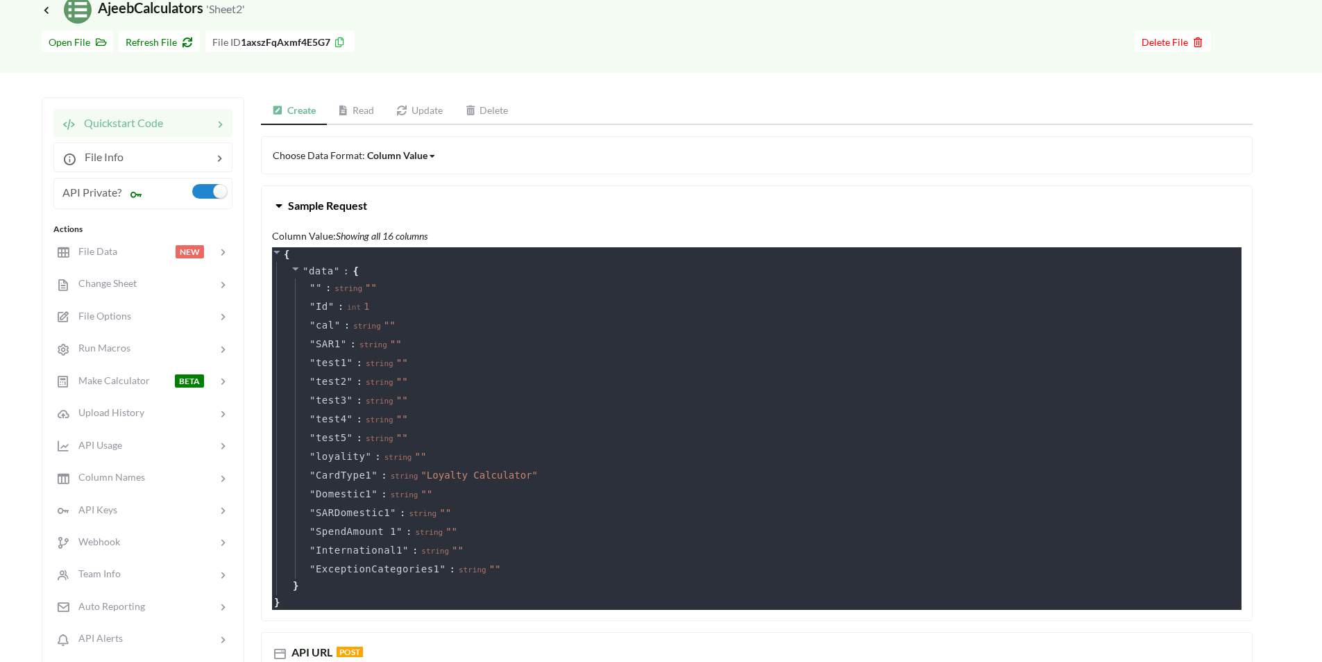
click at [274, 204] on icon at bounding box center [279, 202] width 13 height 11
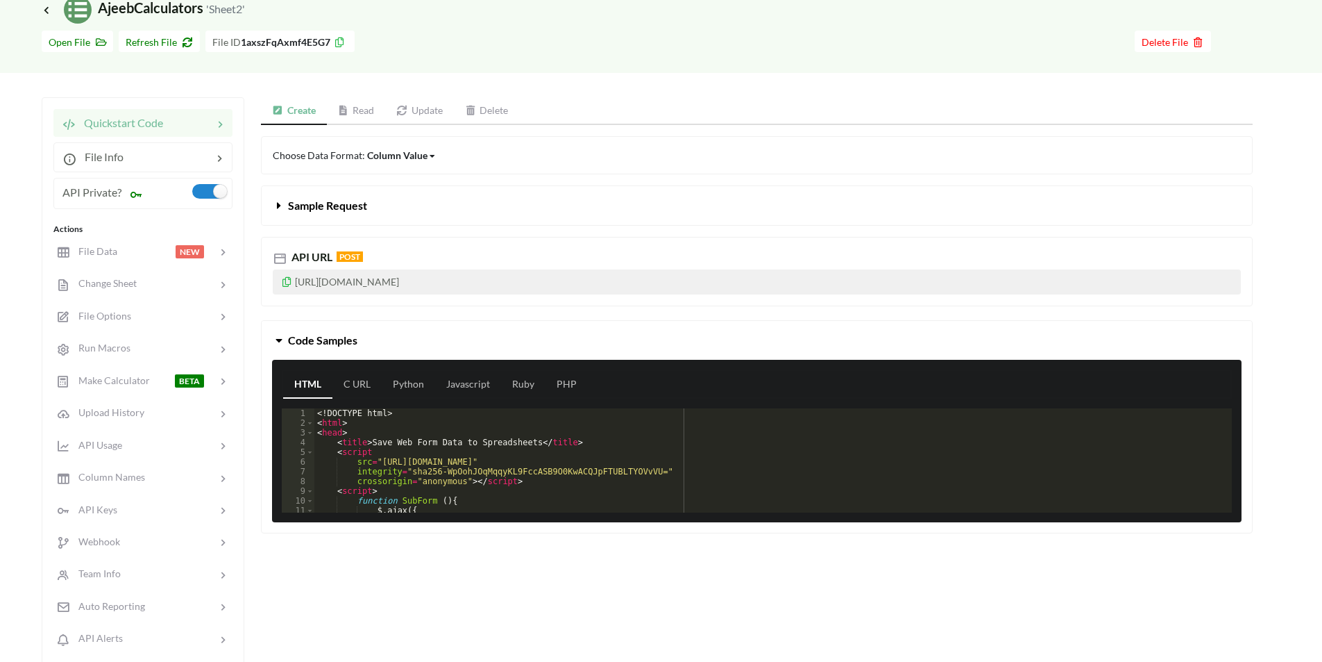
click at [367, 106] on link "Read" at bounding box center [356, 111] width 59 height 28
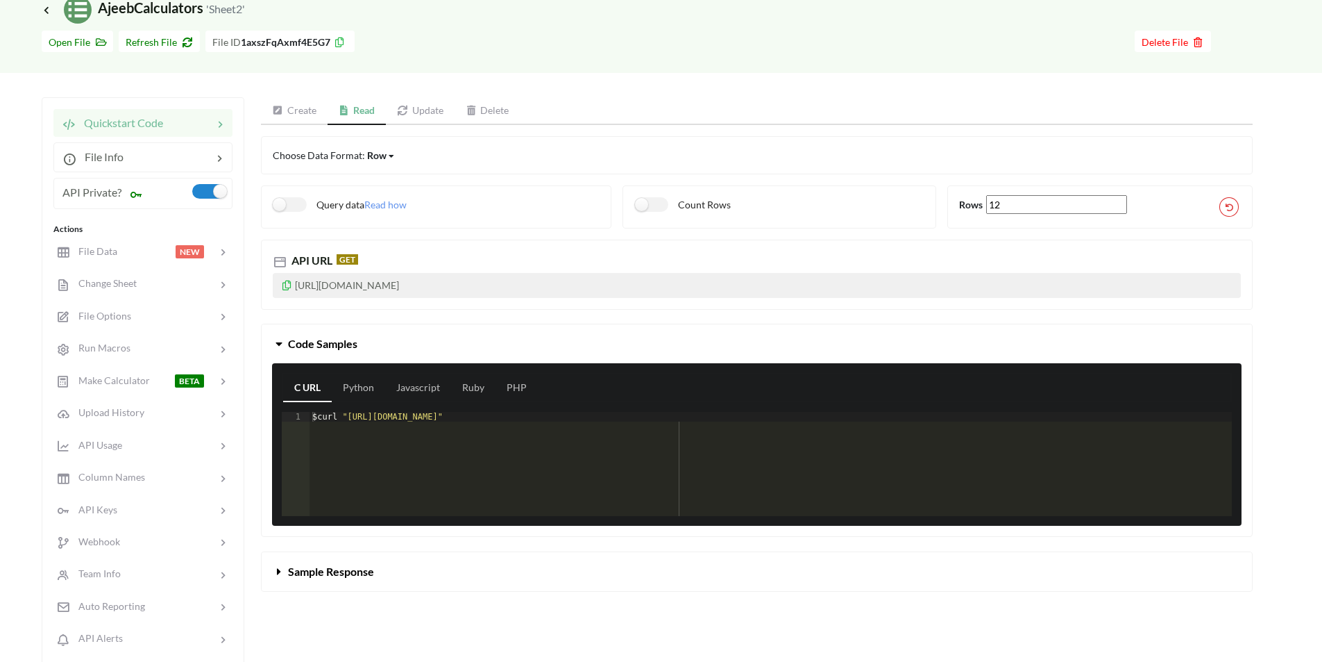
click at [423, 109] on link "Update" at bounding box center [420, 111] width 69 height 28
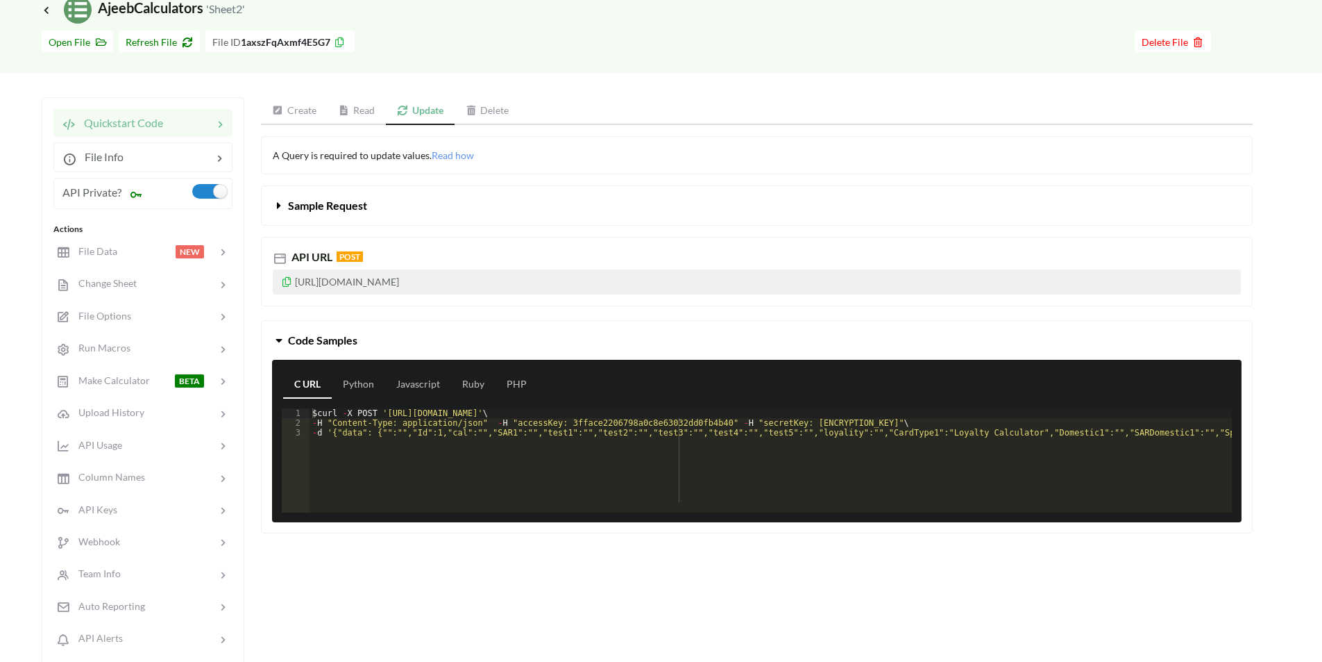
click at [280, 205] on icon at bounding box center [279, 202] width 13 height 11
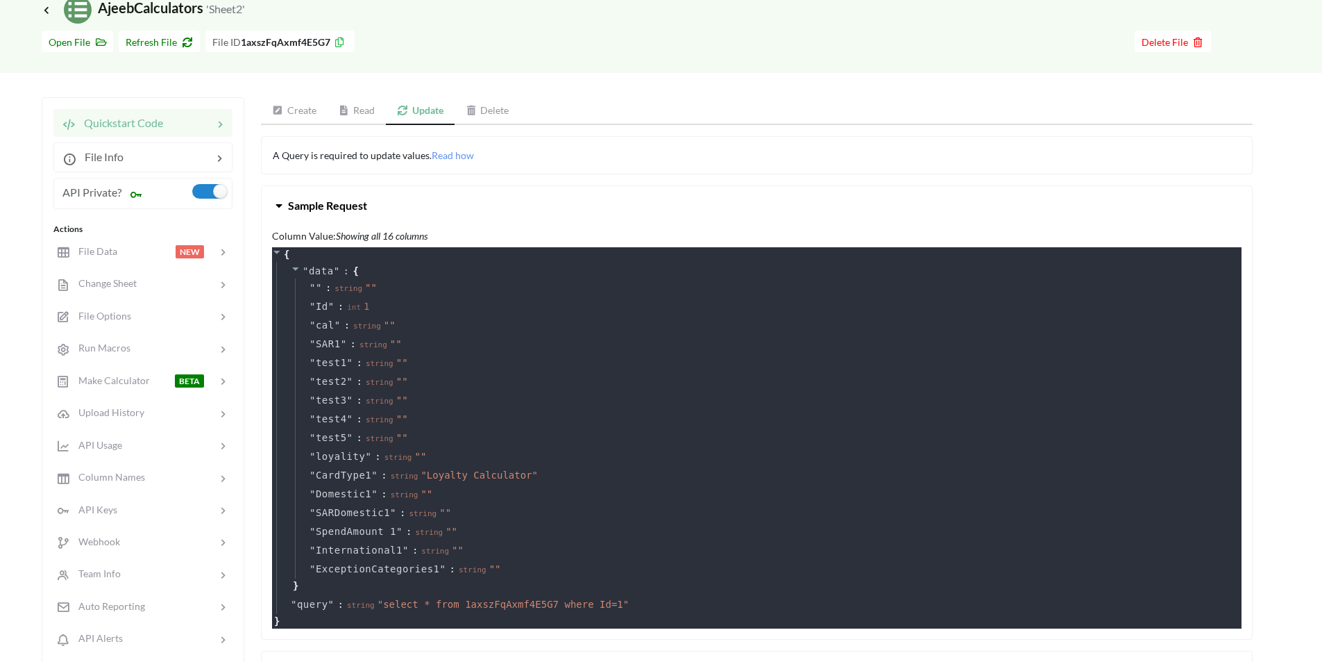
click at [280, 205] on icon at bounding box center [279, 202] width 13 height 11
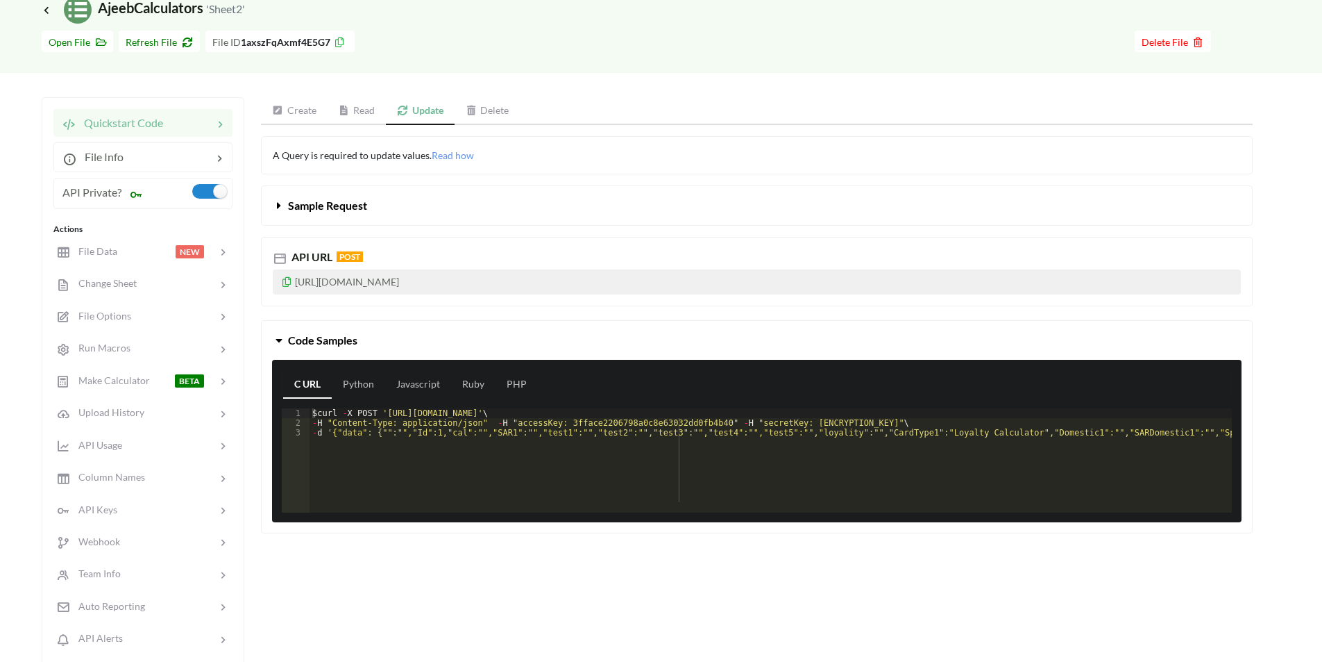
click at [370, 103] on link "Read" at bounding box center [357, 111] width 59 height 28
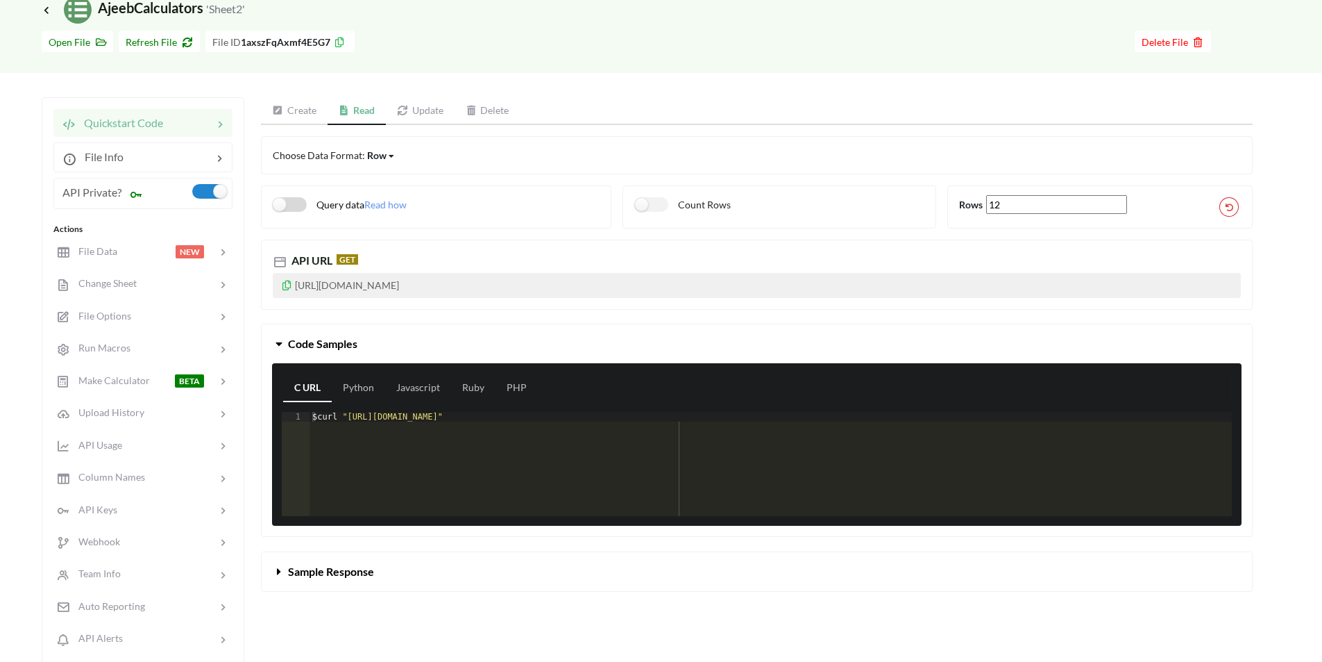
click at [290, 203] on label "Query data" at bounding box center [319, 204] width 92 height 15
checkbox input "true"
click at [425, 389] on link "Javascript" at bounding box center [418, 388] width 66 height 28
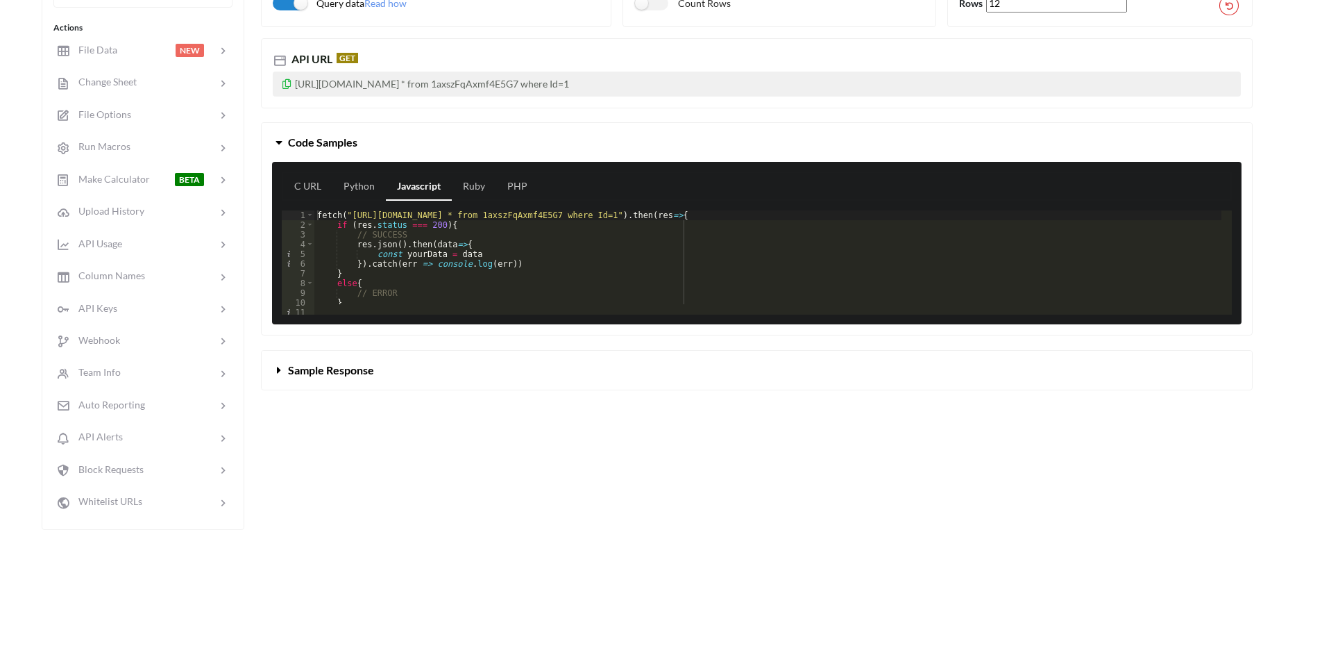
scroll to position [278, 0]
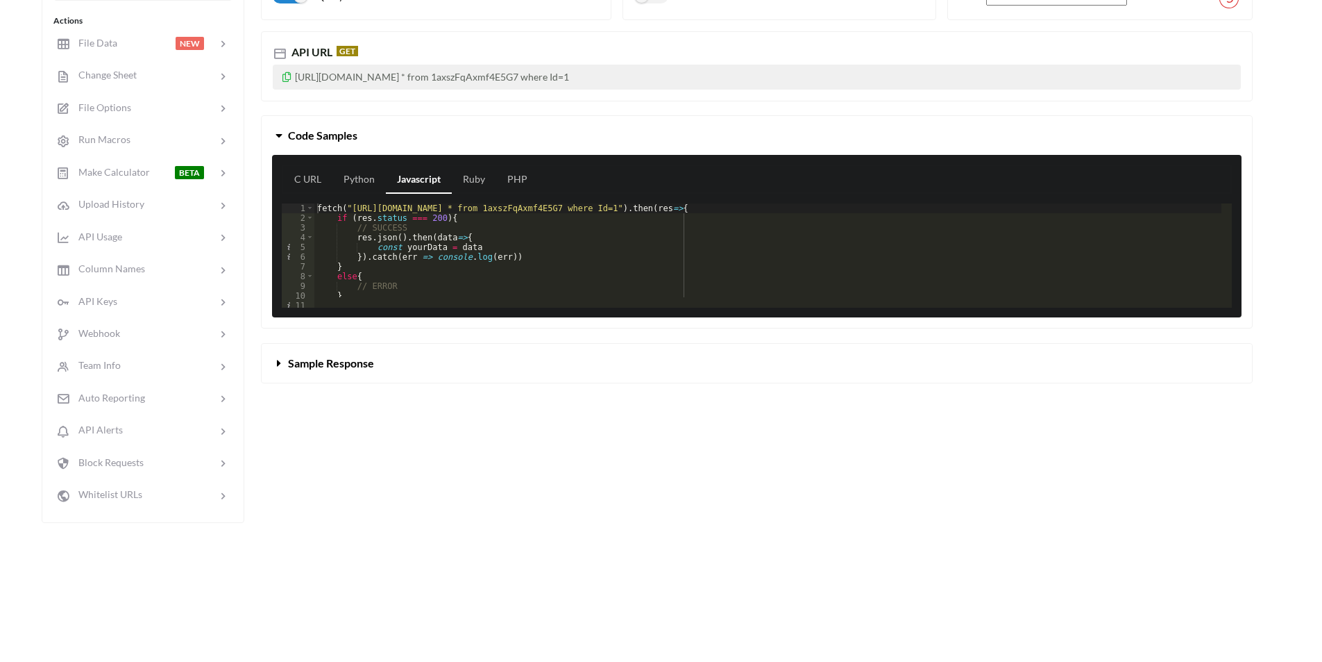
click at [278, 360] on icon at bounding box center [279, 360] width 13 height 11
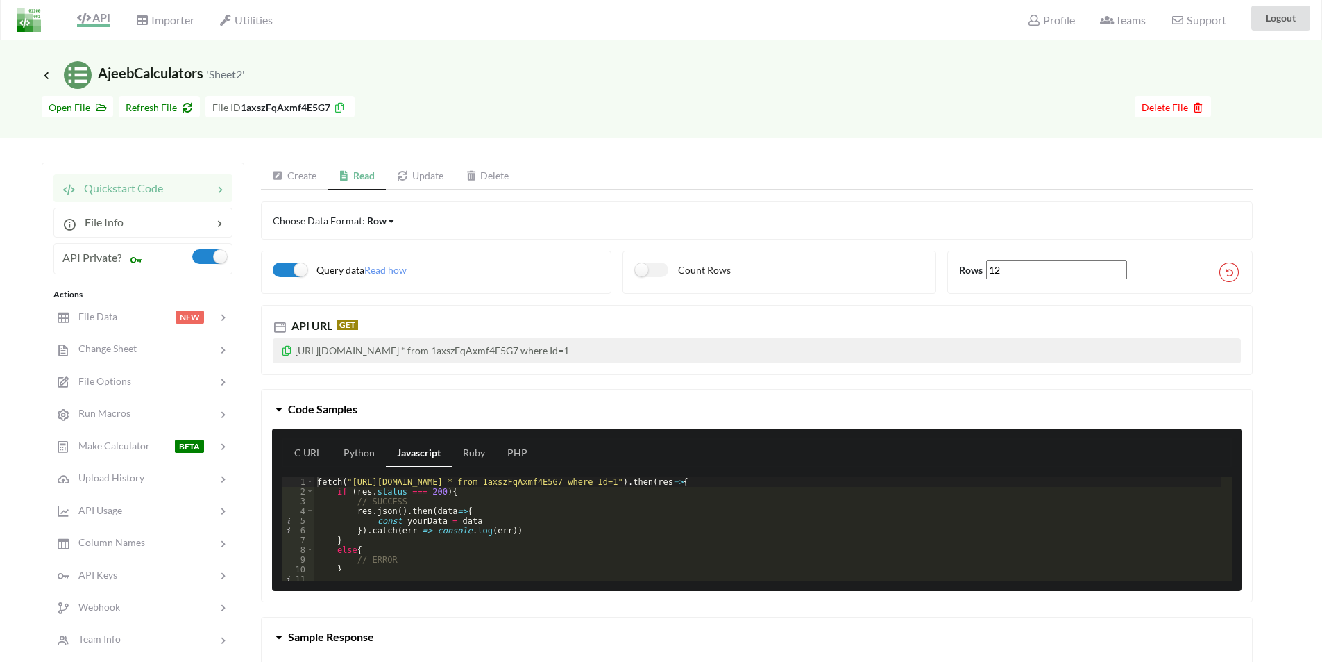
scroll to position [0, 0]
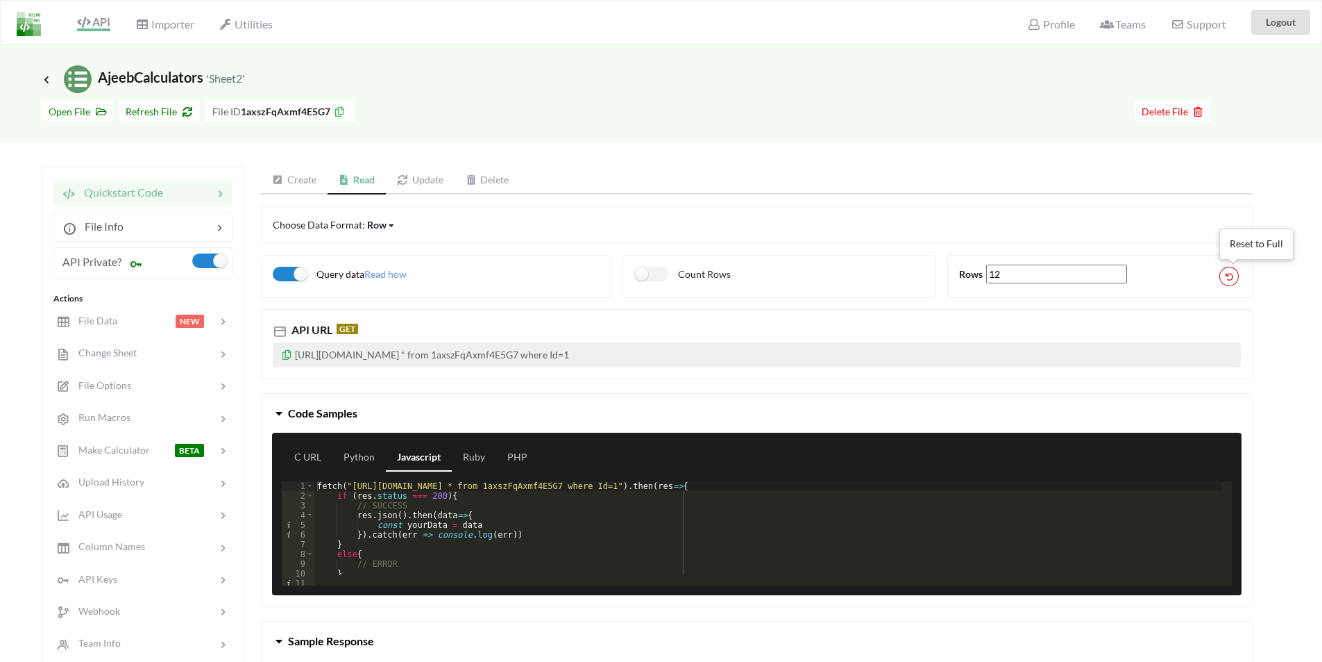
click at [1234, 274] on button at bounding box center [1229, 276] width 19 height 19
click at [414, 180] on link "Update" at bounding box center [420, 181] width 69 height 28
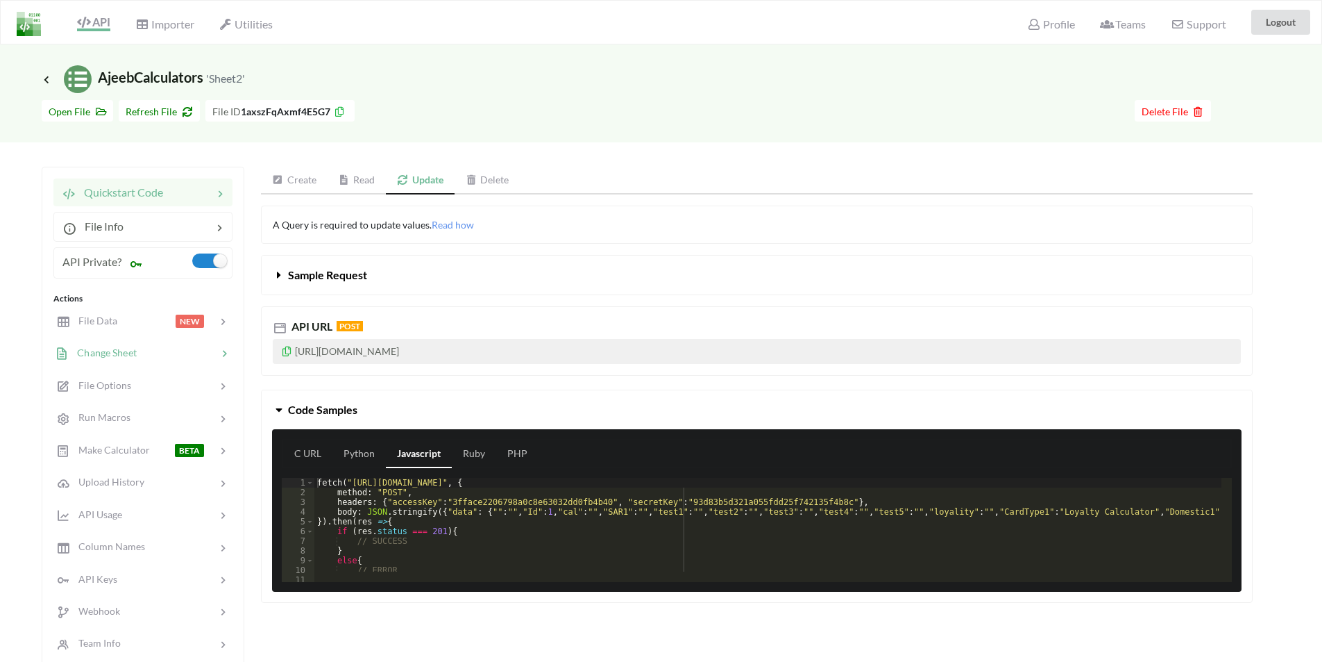
click at [119, 351] on span "Change Sheet" at bounding box center [103, 352] width 68 height 12
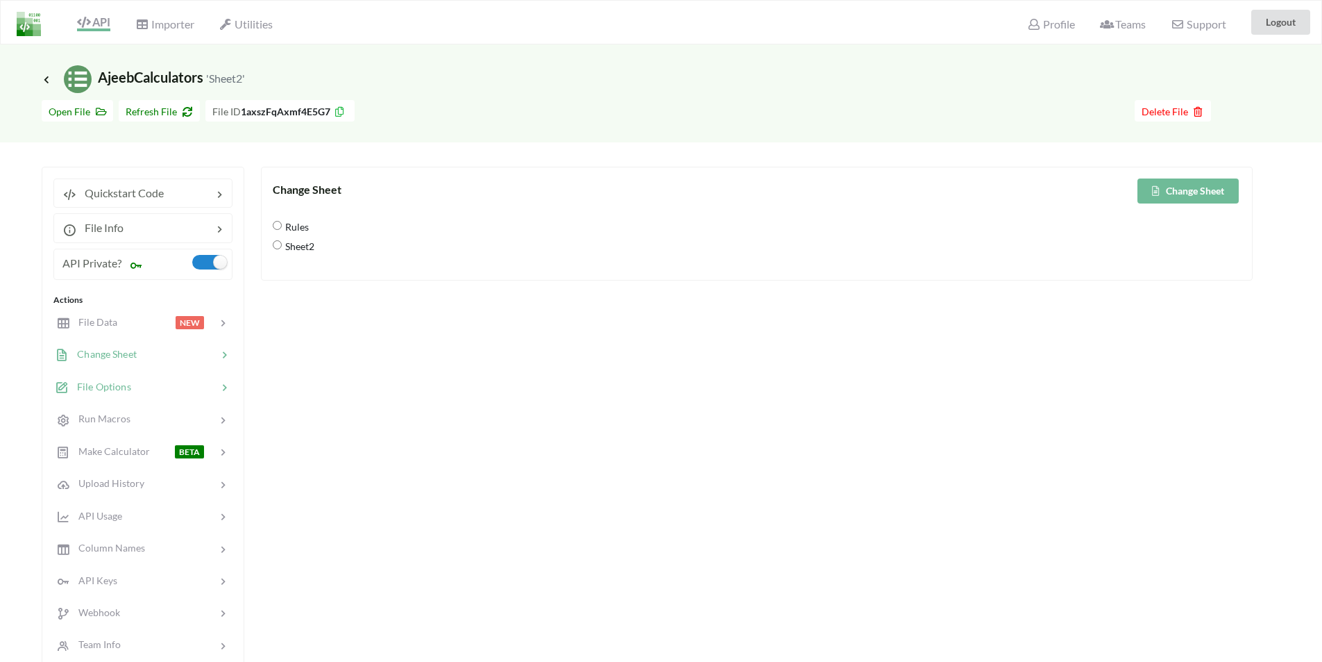
click at [103, 389] on span "File Options" at bounding box center [100, 386] width 62 height 12
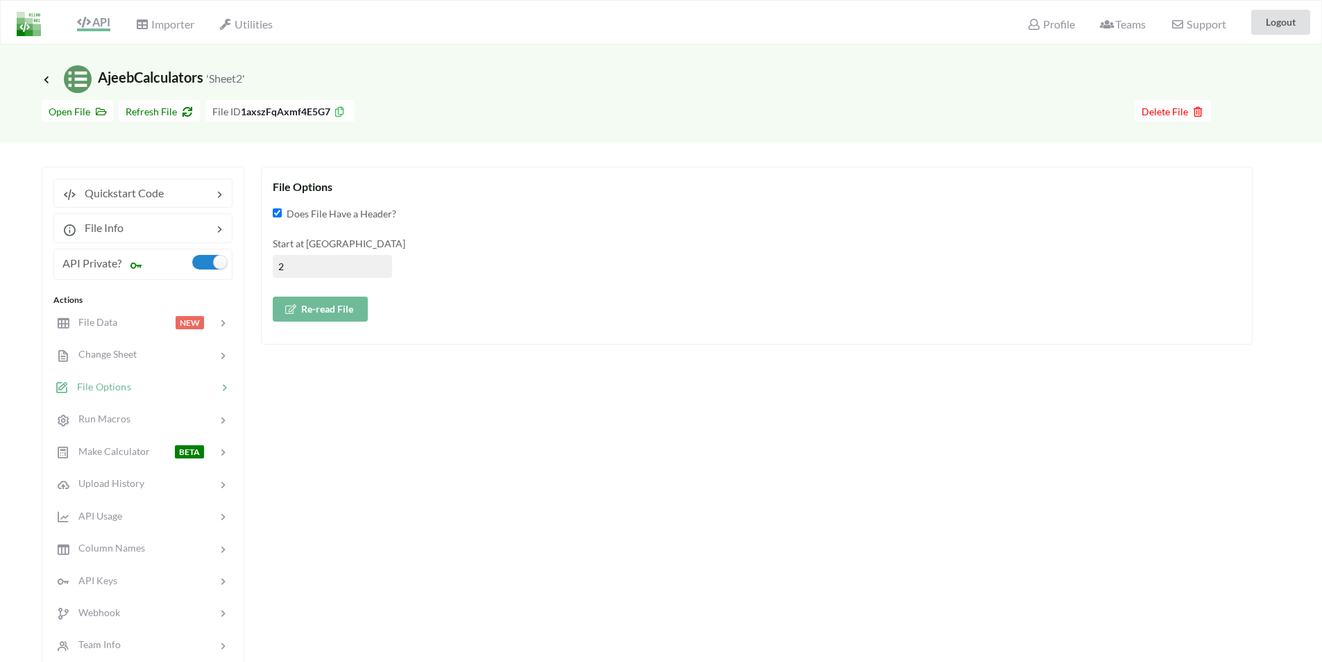
click at [273, 115] on b "1axszFqAxmf4E5G7" at bounding box center [286, 112] width 90 height 12
click at [273, 114] on b "1axszFqAxmf4E5G7" at bounding box center [286, 112] width 90 height 12
click at [133, 198] on span "Quickstart Code" at bounding box center [119, 192] width 87 height 13
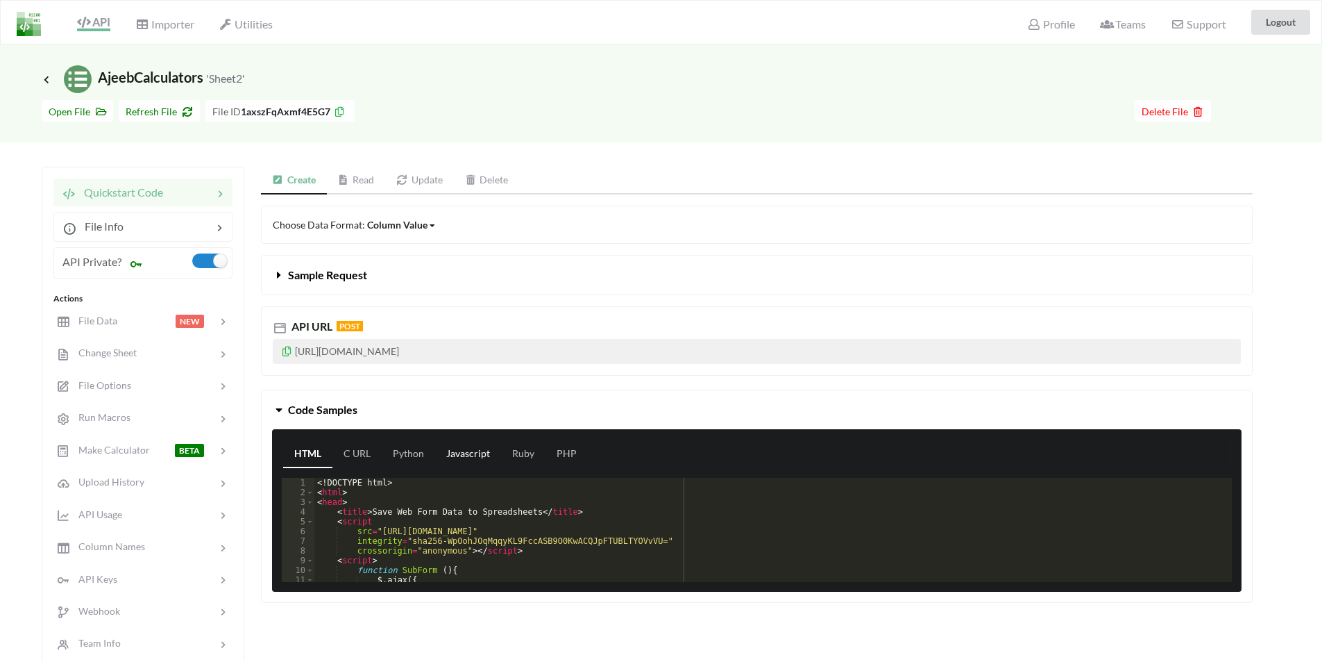
click at [472, 451] on link "Javascript" at bounding box center [468, 454] width 66 height 28
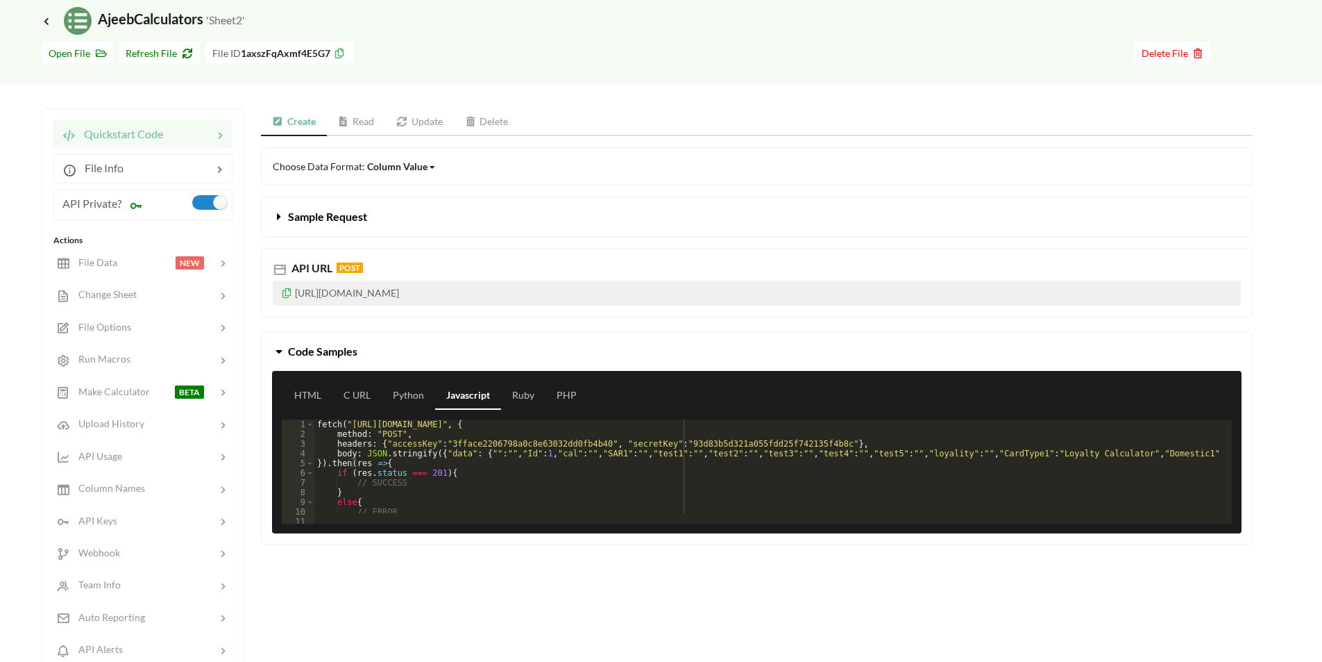
scroll to position [139, 0]
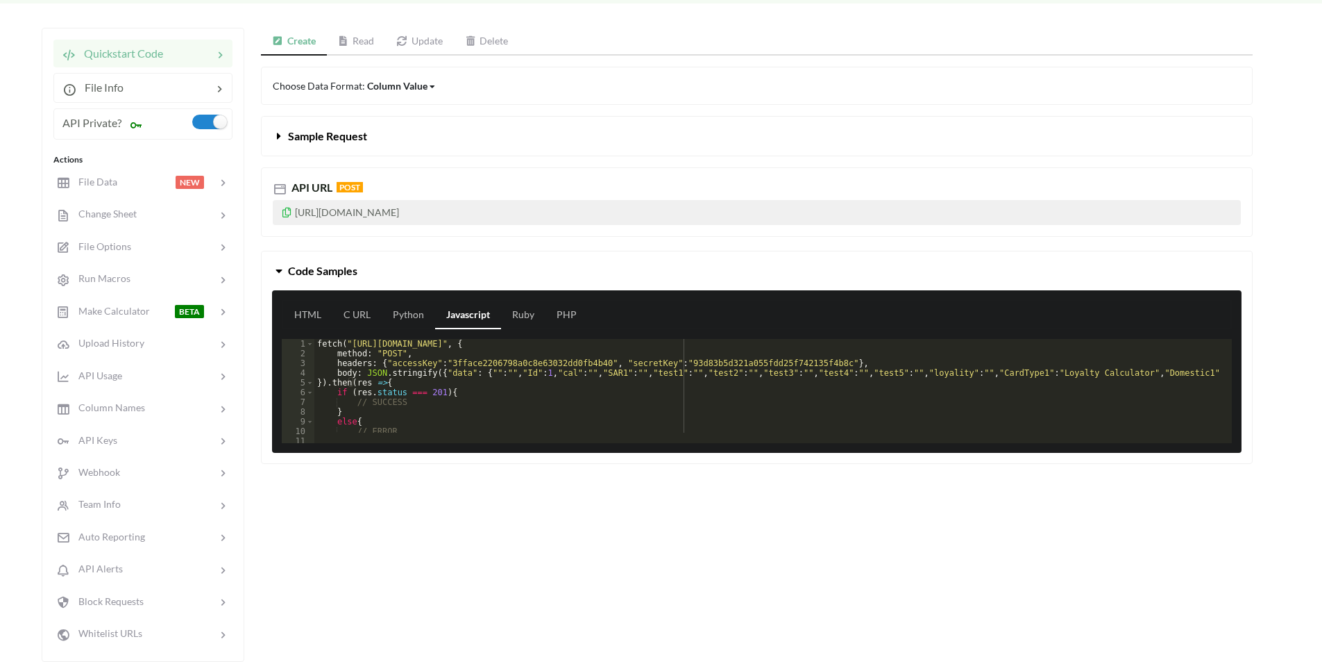
click at [312, 273] on span "Code Samples" at bounding box center [322, 270] width 69 height 13
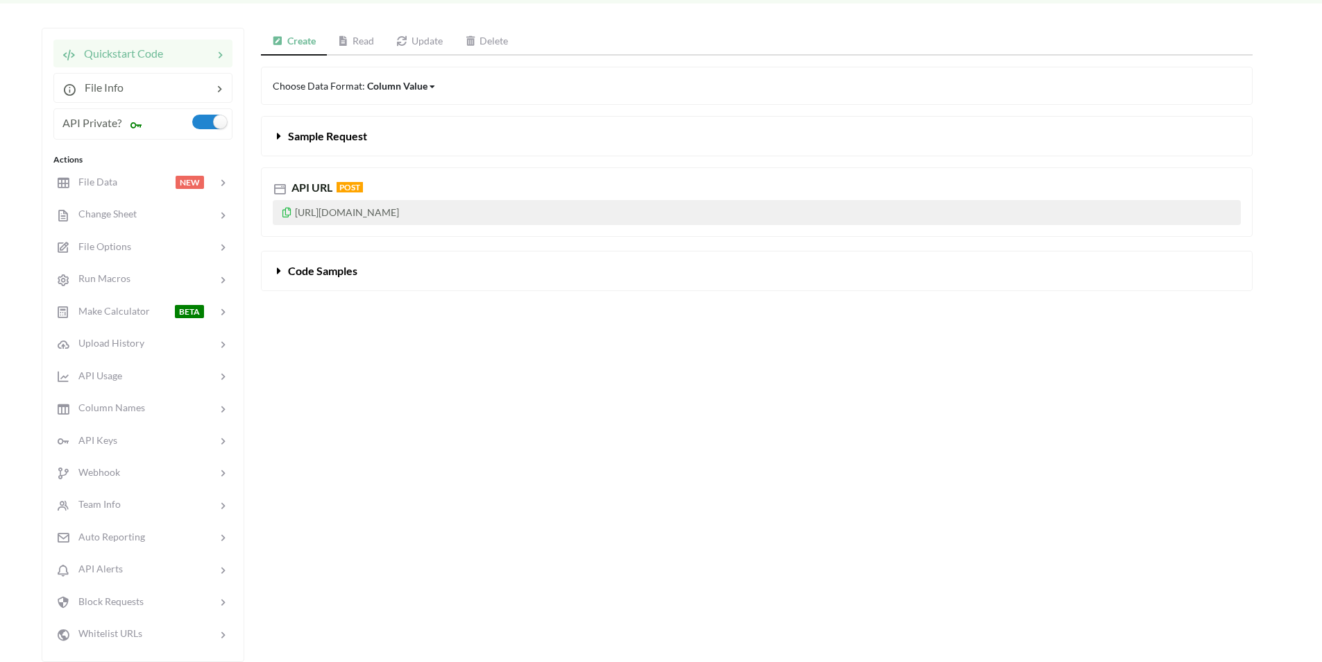
click at [312, 273] on span "Code Samples" at bounding box center [322, 270] width 69 height 13
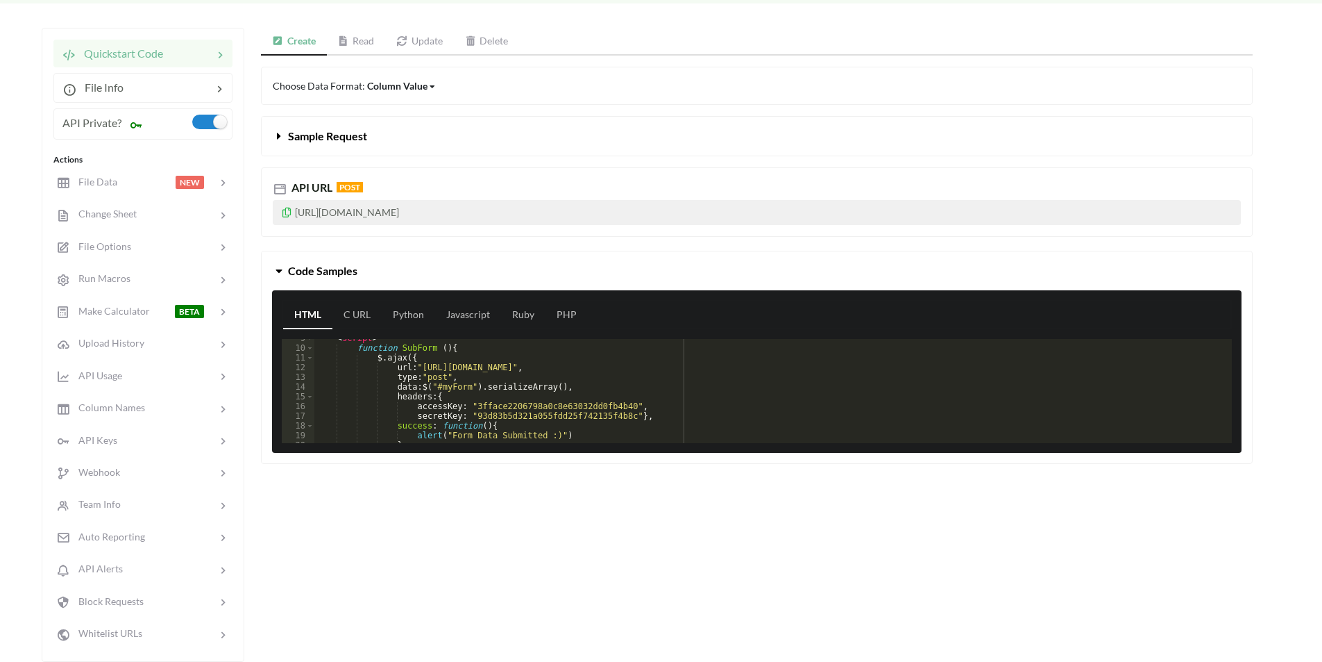
scroll to position [83, 0]
click at [620, 369] on div "< script > function SubForm ( ) { $ . ajax ({ url : "[URL][DOMAIN_NAME]" , type…" at bounding box center [767, 395] width 907 height 124
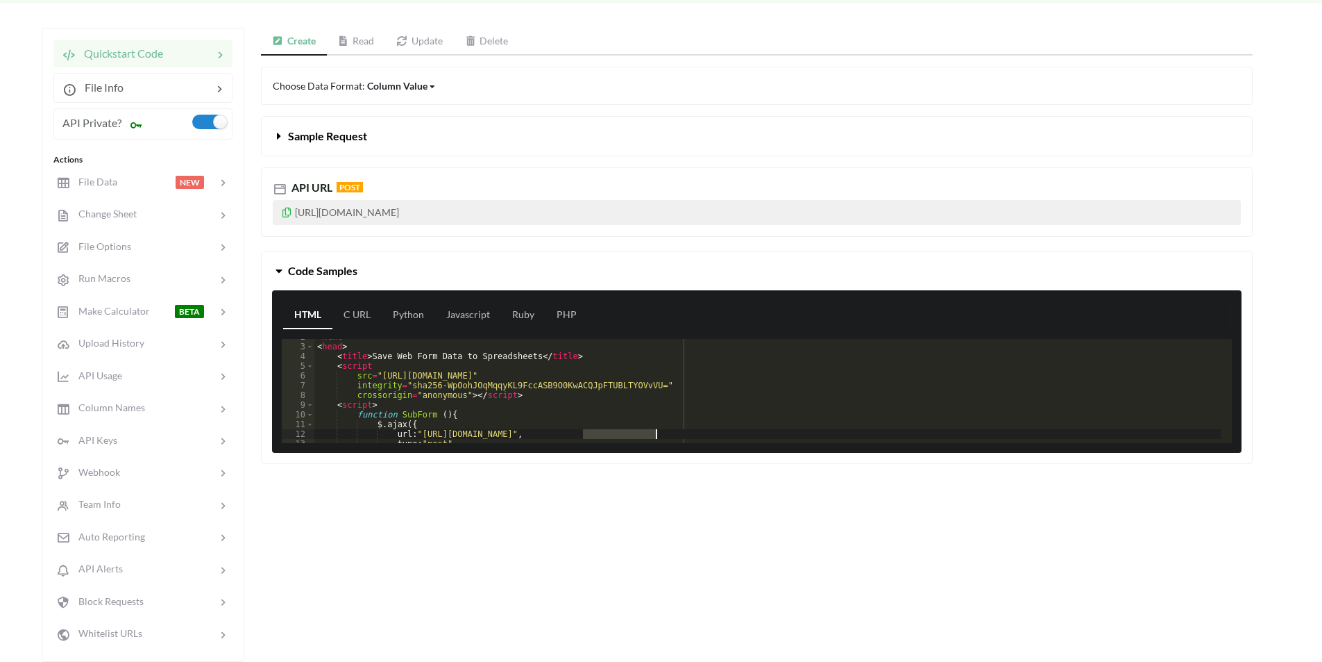
scroll to position [17, 0]
click at [362, 38] on link "Read" at bounding box center [356, 42] width 59 height 28
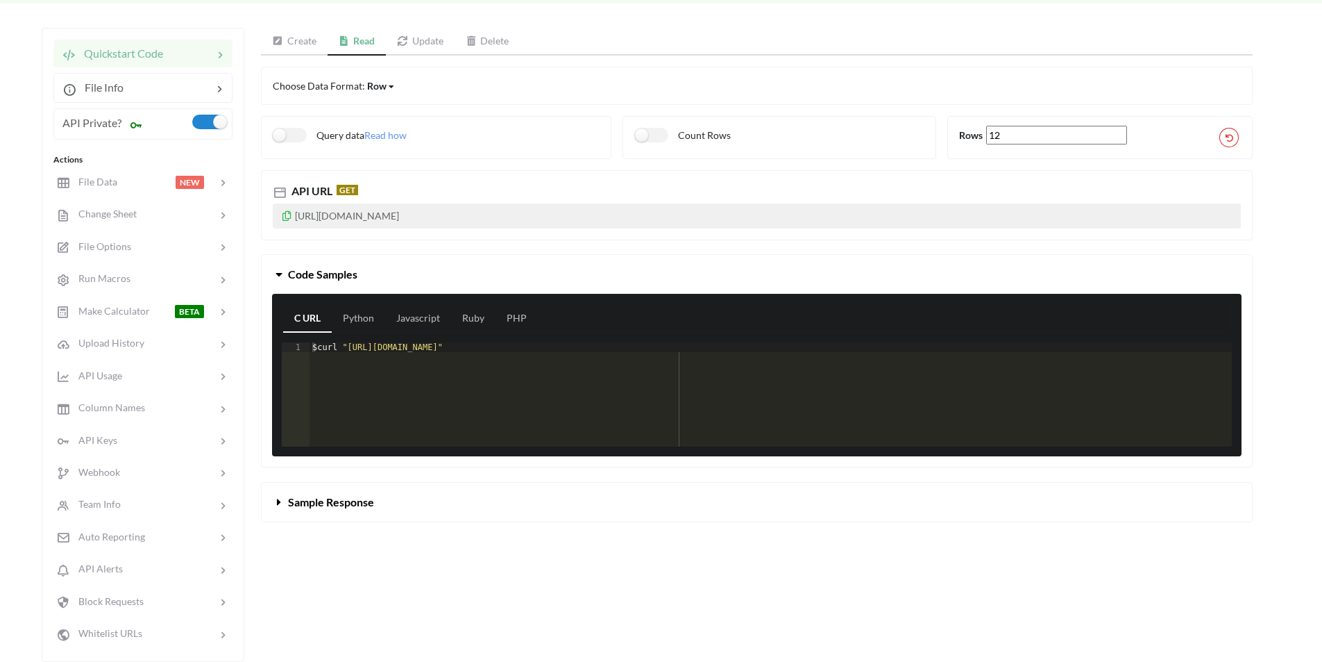
click at [428, 42] on link "Update" at bounding box center [420, 42] width 69 height 28
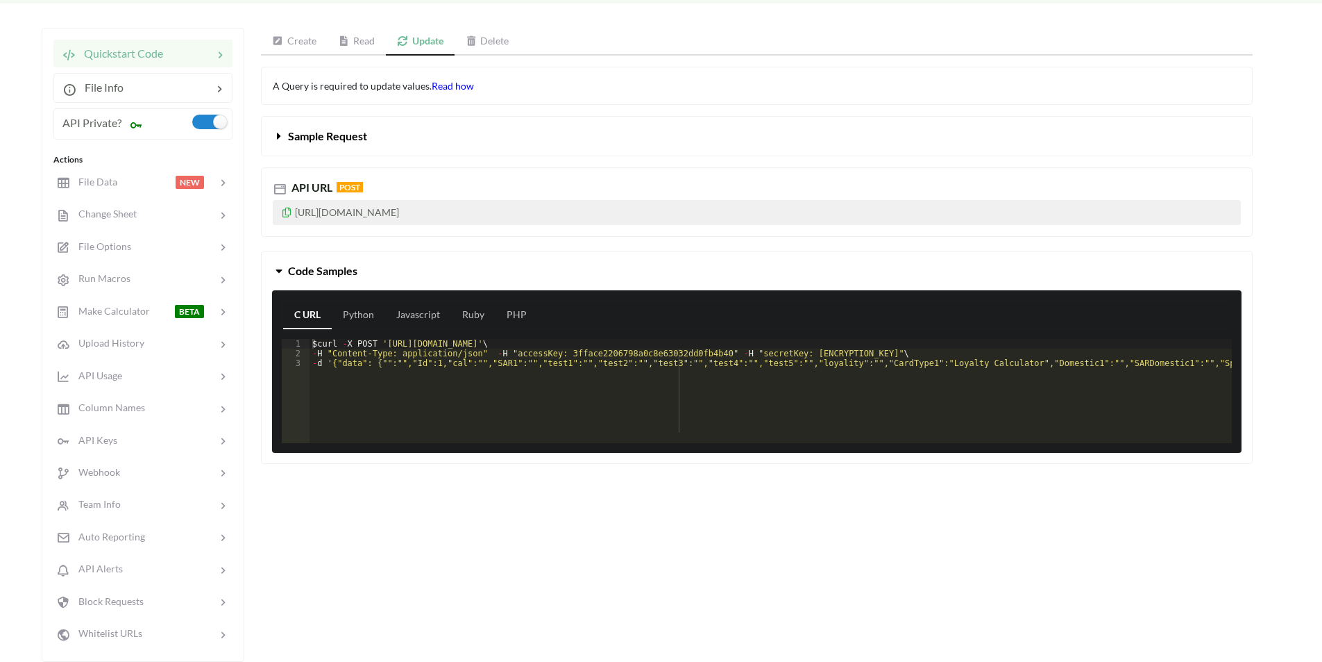
click at [448, 85] on span "Read how" at bounding box center [453, 86] width 42 height 12
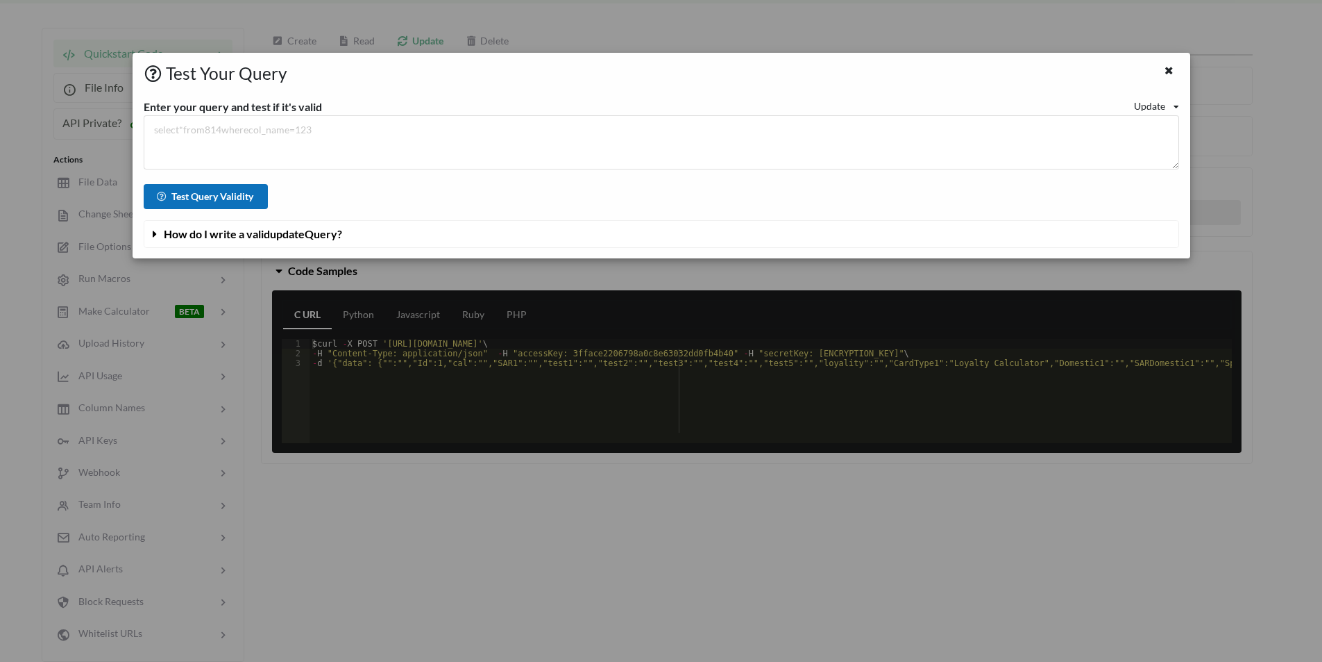
click at [219, 196] on button "Test Query Validity" at bounding box center [206, 196] width 125 height 25
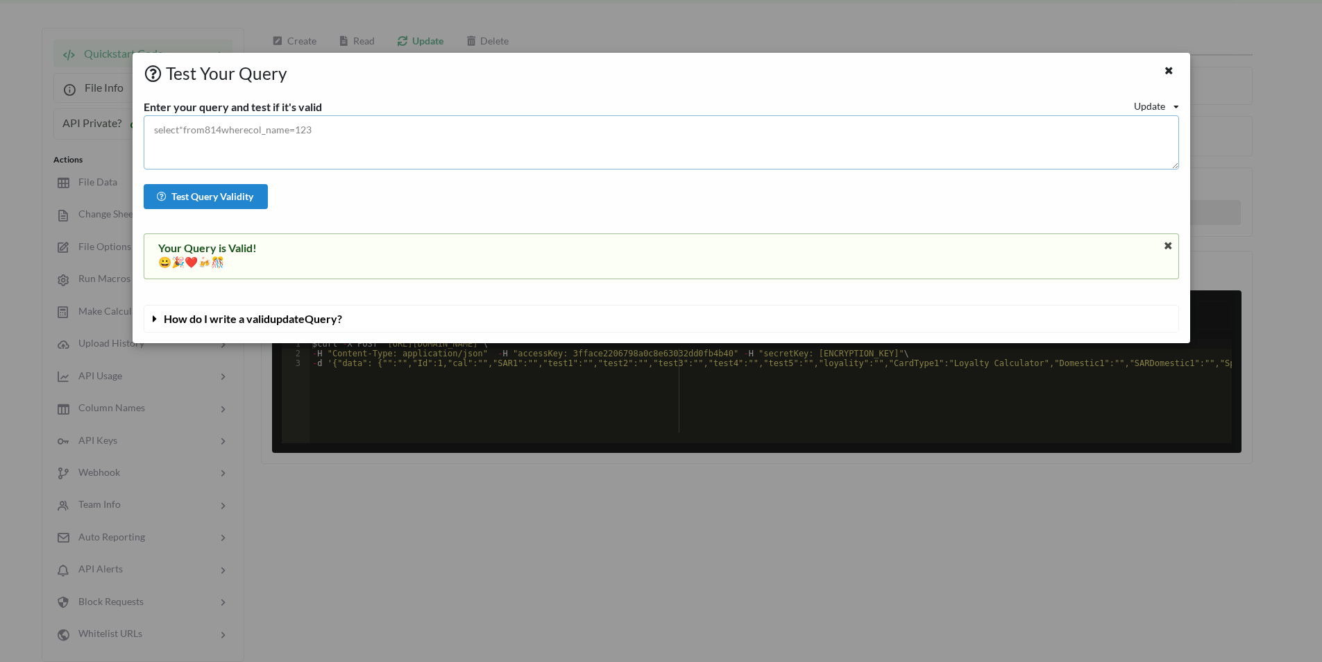
click at [226, 131] on textarea at bounding box center [662, 142] width 1036 height 54
drag, startPoint x: 204, startPoint y: 129, endPoint x: 220, endPoint y: 129, distance: 16.0
click at [220, 129] on textarea at bounding box center [662, 142] width 1036 height 54
click at [212, 129] on textarea at bounding box center [662, 142] width 1036 height 54
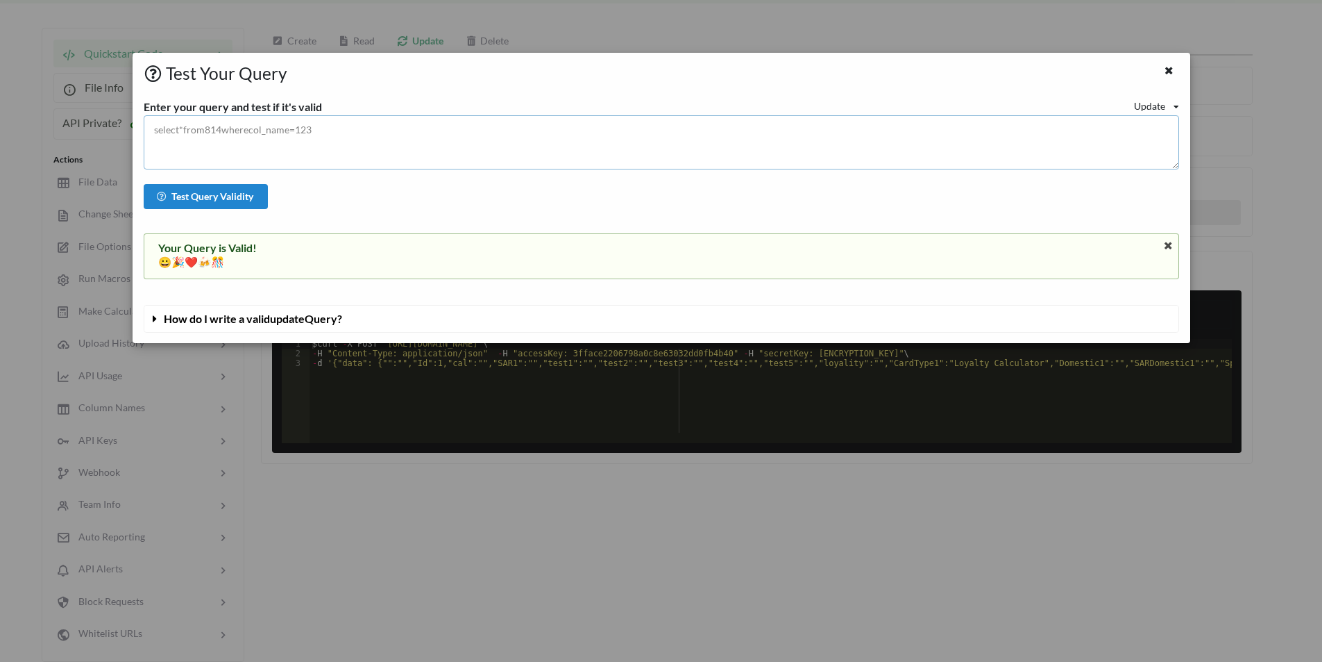
click at [212, 129] on textarea at bounding box center [662, 142] width 1036 height 54
click at [255, 317] on span "How do I write a valid update Query?" at bounding box center [253, 318] width 178 height 13
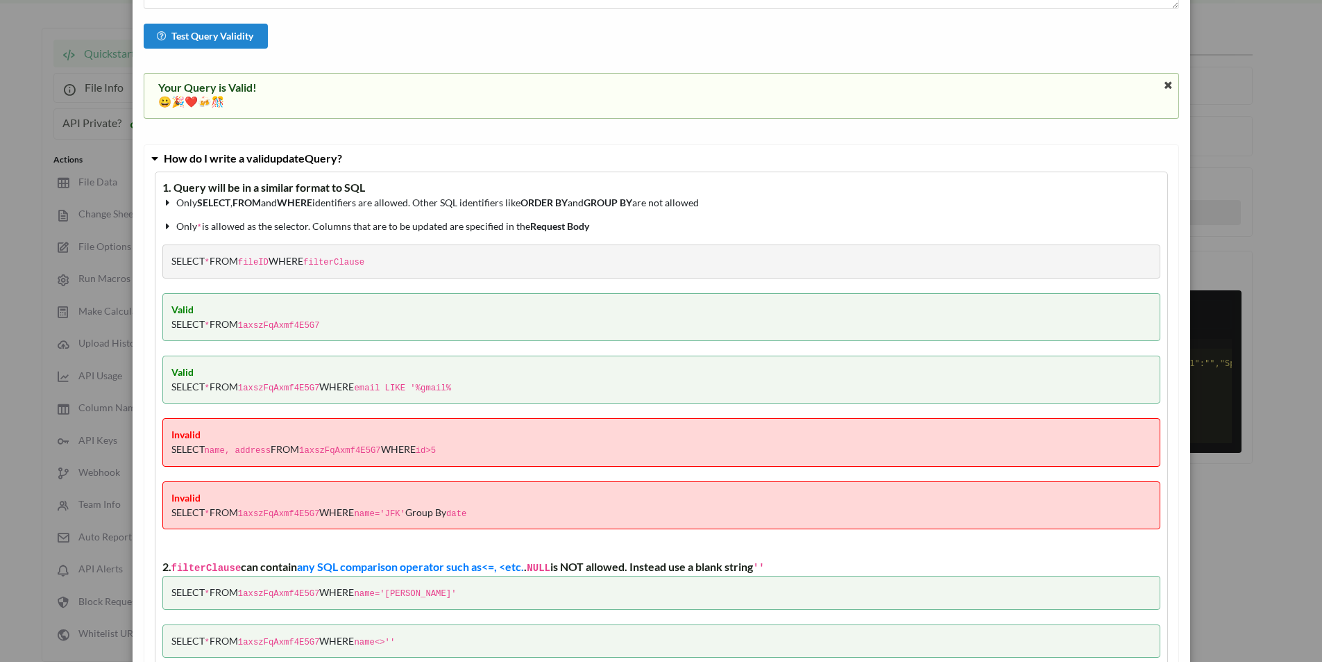
scroll to position [208, 0]
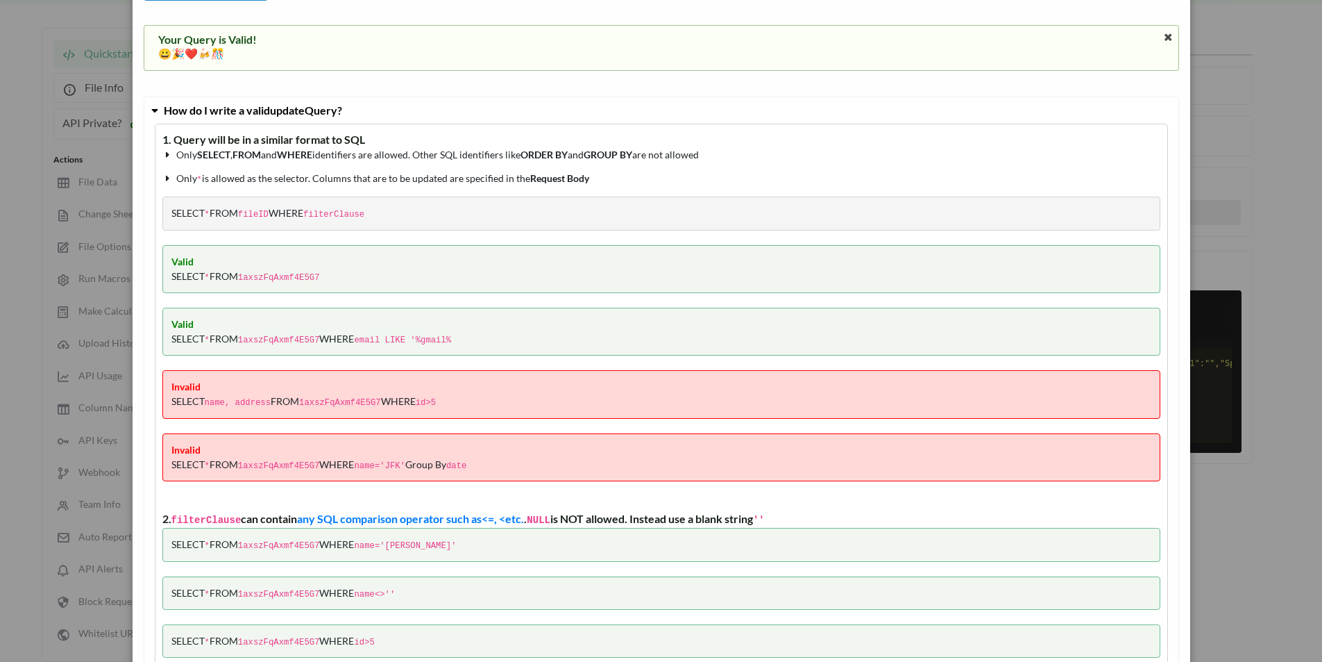
click at [263, 274] on code "1axszFqAxmf4E5G7" at bounding box center [279, 278] width 82 height 10
copy code "1axszFqAxmf4E5G7"
click at [13, 47] on div "Test Your Query Enter your query and test if it's valid Update Read Update Dele…" at bounding box center [661, 331] width 1322 height 662
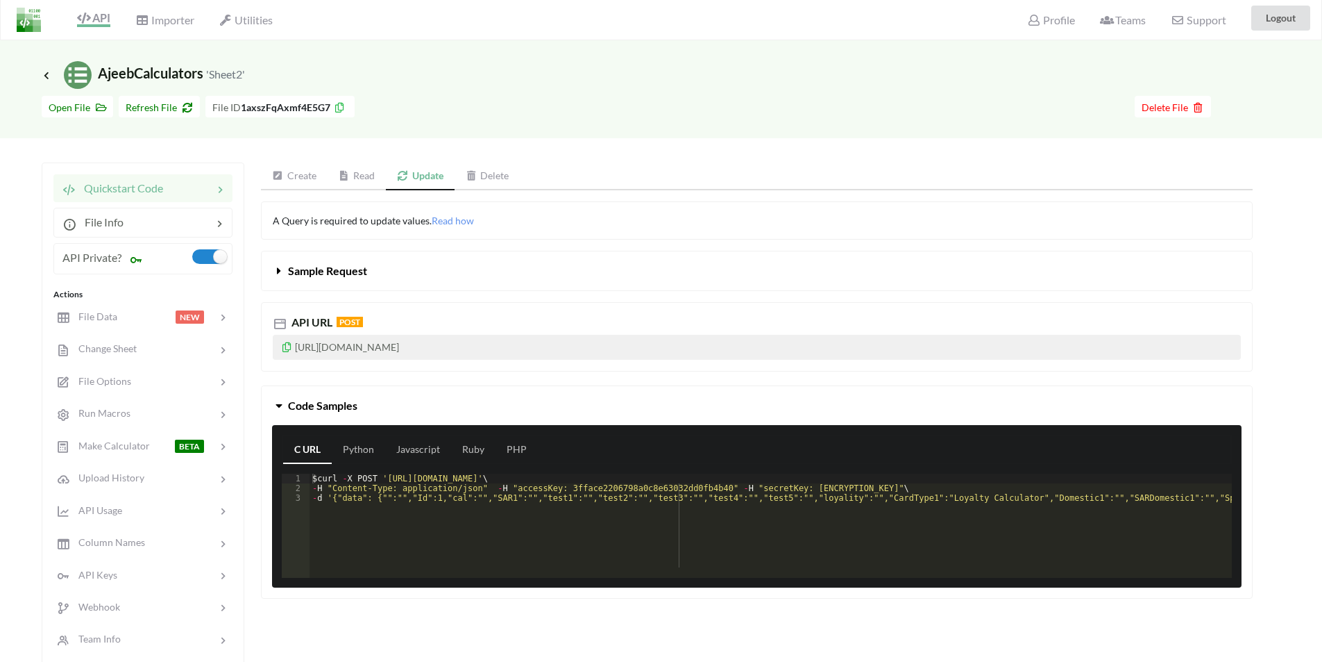
scroll to position [0, 0]
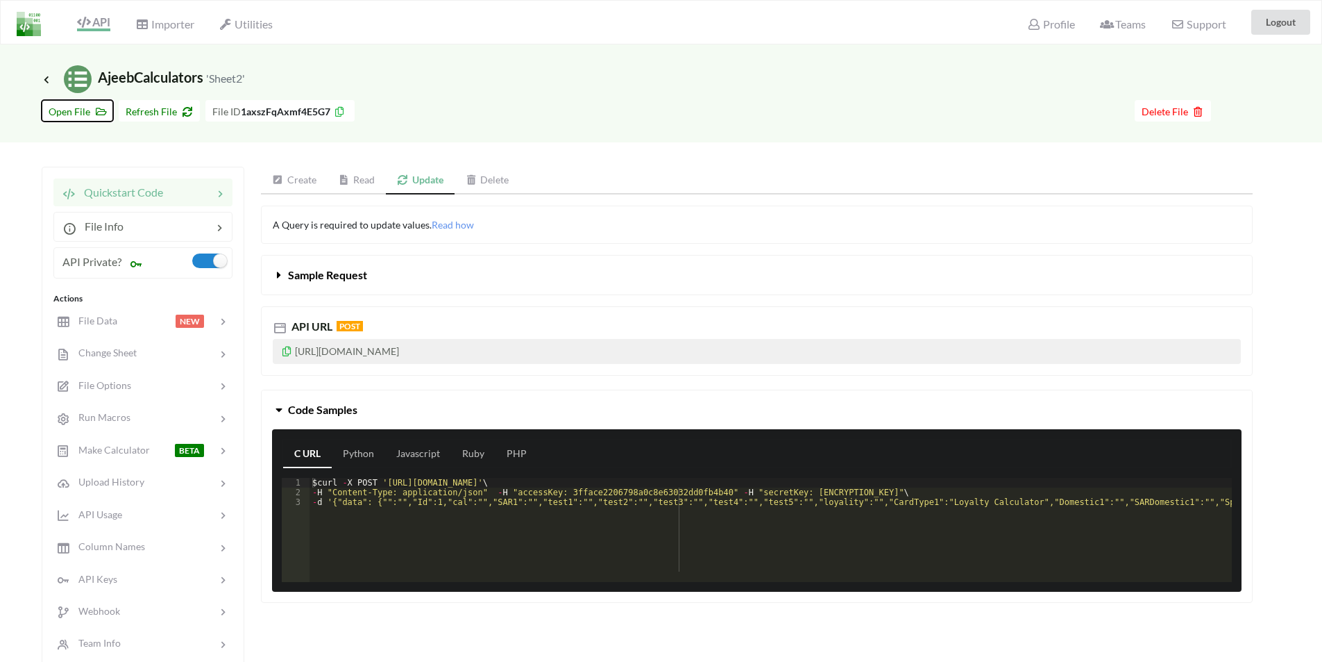
click at [72, 111] on span "Open File" at bounding box center [78, 112] width 58 height 12
click at [415, 449] on link "Javascript" at bounding box center [418, 454] width 66 height 28
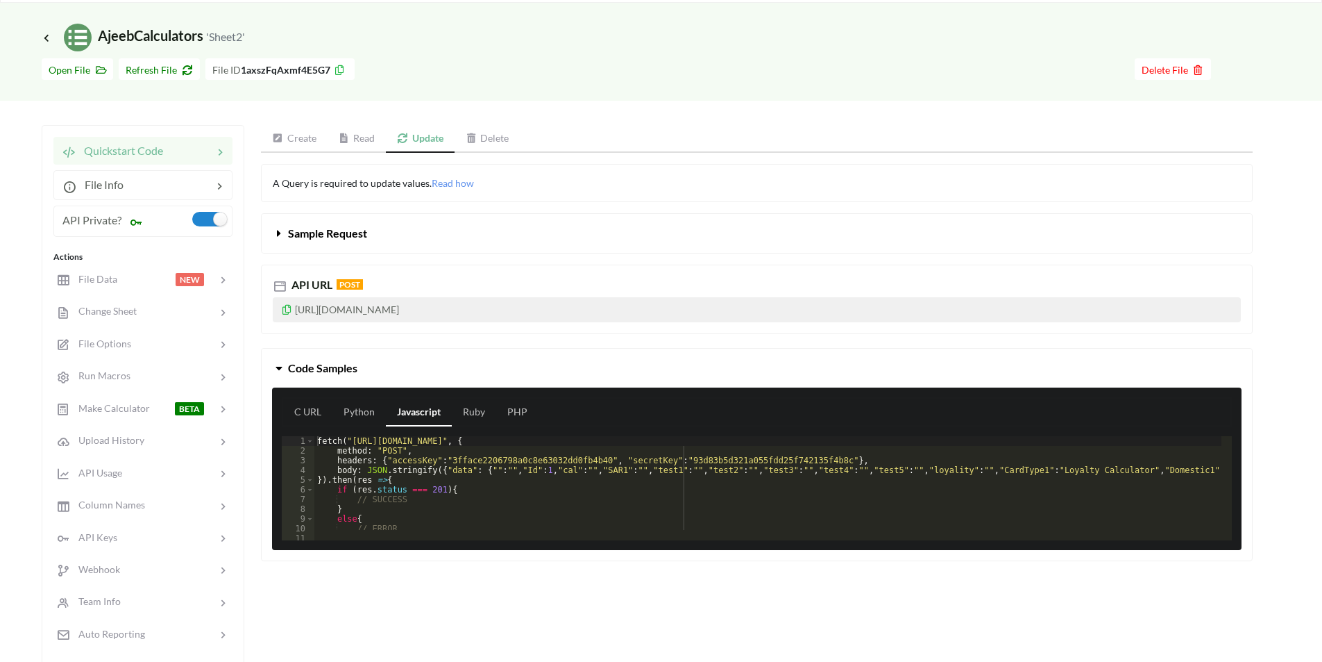
scroll to position [208, 0]
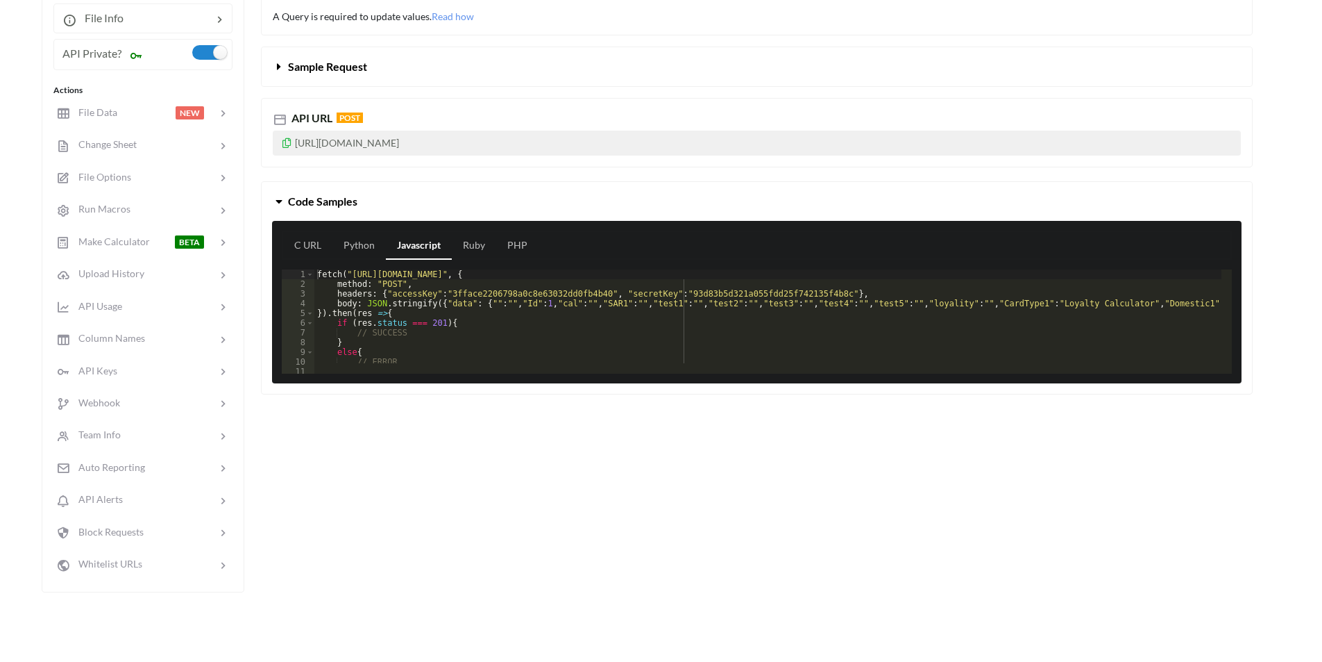
click at [533, 290] on div "fetch ( "[URL][DOMAIN_NAME]" , { method : "POST" , headers : { "accessKey" : "3…" at bounding box center [1059, 325] width 1490 height 113
click at [743, 294] on div "fetch ( "[URL][DOMAIN_NAME]" , { method : "POST" , headers : { "accessKey" : "3…" at bounding box center [1059, 325] width 1490 height 113
click at [1259, 56] on div "Icon Link AjeebCalculators 'Sheet2' Go To Files page Download hidden Open File …" at bounding box center [661, 221] width 1322 height 771
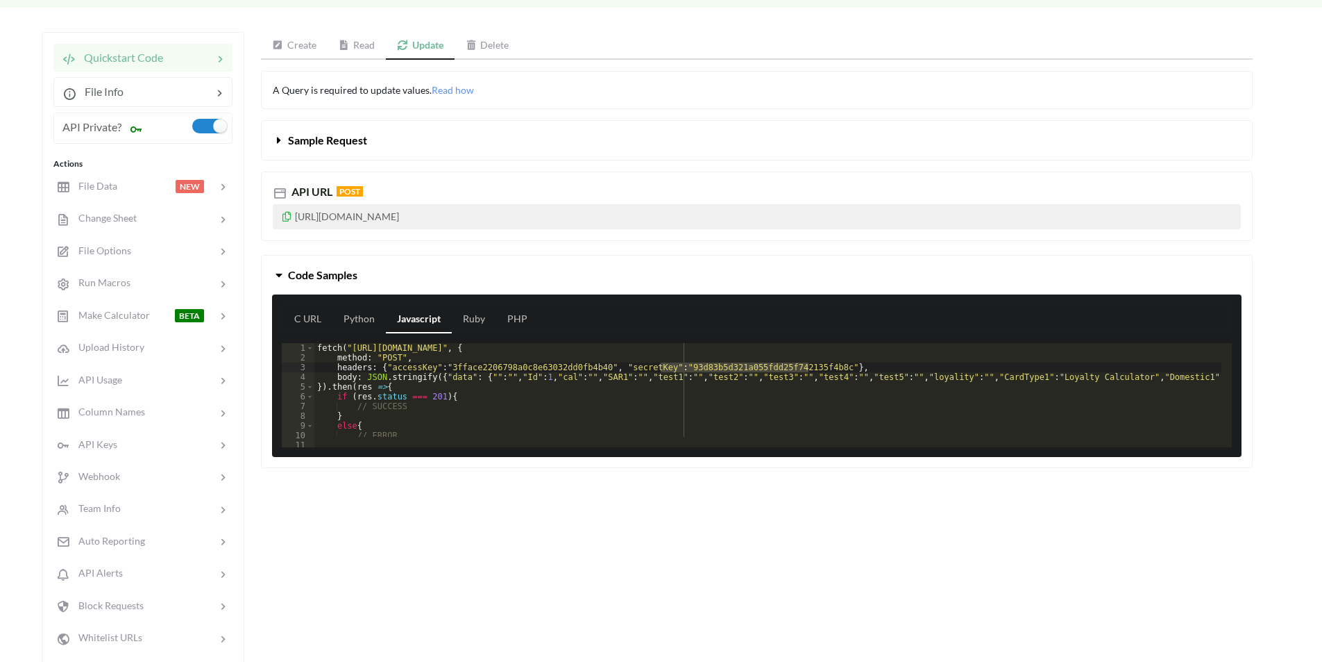
scroll to position [0, 0]
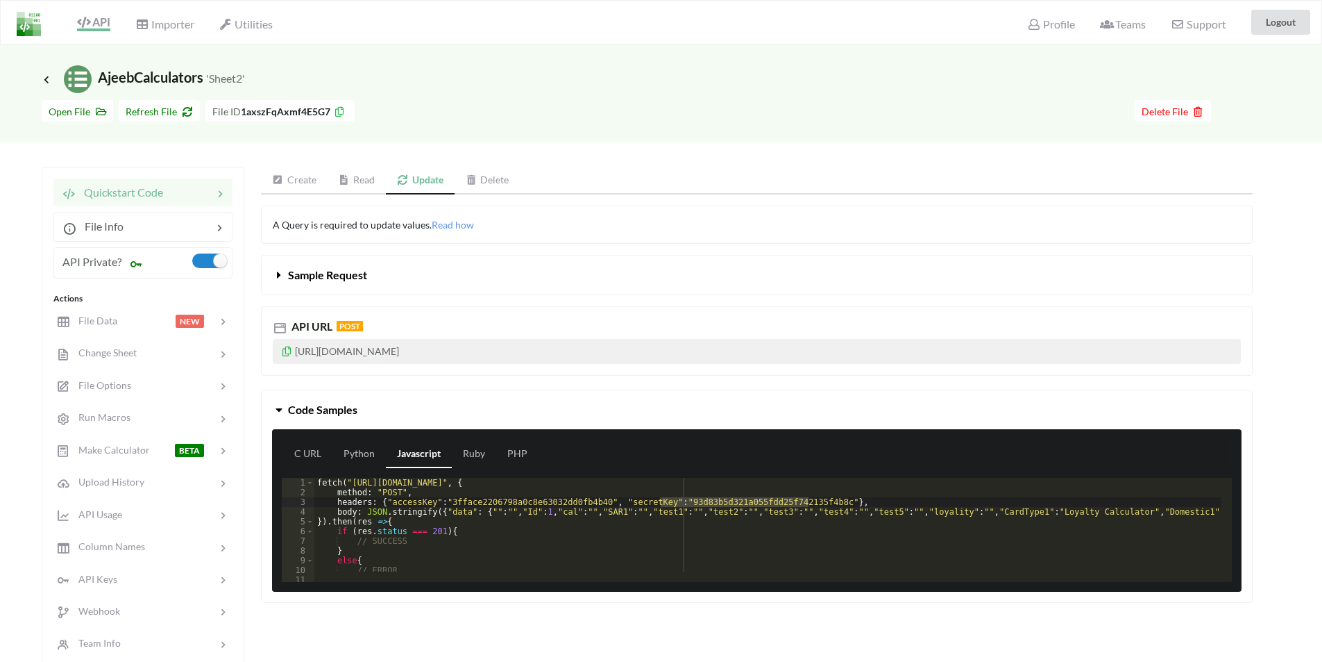
click at [300, 274] on span "Sample Request" at bounding box center [327, 274] width 79 height 13
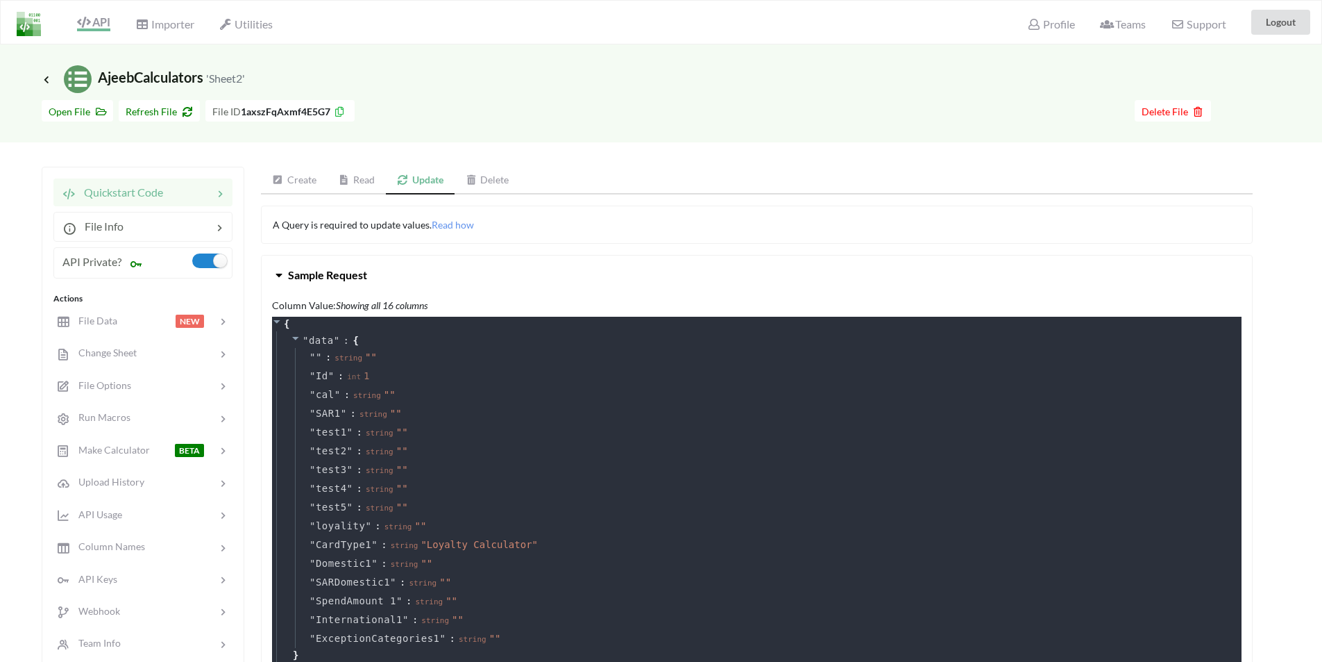
click at [300, 274] on span "Sample Request" at bounding box center [327, 274] width 79 height 13
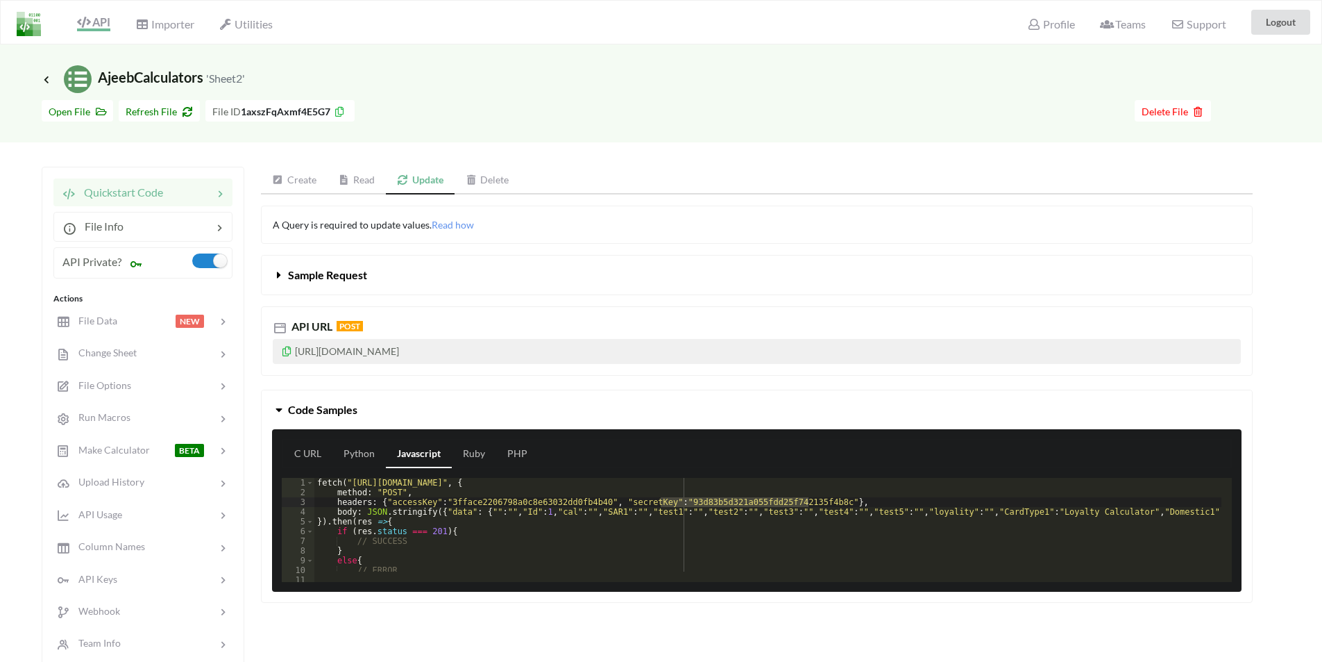
click at [365, 180] on link "Read" at bounding box center [357, 181] width 59 height 28
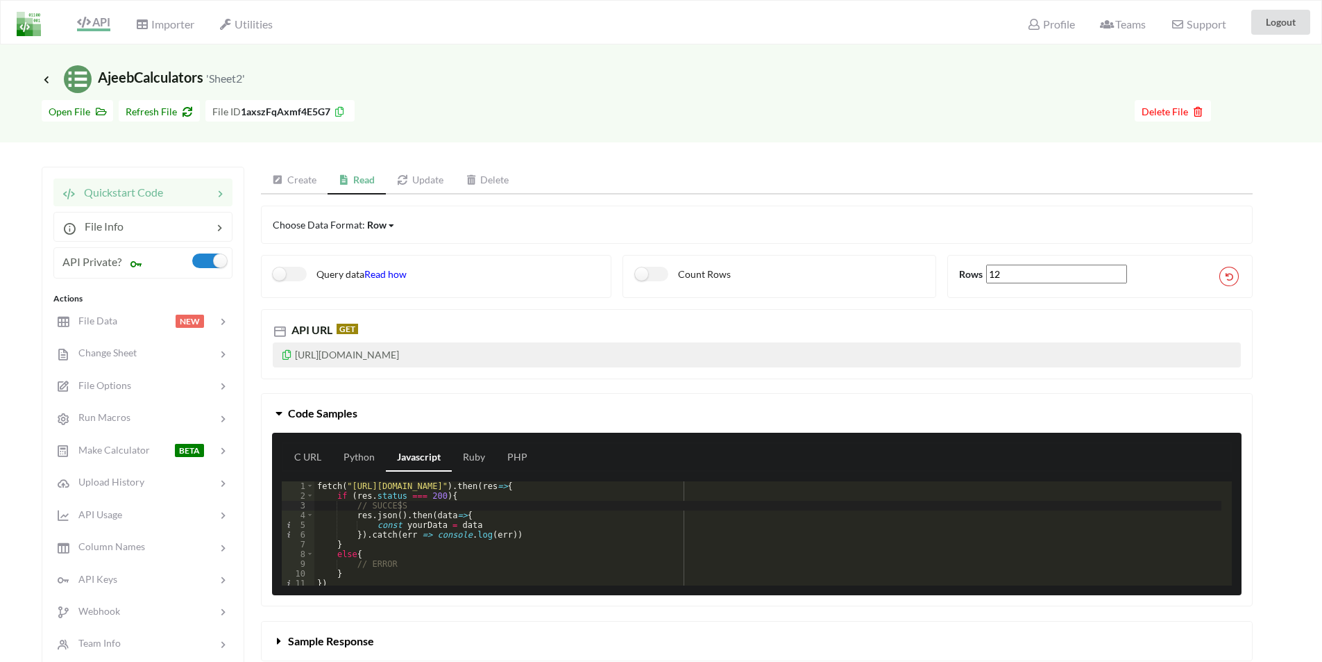
click at [390, 273] on span "Read how" at bounding box center [385, 274] width 42 height 12
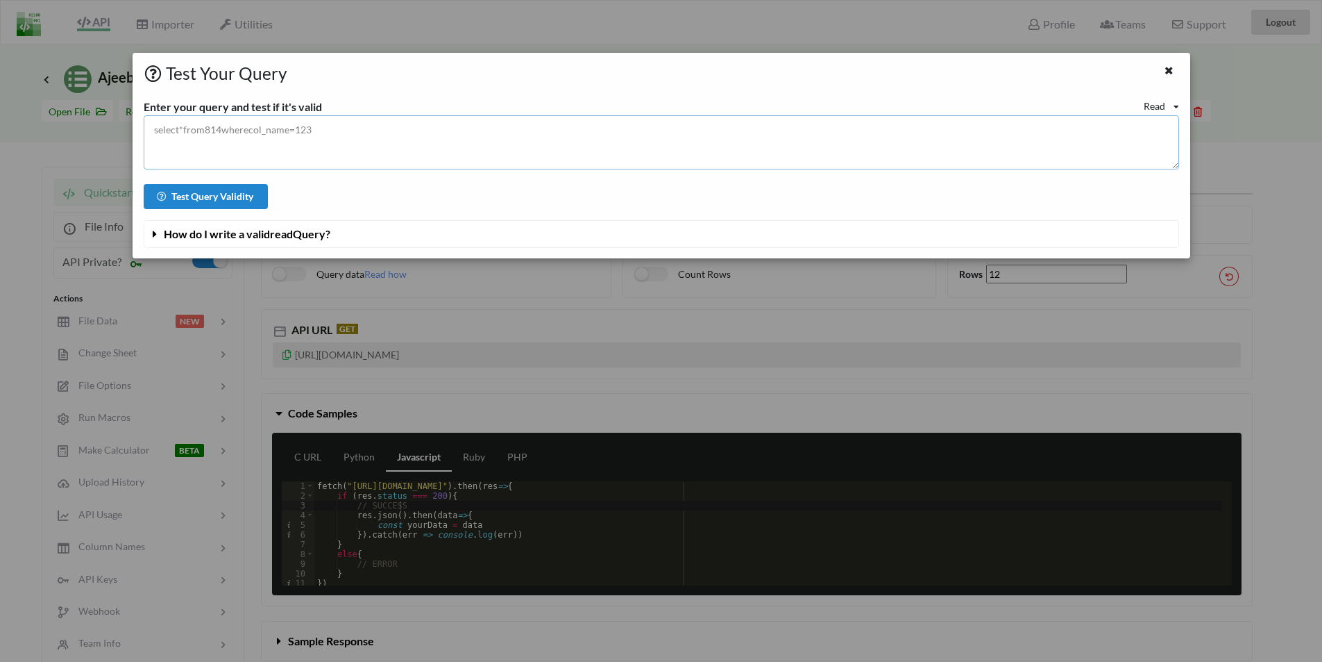
click at [217, 143] on textarea at bounding box center [662, 142] width 1036 height 54
paste textarea "select*from1axszFqAxmf4E5G7whereid=4"
type textarea "select*from1axszFqAxmf4E5G7whereid=4"
click at [208, 197] on button "Test Query Validity" at bounding box center [206, 196] width 125 height 25
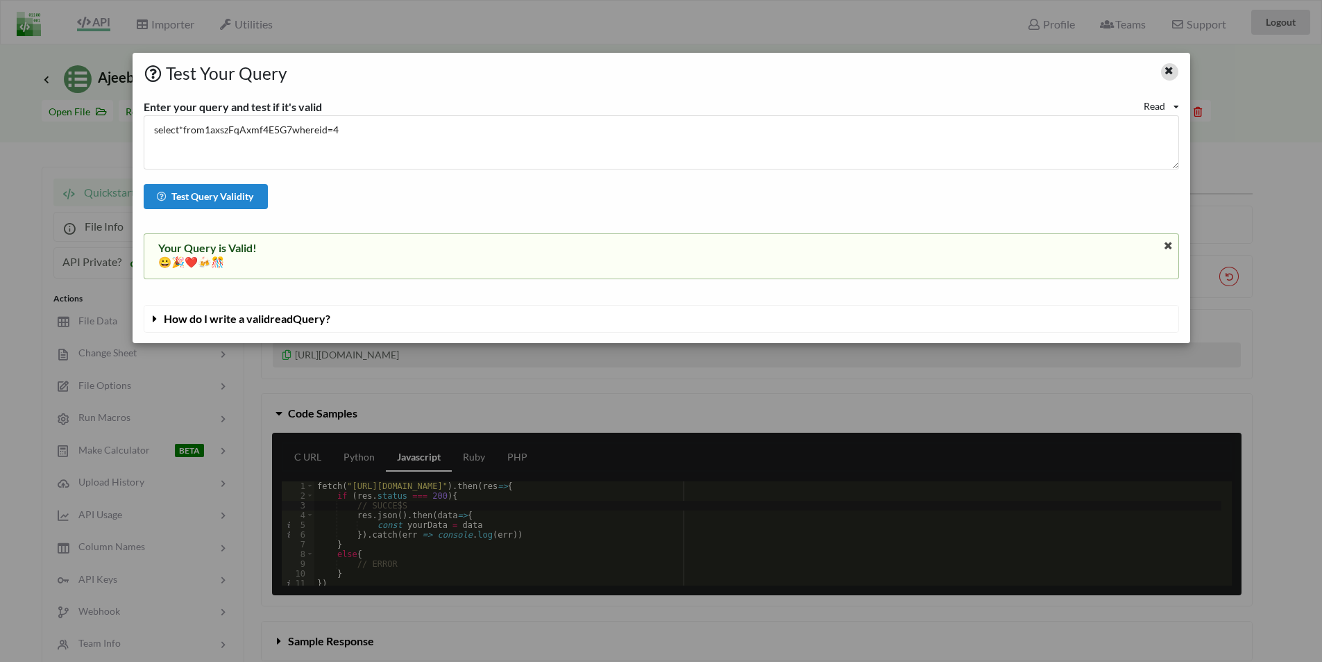
click at [1171, 68] on icon at bounding box center [1169, 69] width 12 height 10
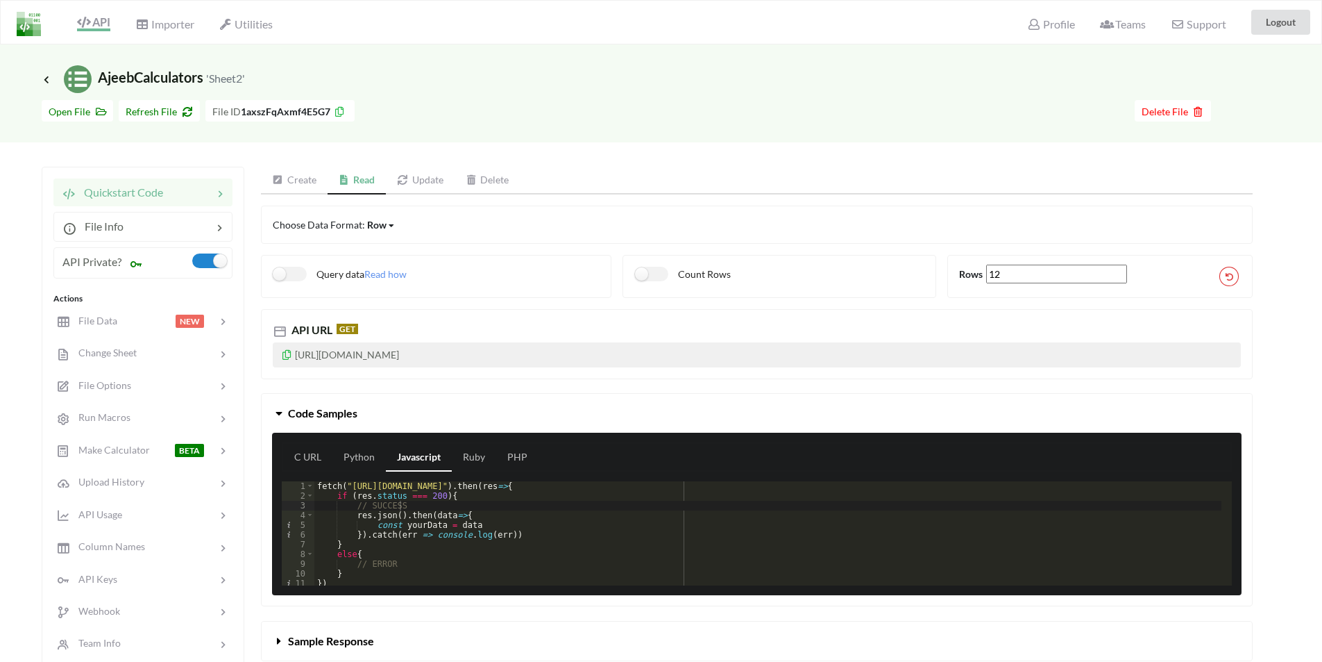
click at [401, 353] on p "[URL][DOMAIN_NAME]" at bounding box center [757, 354] width 968 height 25
copy p "[URL][DOMAIN_NAME]"
click at [40, 77] on div "Icon Link AjeebCalculators 'Sheet2'" at bounding box center [661, 68] width 1322 height 49
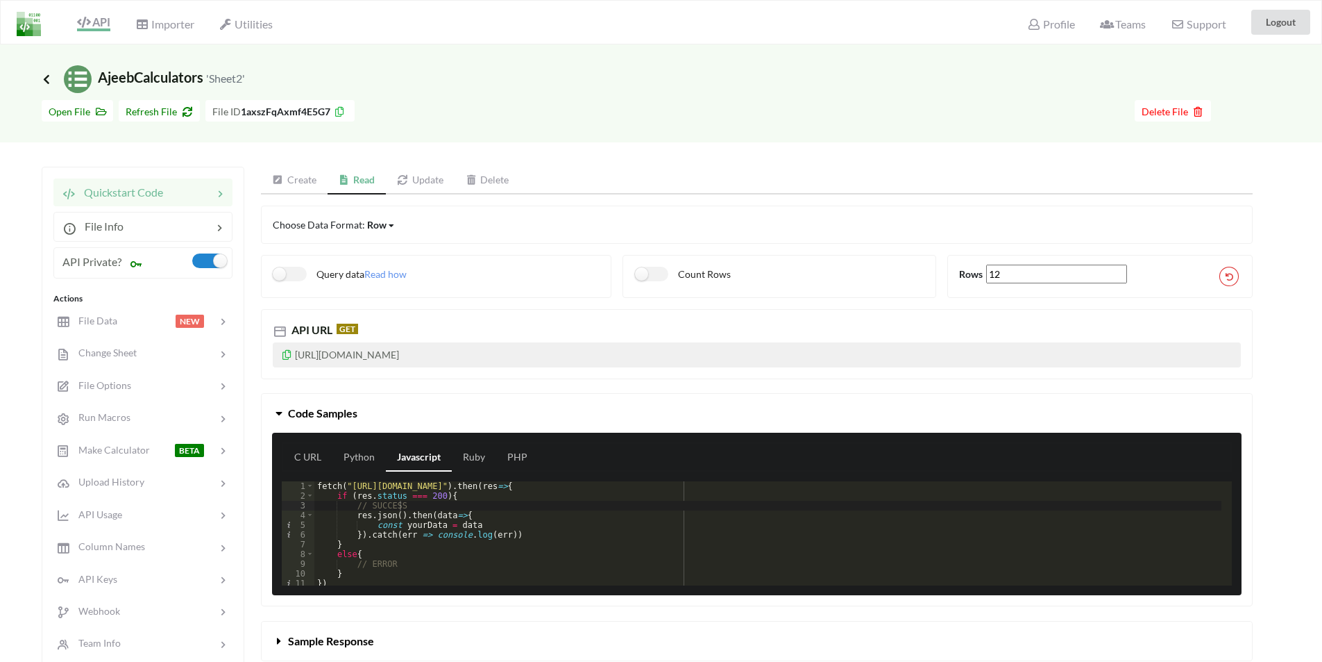
click at [50, 79] on icon at bounding box center [46, 79] width 12 height 11
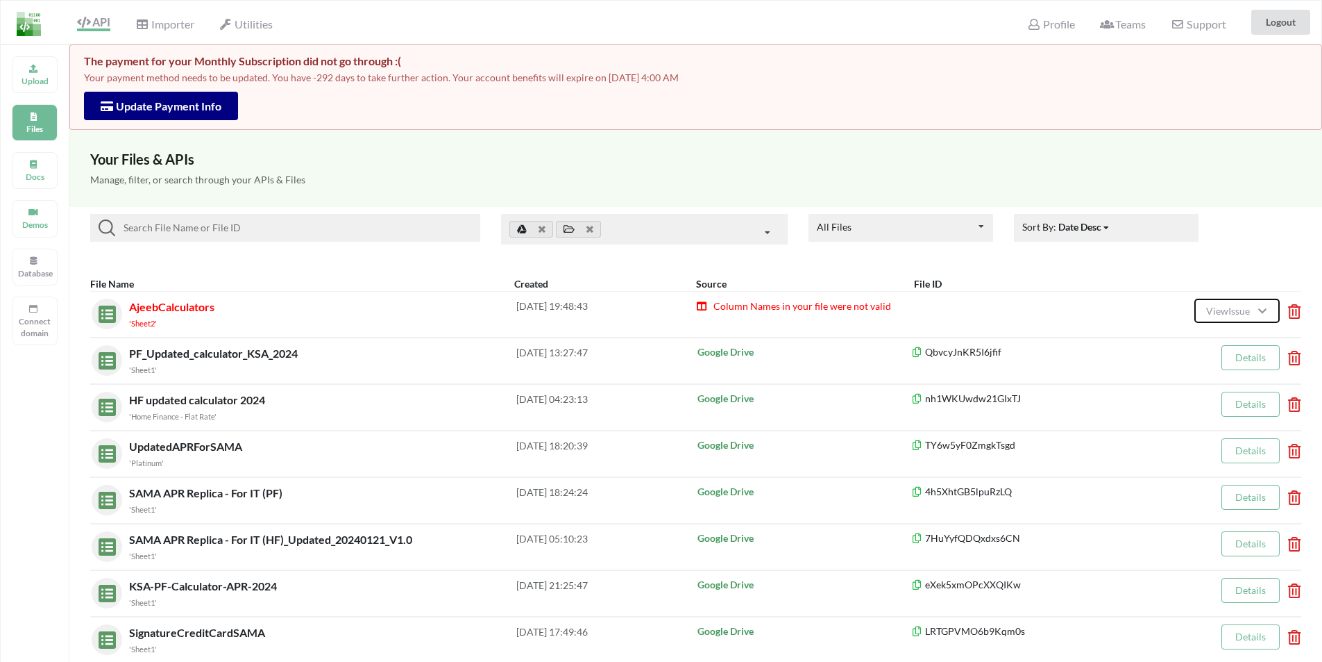
click at [1239, 308] on span "View Issue" at bounding box center [1230, 311] width 48 height 12
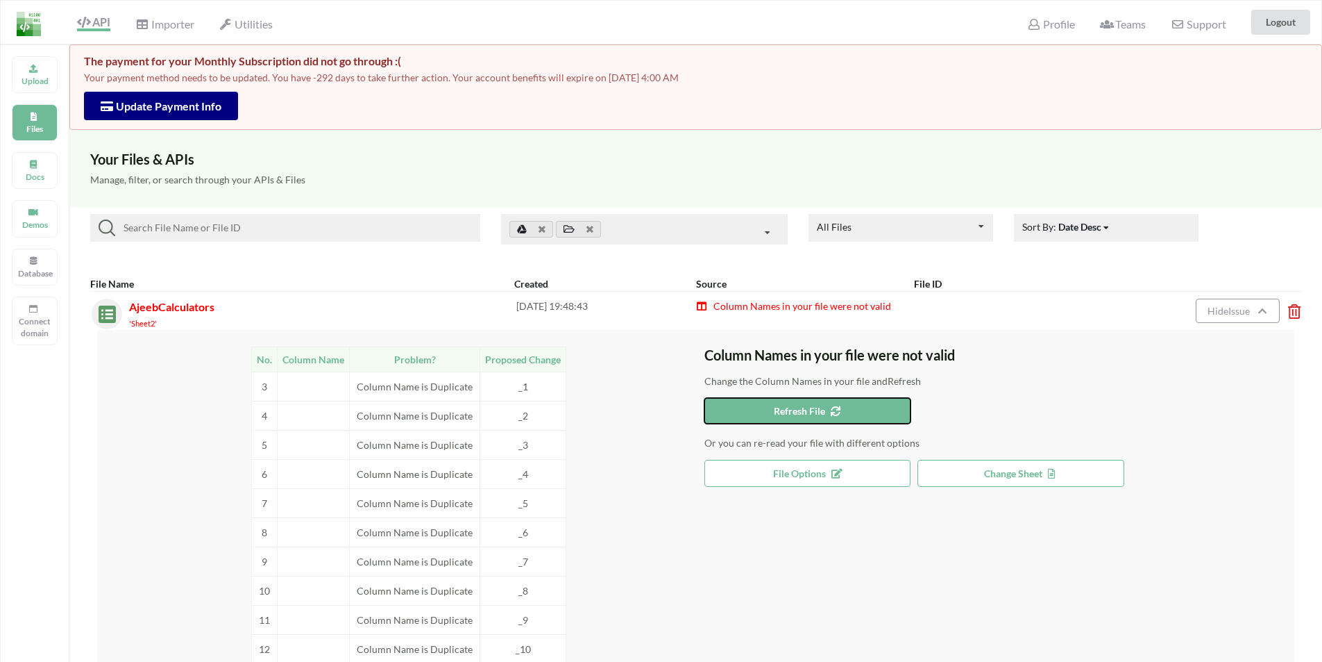
click at [829, 407] on icon at bounding box center [833, 409] width 12 height 10
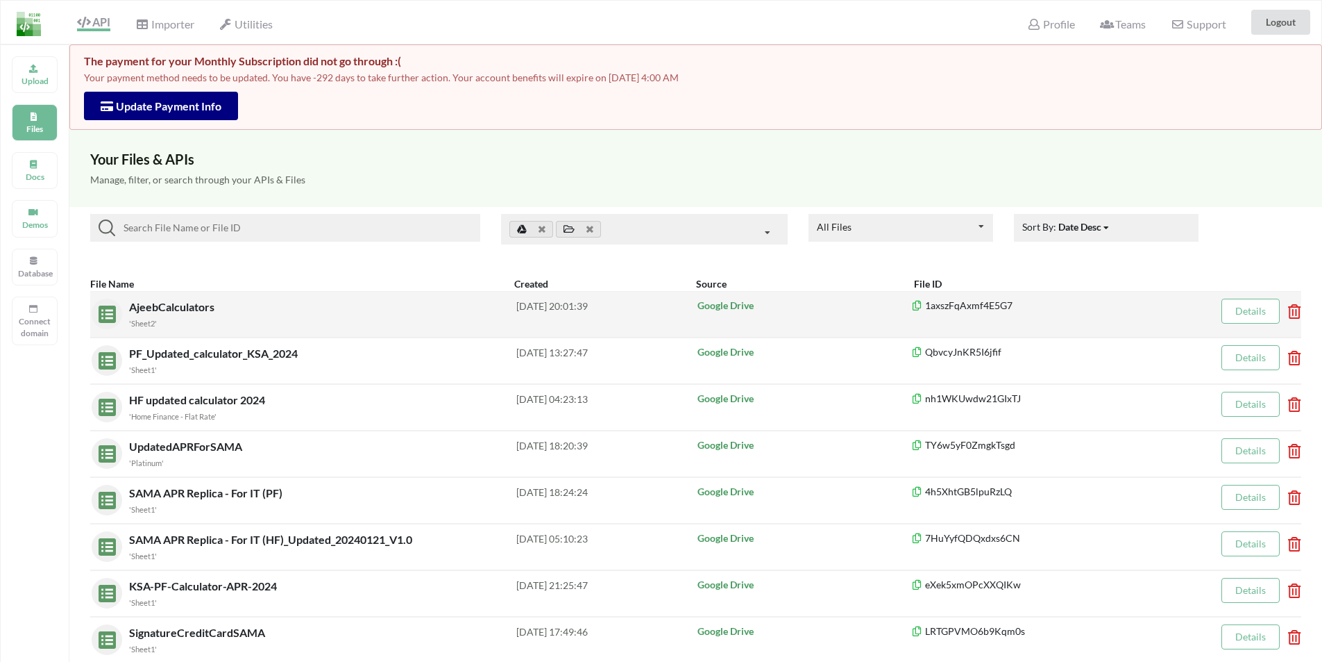
click at [473, 320] on div "'Sheet2'" at bounding box center [322, 322] width 387 height 15
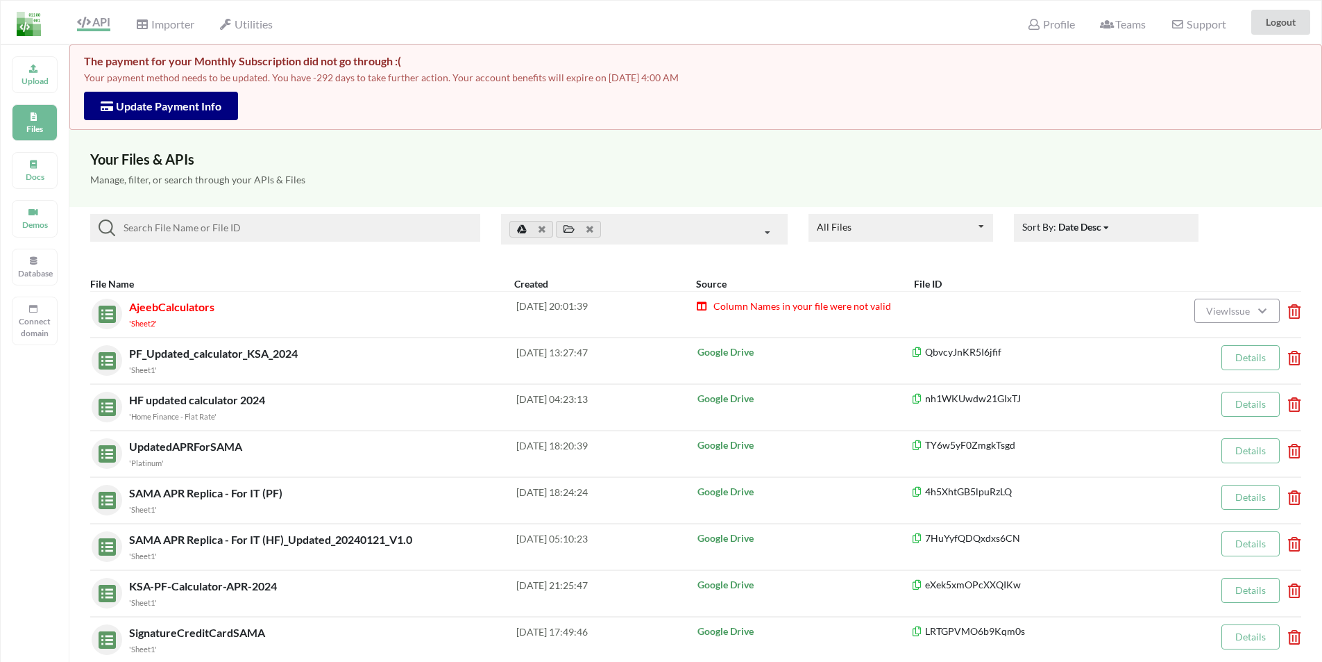
click at [855, 308] on span "Column Names in your file were not valid" at bounding box center [801, 306] width 179 height 12
click at [1231, 305] on span "View Issue" at bounding box center [1230, 311] width 48 height 12
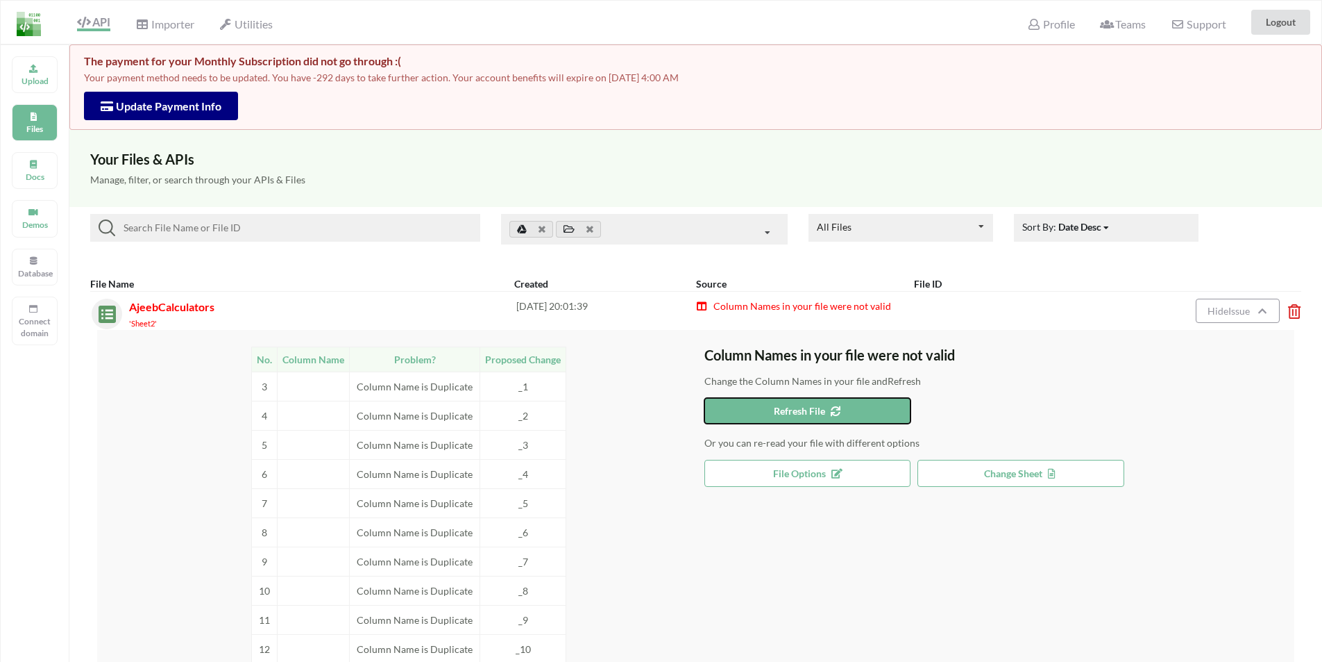
click at [805, 403] on button "Refresh File" at bounding box center [808, 411] width 207 height 26
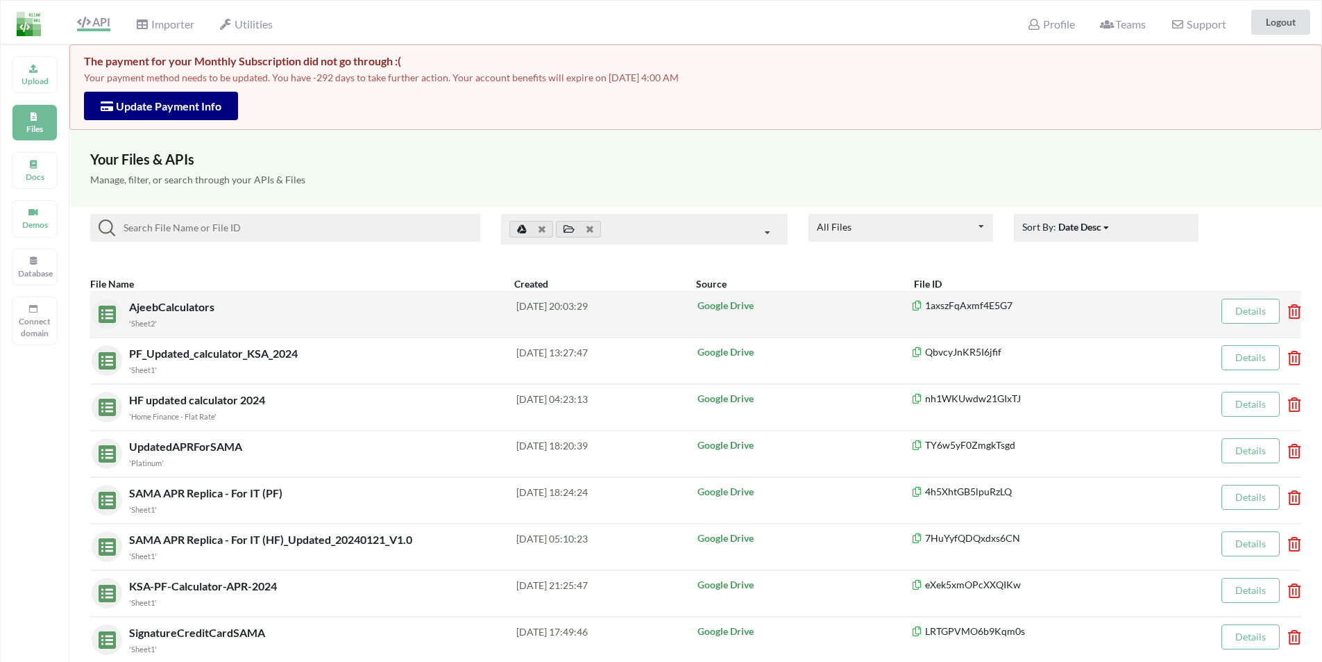
click at [335, 327] on div "'Sheet2'" at bounding box center [322, 322] width 387 height 15
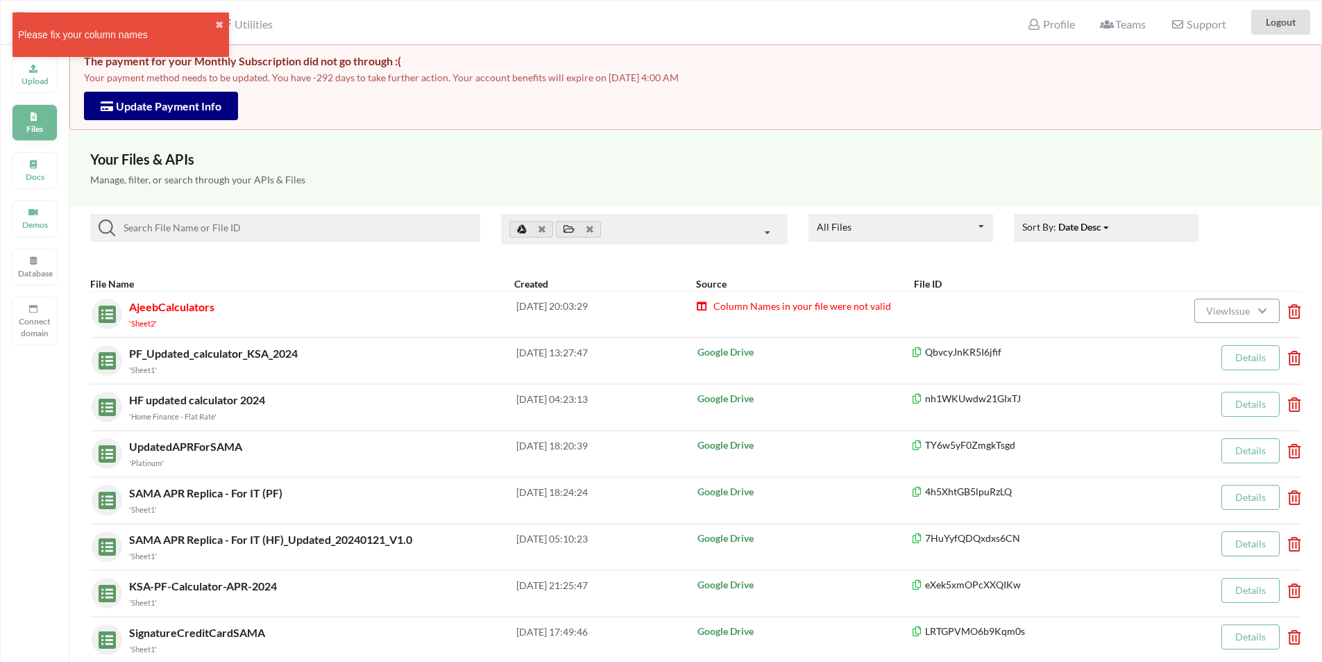
click at [36, 124] on p "Files" at bounding box center [34, 129] width 33 height 12
click at [814, 304] on span "Column Names in your file were not valid" at bounding box center [801, 306] width 179 height 12
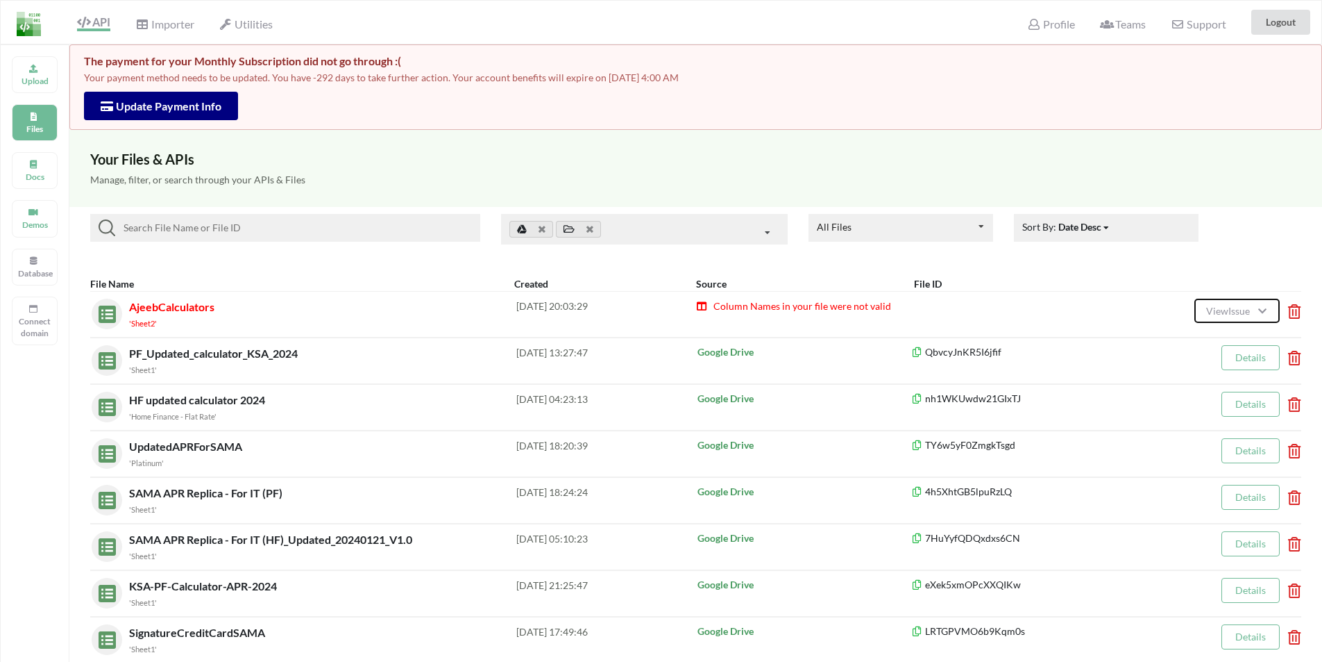
click at [1199, 310] on button "View Issue" at bounding box center [1237, 310] width 85 height 24
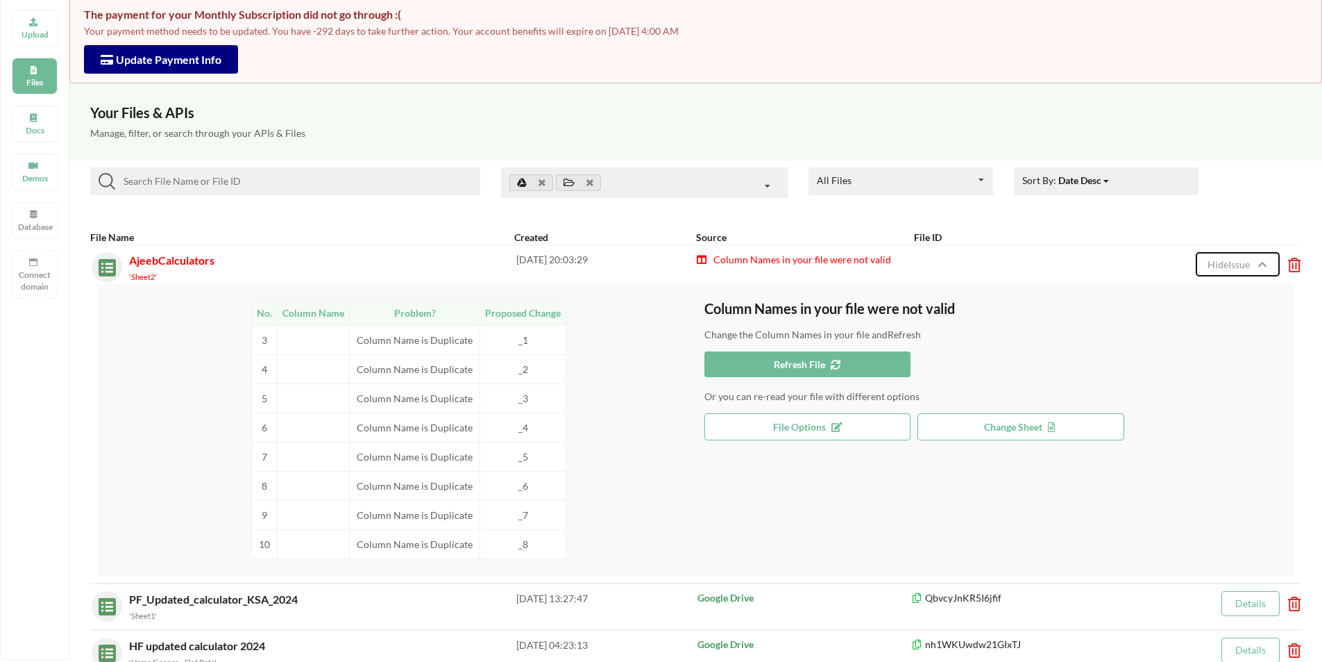
scroll to position [69, 0]
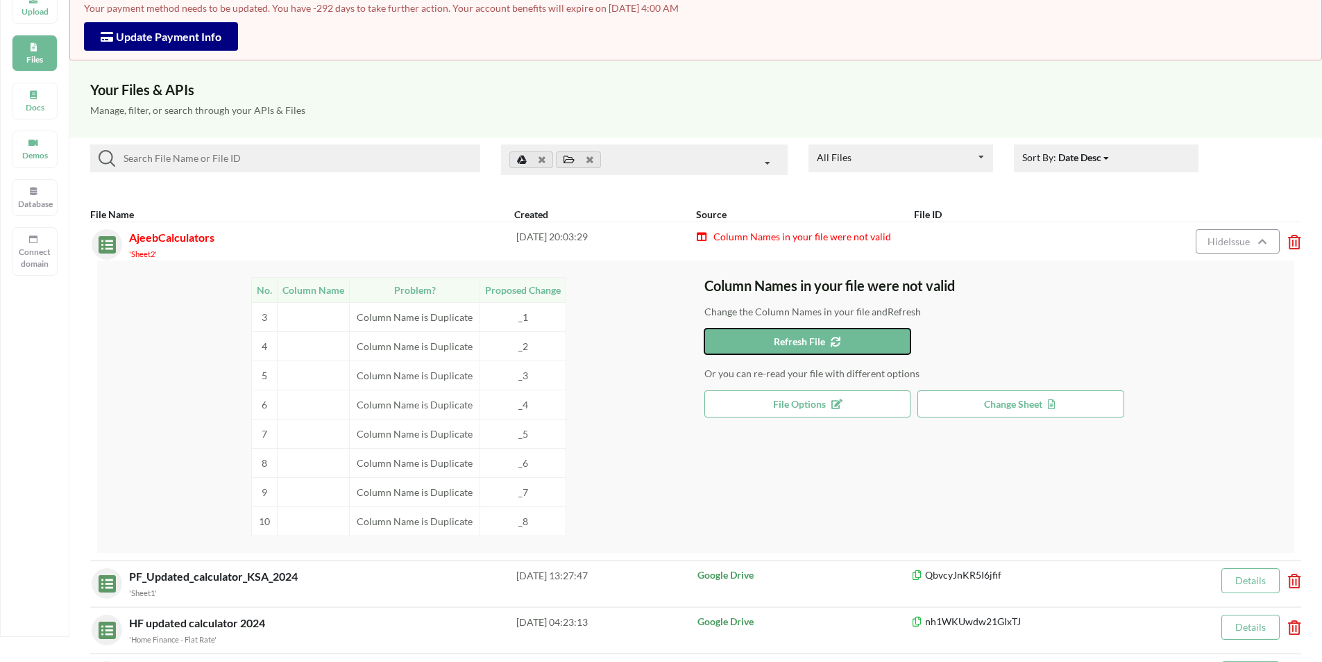
click at [812, 337] on span "Refresh File" at bounding box center [807, 341] width 67 height 12
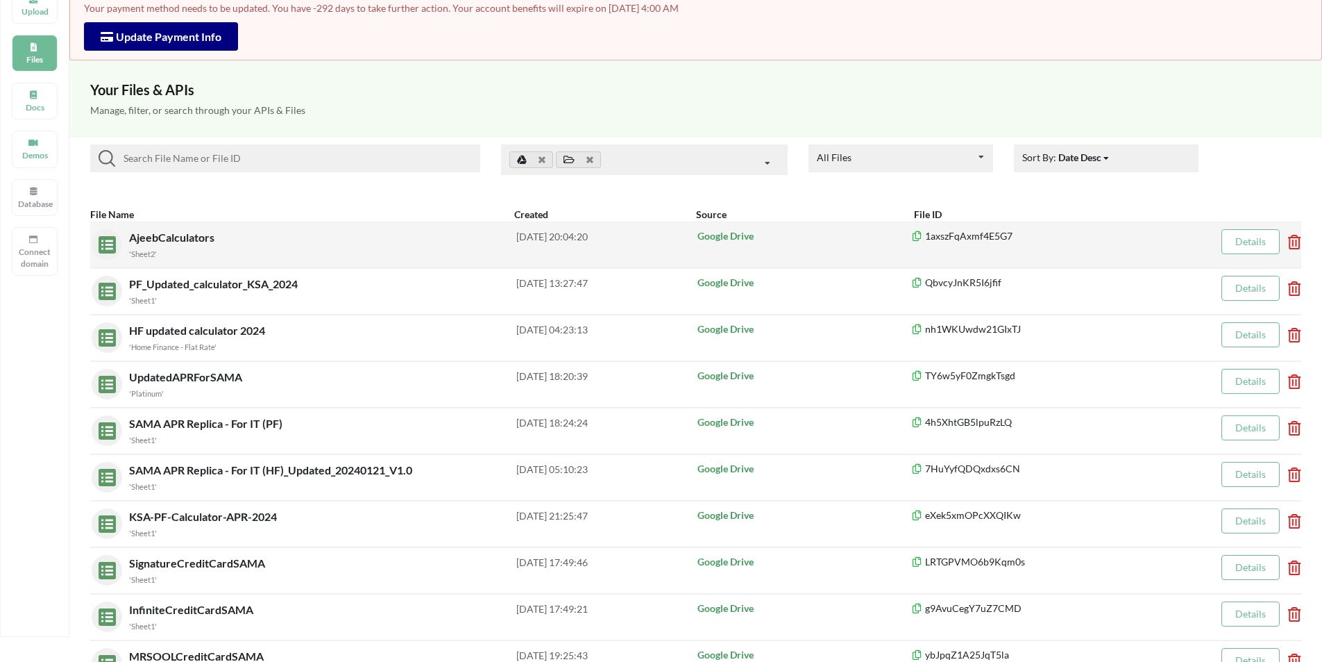
click at [911, 244] on div "1axszFqAxmf4E5G7" at bounding box center [1043, 244] width 264 height 31
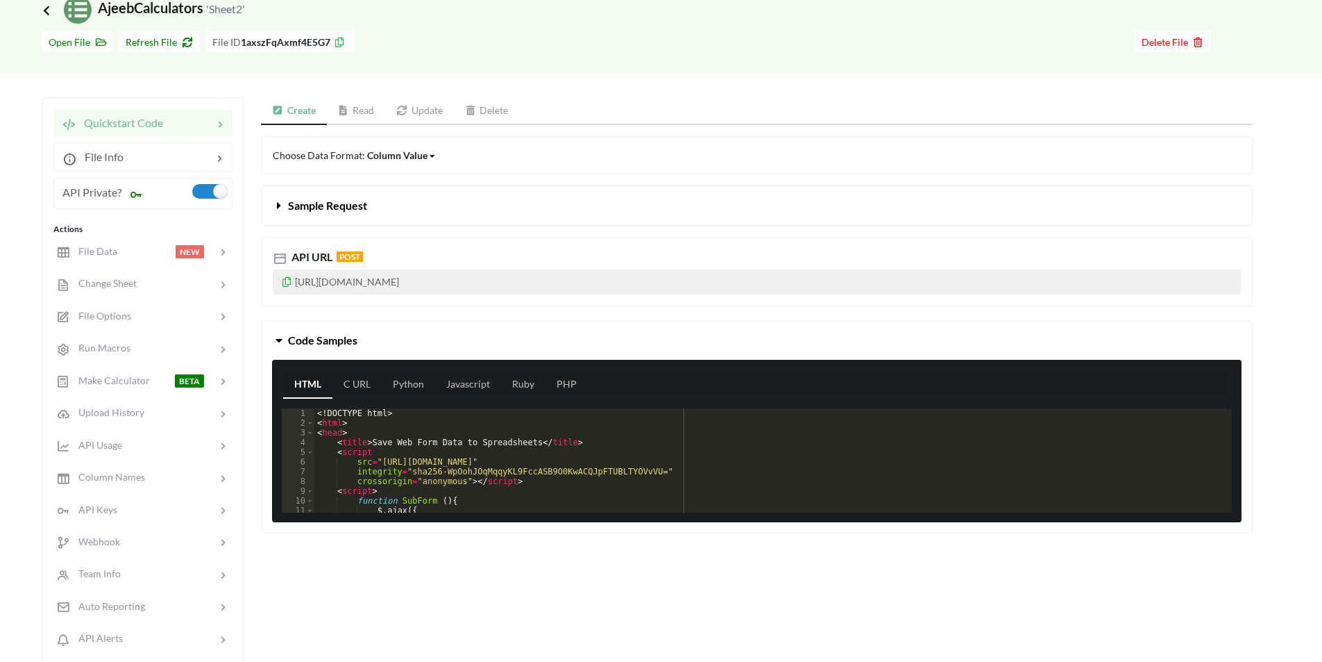
click at [47, 10] on icon at bounding box center [46, 9] width 12 height 11
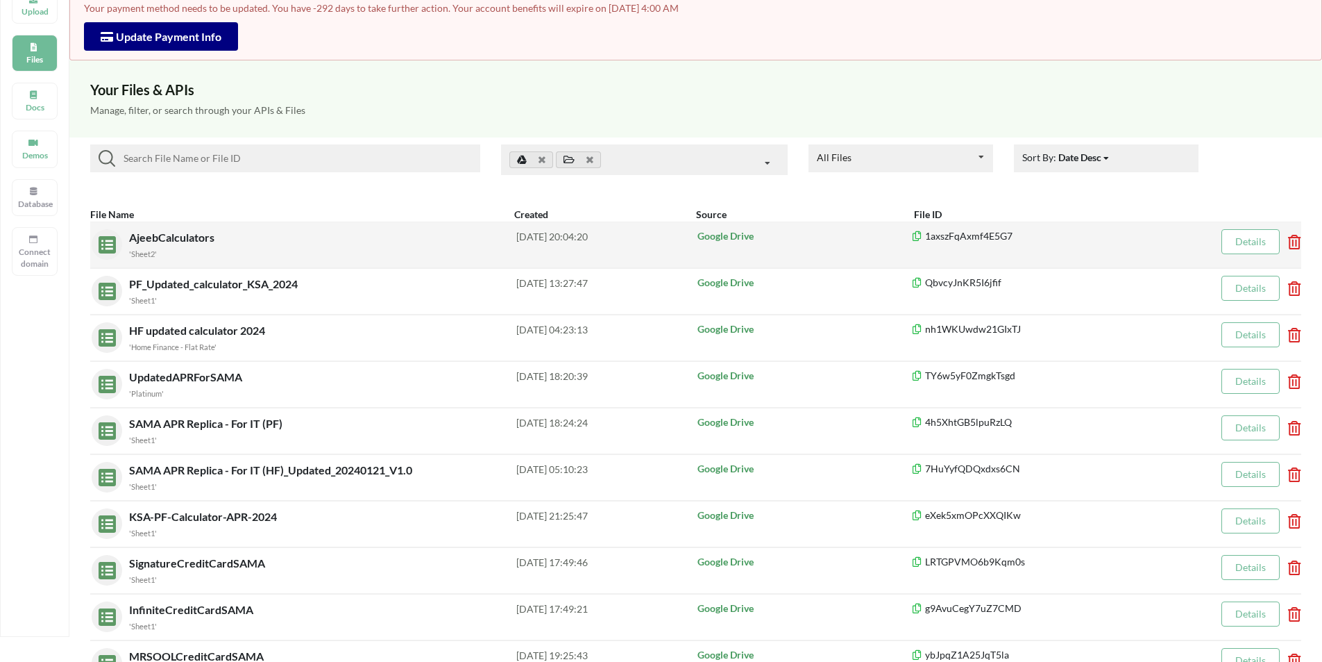
click at [902, 249] on div "Google Drive" at bounding box center [804, 244] width 216 height 31
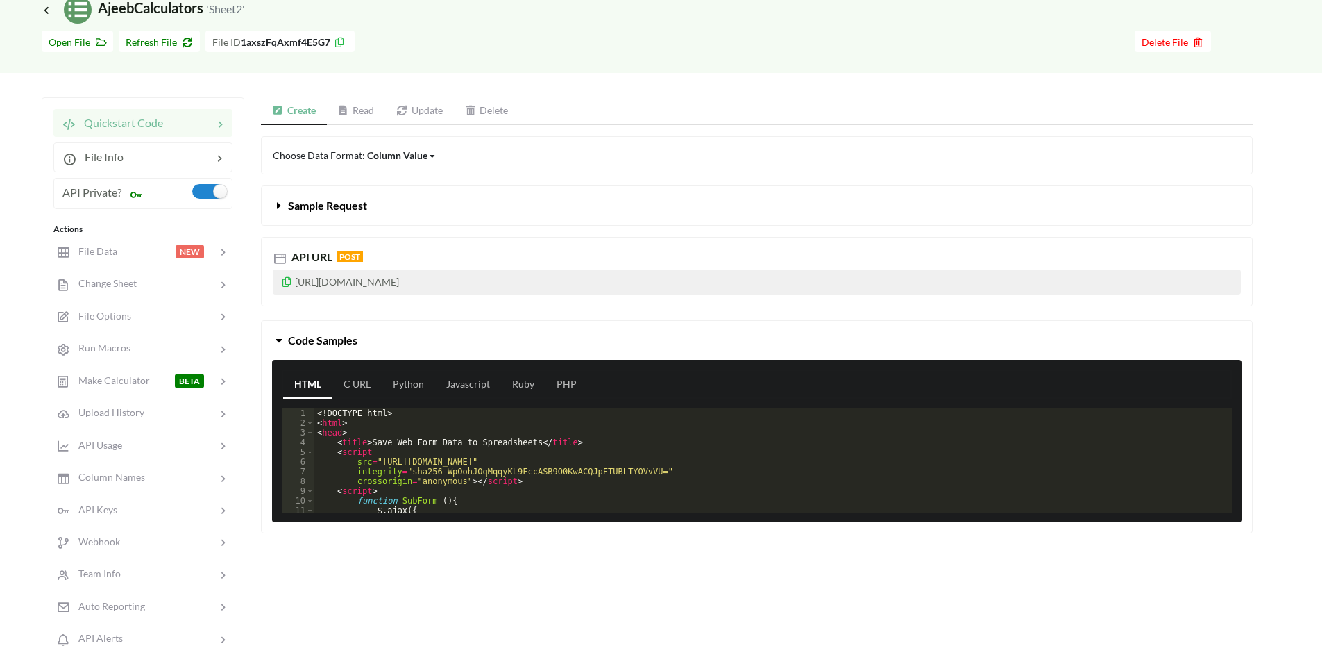
click at [299, 114] on link "Create" at bounding box center [294, 111] width 66 height 28
click at [49, 12] on icon at bounding box center [46, 9] width 12 height 11
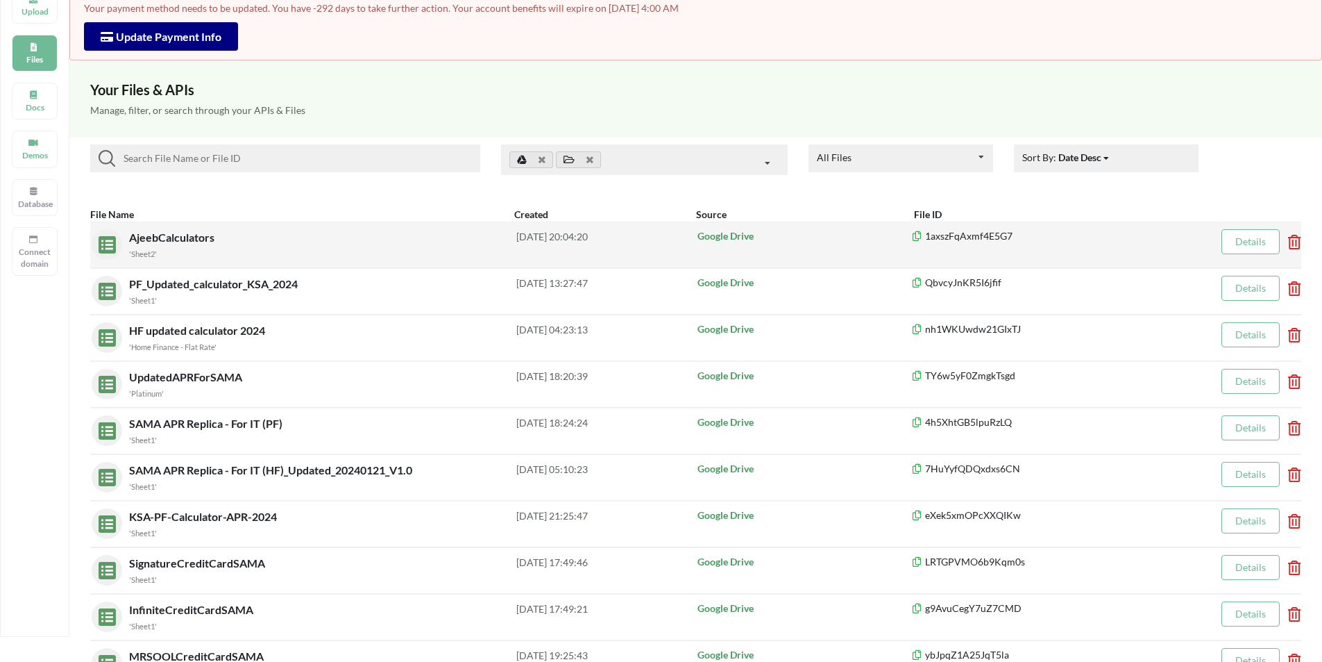
click at [959, 233] on p "1axszFqAxmf4E5G7" at bounding box center [1043, 236] width 264 height 14
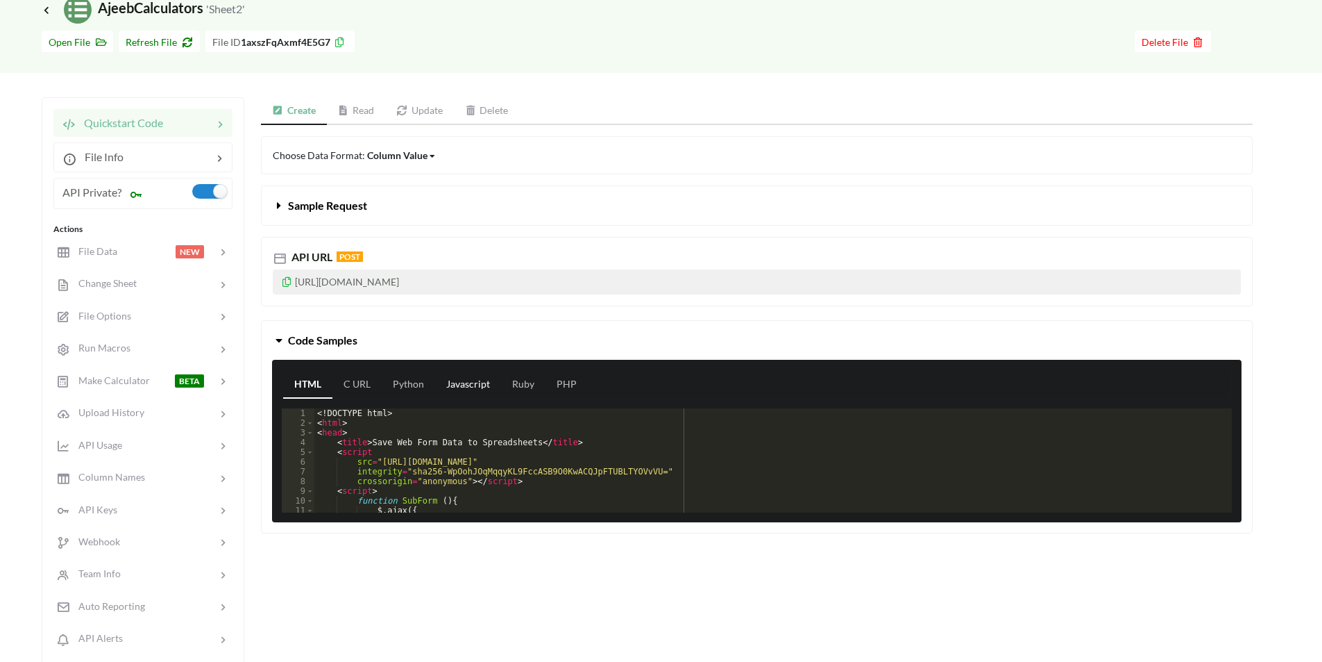
click at [470, 383] on link "Javascript" at bounding box center [468, 385] width 66 height 28
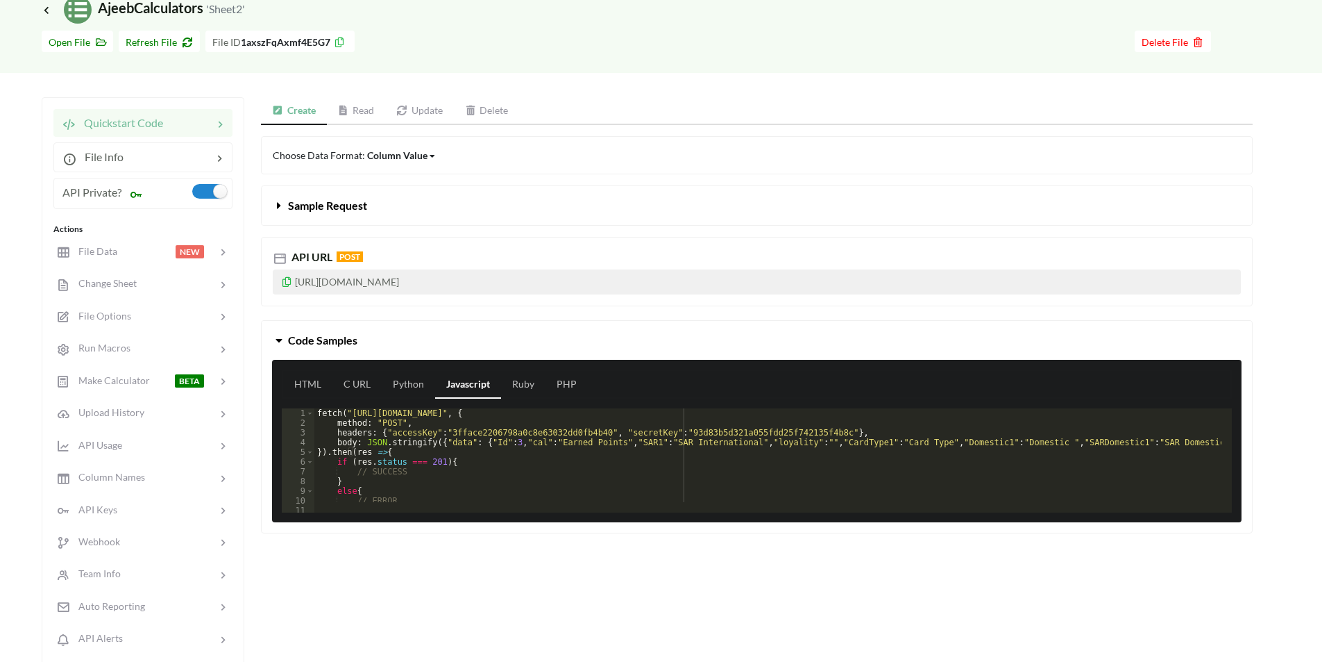
click at [566, 433] on div "fetch ( "[URL][DOMAIN_NAME]" , { method : "POST" , headers : { "accessKey" : "3…" at bounding box center [997, 464] width 1366 height 113
click at [730, 434] on div "fetch ( "[URL][DOMAIN_NAME]" , { method : "POST" , headers : { "accessKey" : "3…" at bounding box center [997, 464] width 1366 height 113
